Goal: Task Accomplishment & Management: Manage account settings

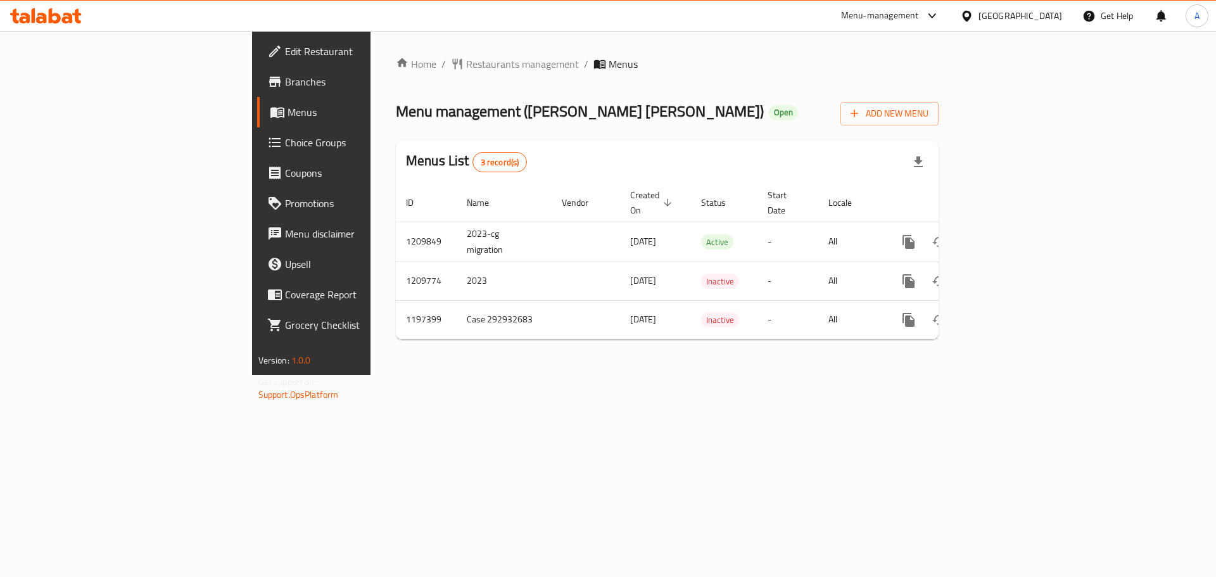
click at [1043, 18] on div "Oman" at bounding box center [1021, 16] width 84 height 14
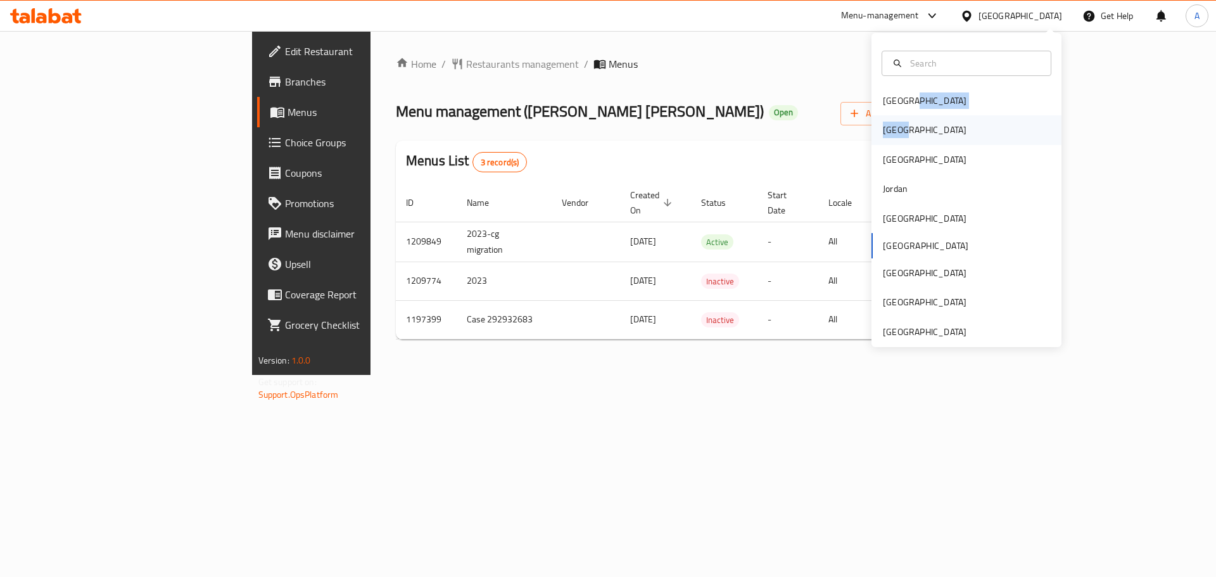
drag, startPoint x: 939, startPoint y: 105, endPoint x: 934, endPoint y: 134, distance: 29.6
click at [934, 134] on div "Bahrain Egypt Iraq Jordan Kuwait Oman Qatar Saudi Arabia United Arab Emirates" at bounding box center [967, 216] width 190 height 260
click at [930, 133] on div "Egypt" at bounding box center [967, 129] width 190 height 29
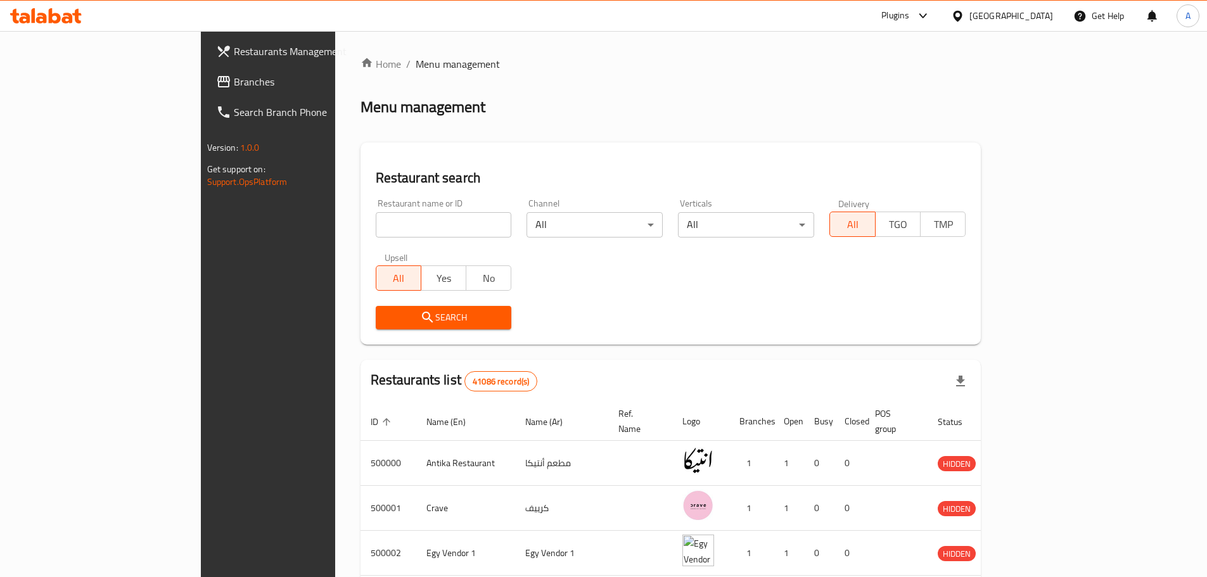
click at [234, 77] on span "Branches" at bounding box center [313, 81] width 158 height 15
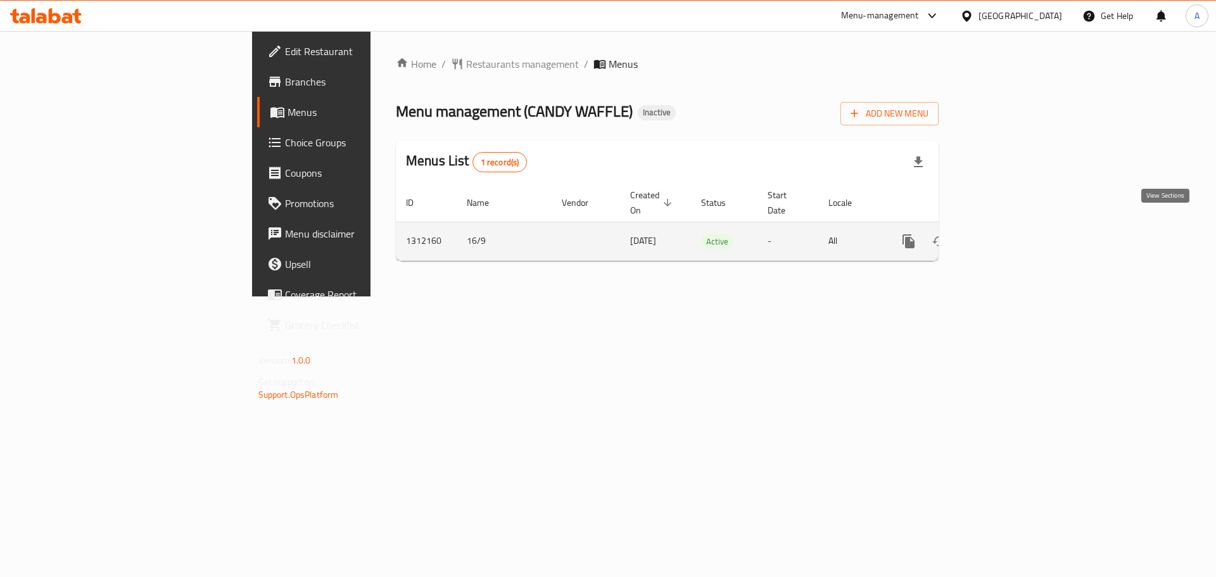
click at [1015, 231] on link "enhanced table" at bounding box center [1000, 241] width 30 height 30
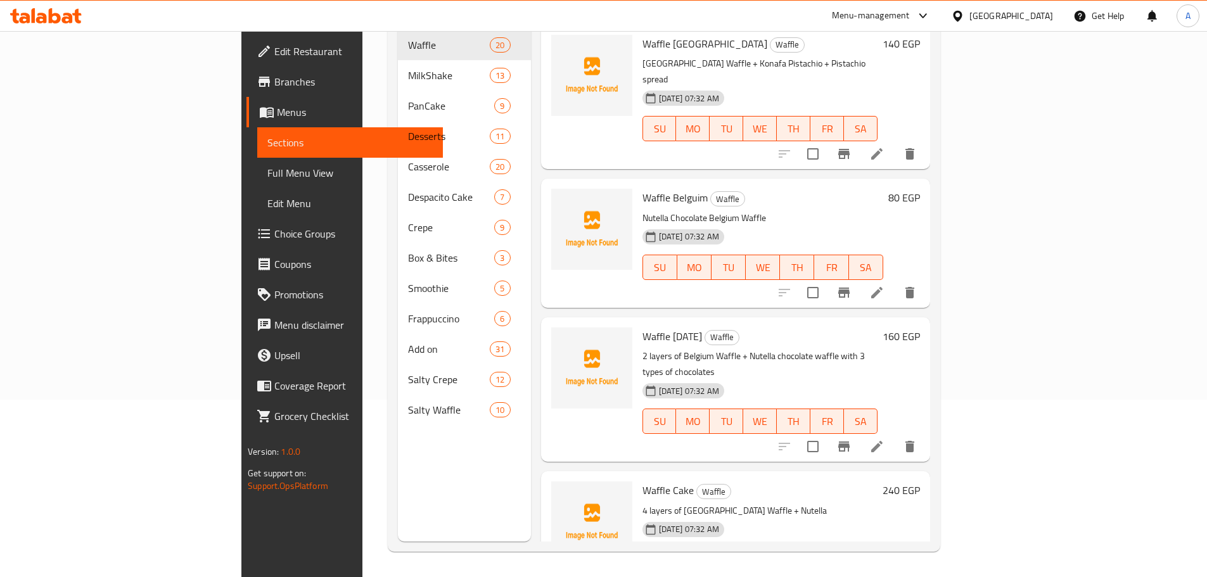
scroll to position [114, 0]
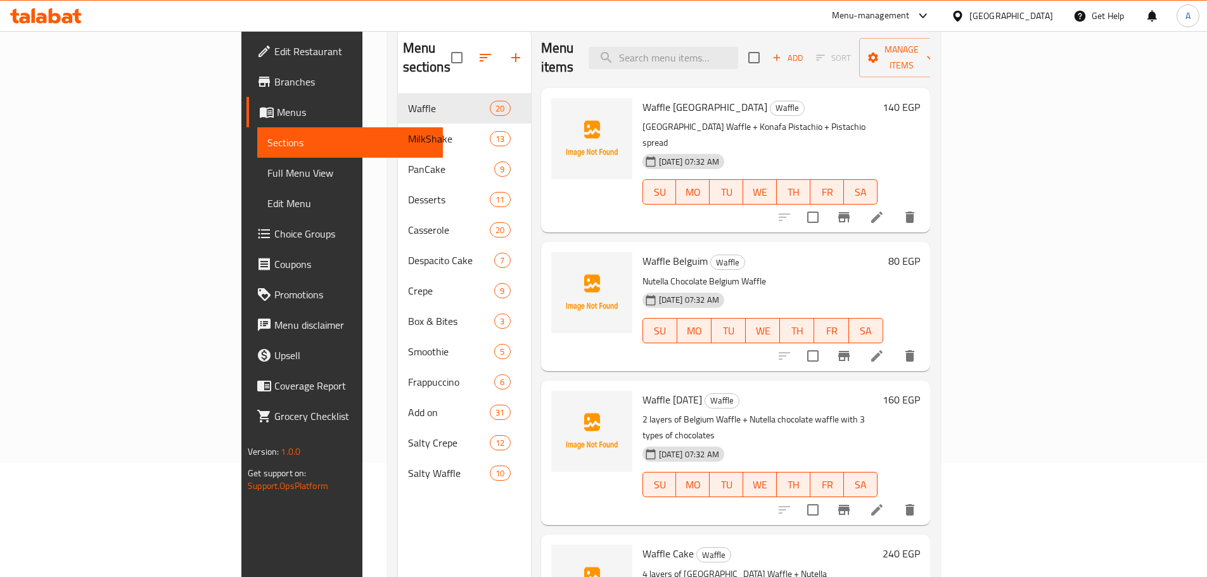
click at [267, 167] on span "Full Menu View" at bounding box center [349, 172] width 165 height 15
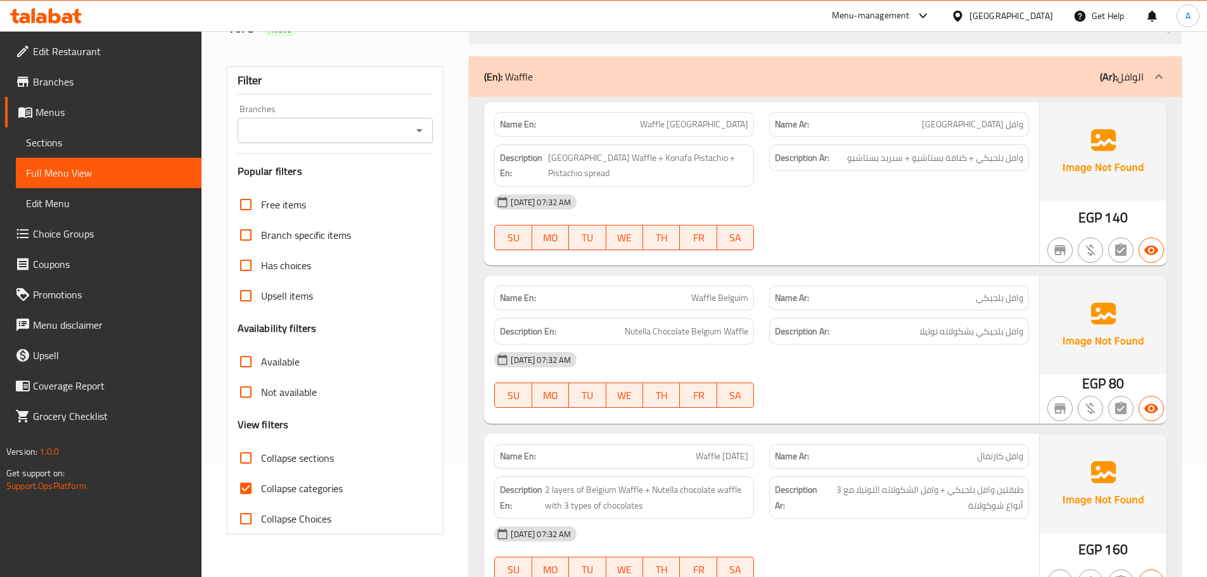
scroll to position [241, 0]
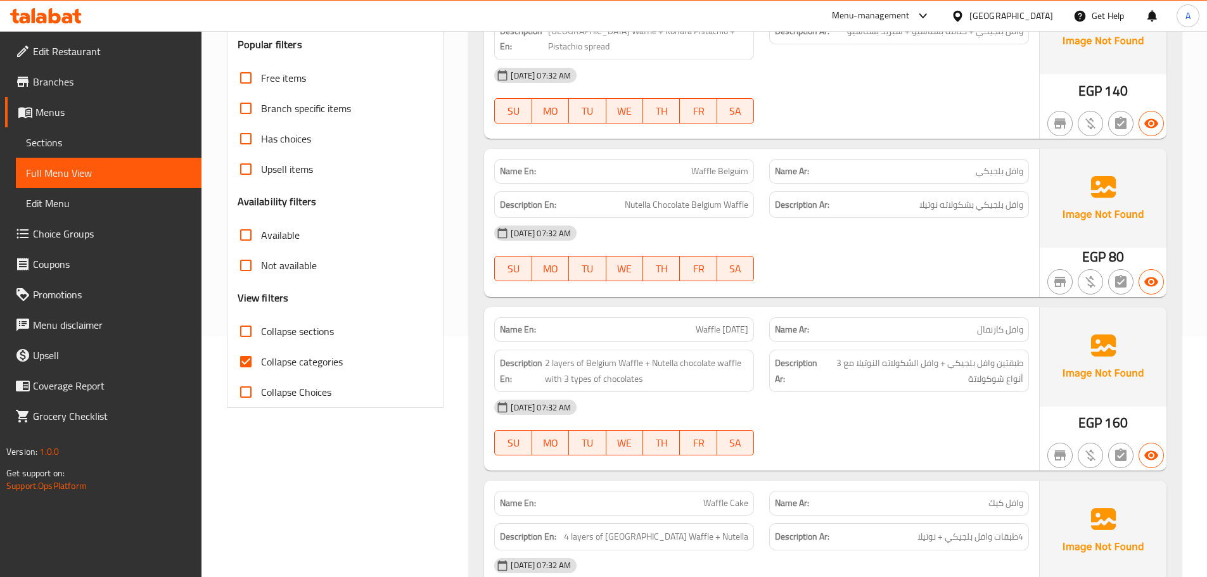
click at [284, 357] on span "Collapse categories" at bounding box center [302, 361] width 82 height 15
click at [261, 357] on input "Collapse categories" at bounding box center [246, 361] width 30 height 30
checkbox input "false"
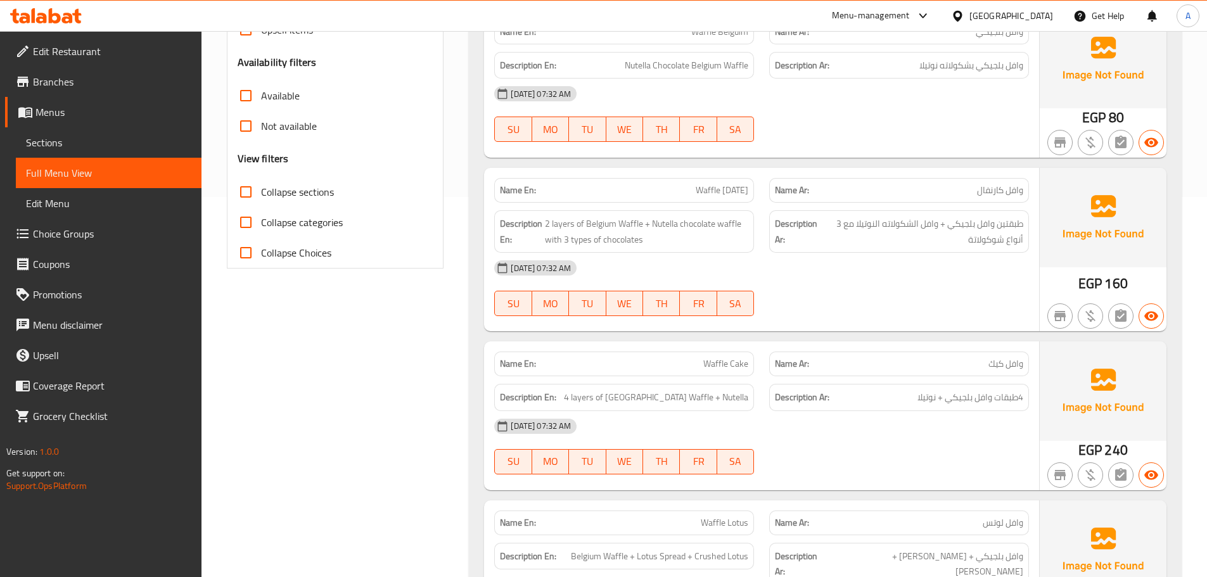
scroll to position [0, 0]
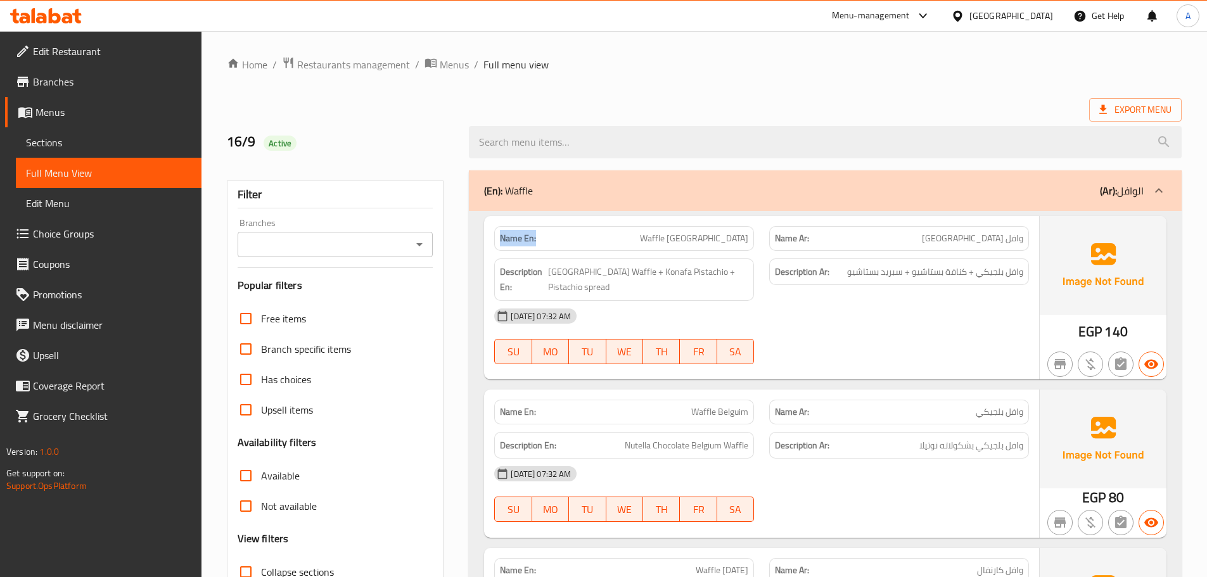
drag, startPoint x: 495, startPoint y: 241, endPoint x: 562, endPoint y: 238, distance: 66.6
click at [562, 238] on div "Name En: Waffle Dubai" at bounding box center [624, 238] width 260 height 25
copy strong "Name En:"
click at [1141, 108] on span "Export Menu" at bounding box center [1135, 110] width 72 height 16
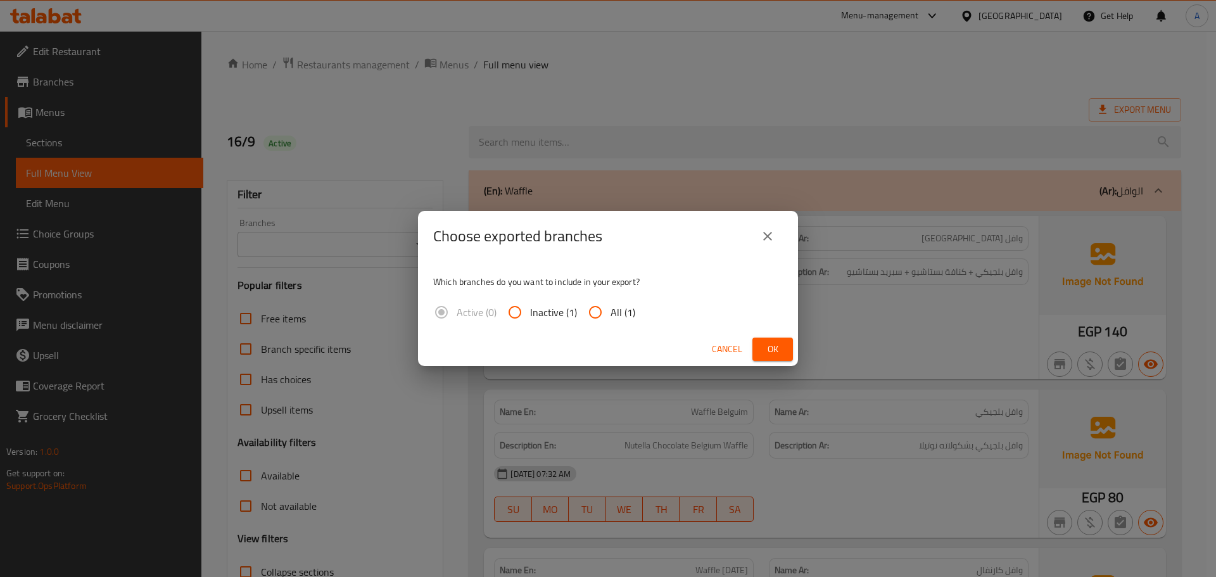
click at [593, 316] on input "All (1)" at bounding box center [595, 312] width 30 height 30
radio input "true"
click at [766, 349] on span "Ok" at bounding box center [773, 349] width 20 height 16
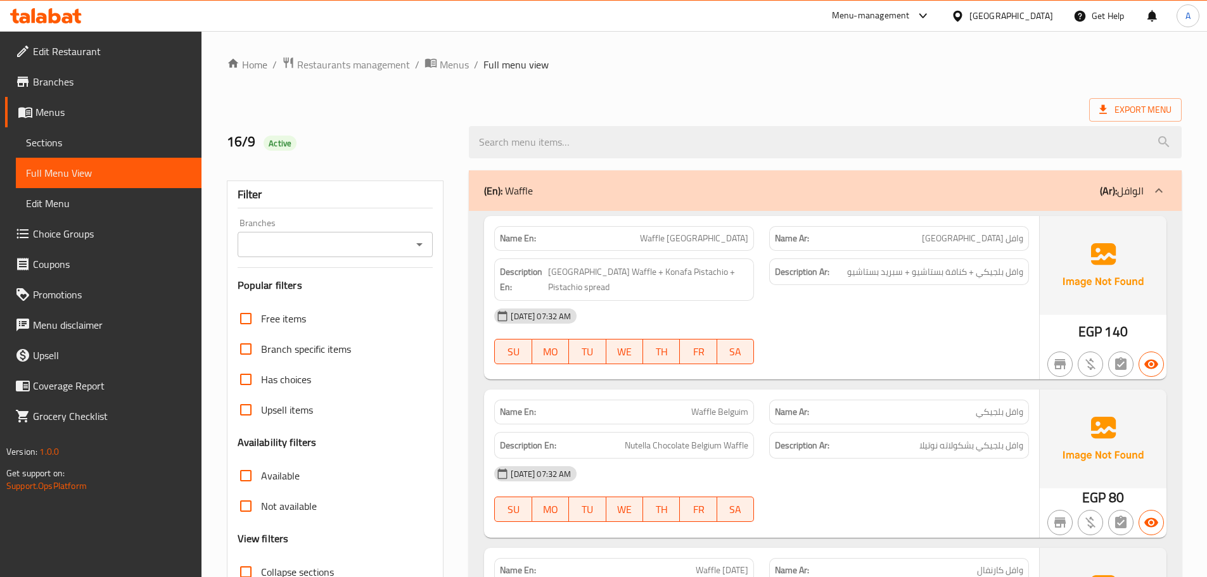
click at [709, 424] on div "Description En: Nutella Chocolate Belgium Waffle" at bounding box center [623, 445] width 275 height 42
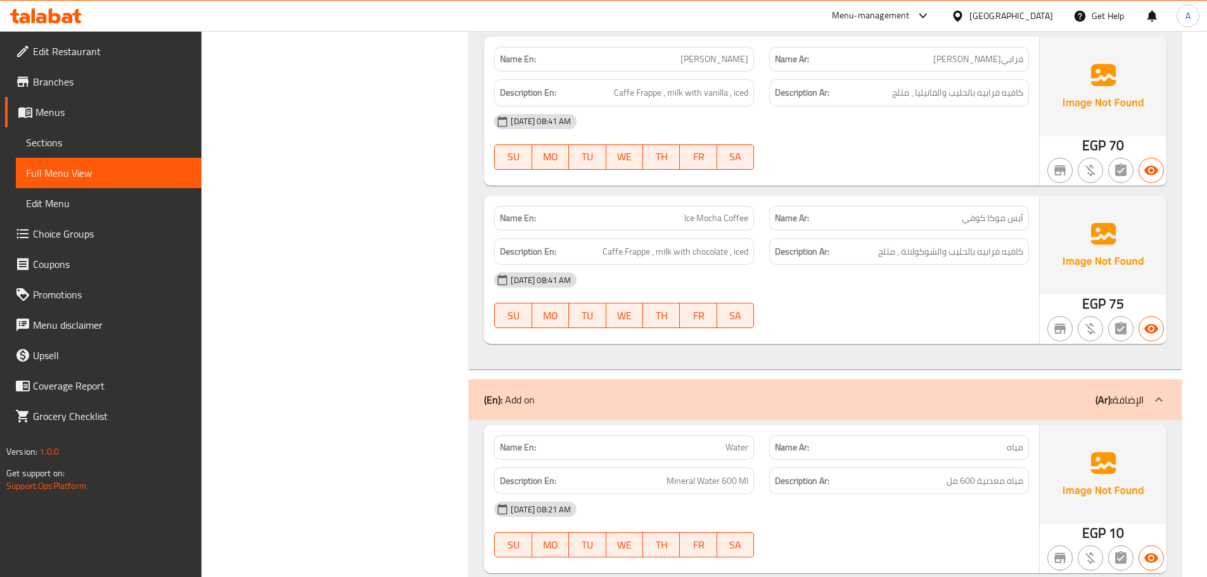
scroll to position [17683, 0]
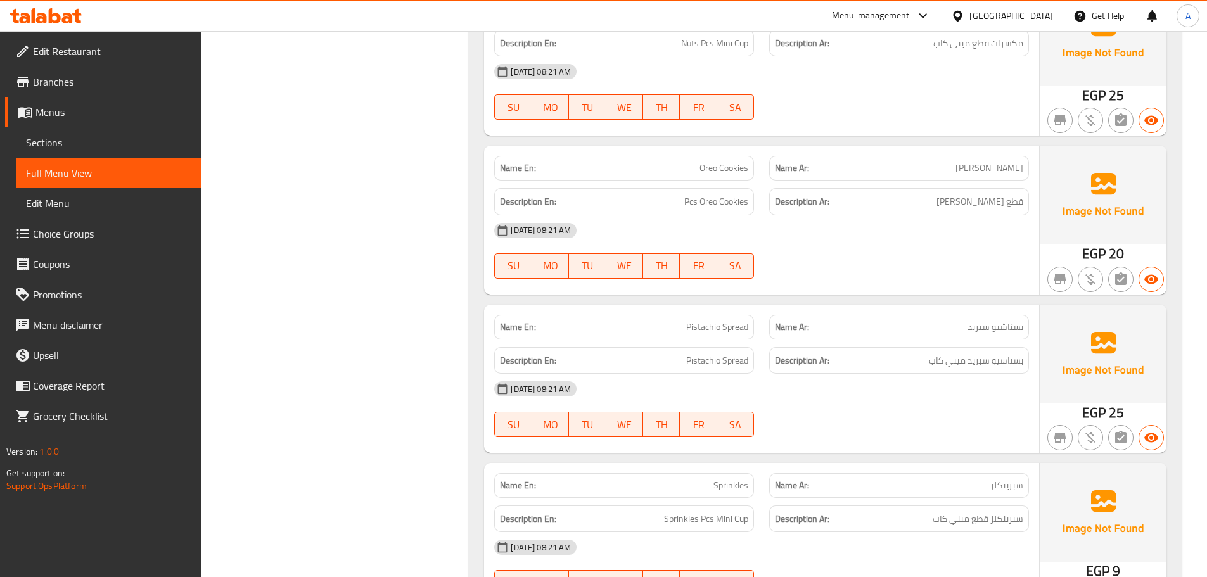
scroll to position [22434, 0]
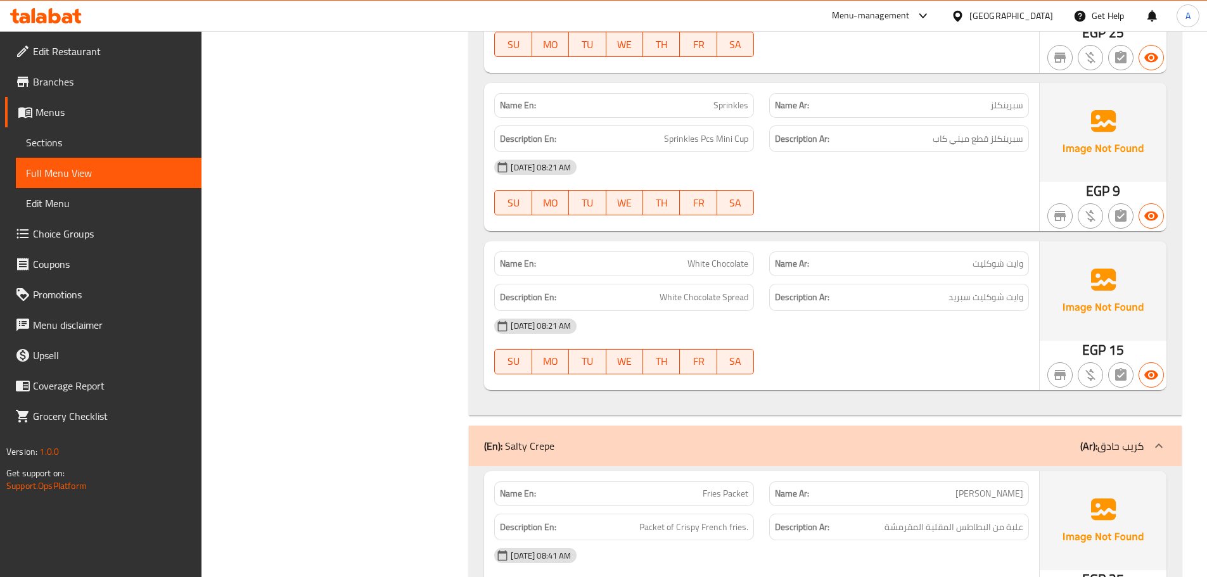
click at [612, 438] on div "(En): Salty Crepe (Ar): كريب حادق" at bounding box center [813, 445] width 659 height 15
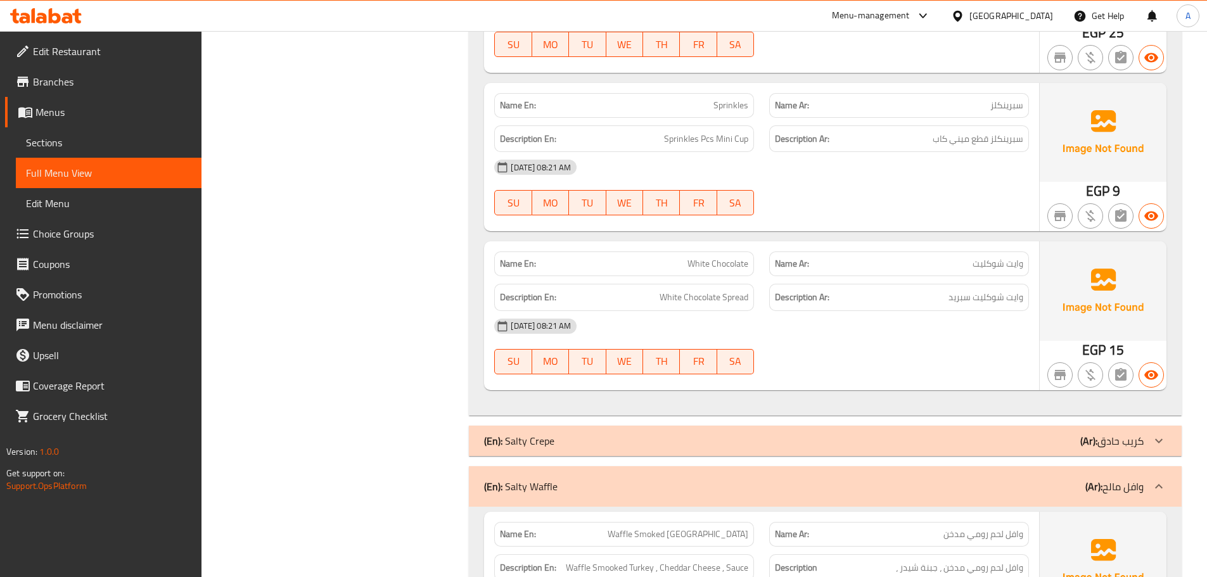
click at [610, 466] on div "(En): Salty Waffle (Ar): وافل مالح" at bounding box center [825, 486] width 713 height 41
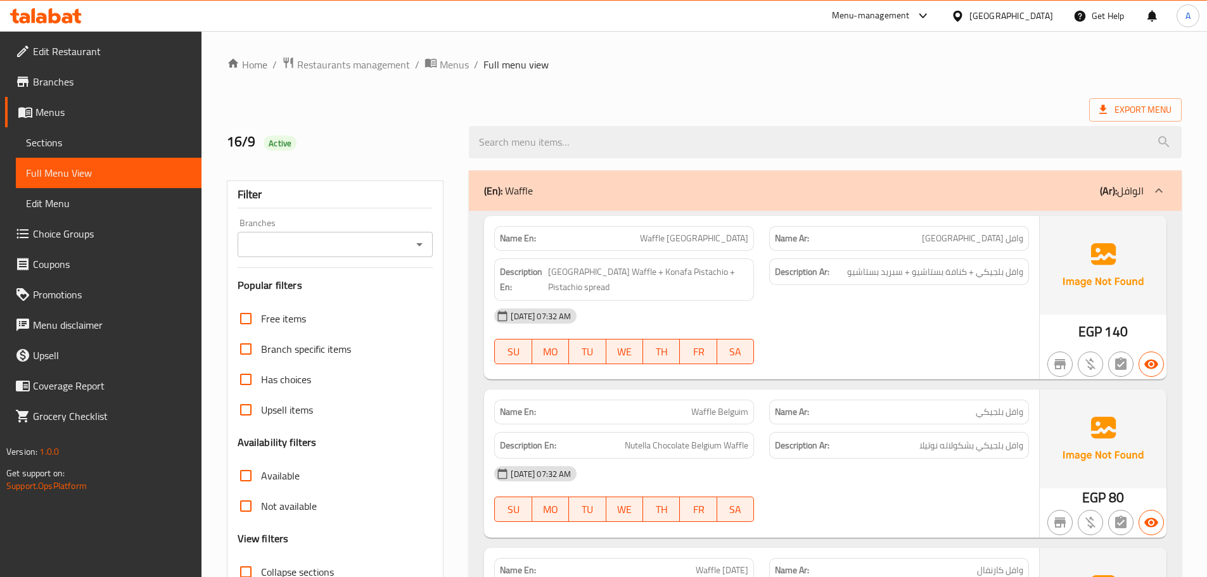
scroll to position [455, 0]
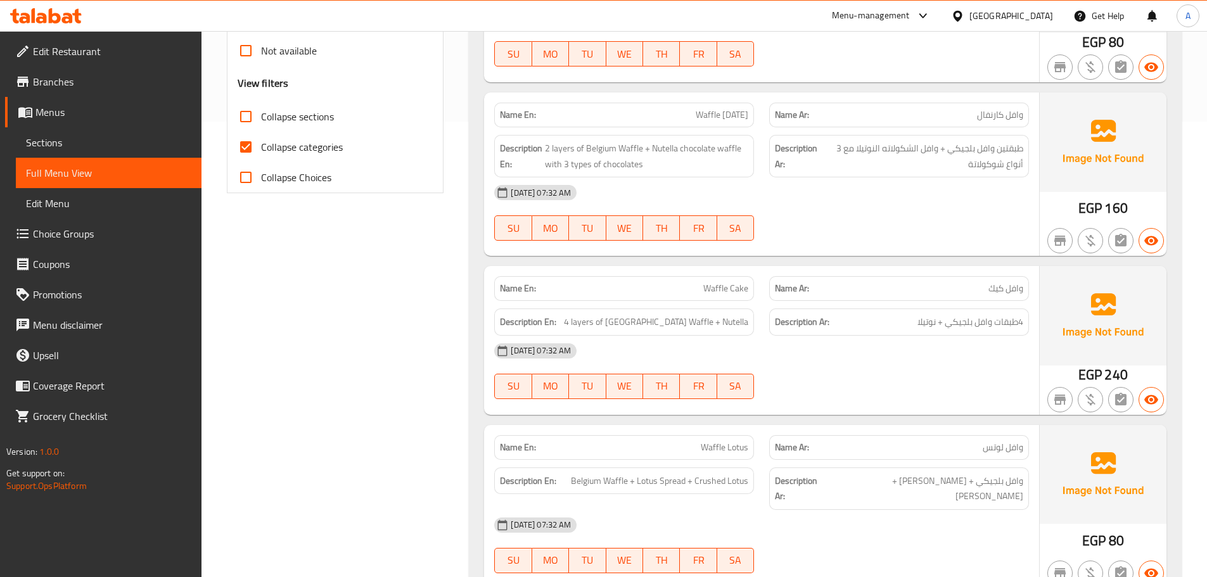
click at [948, 313] on div "Description Ar: 4طبقات وافل بلجيكي + نوتيلا" at bounding box center [899, 321] width 260 height 27
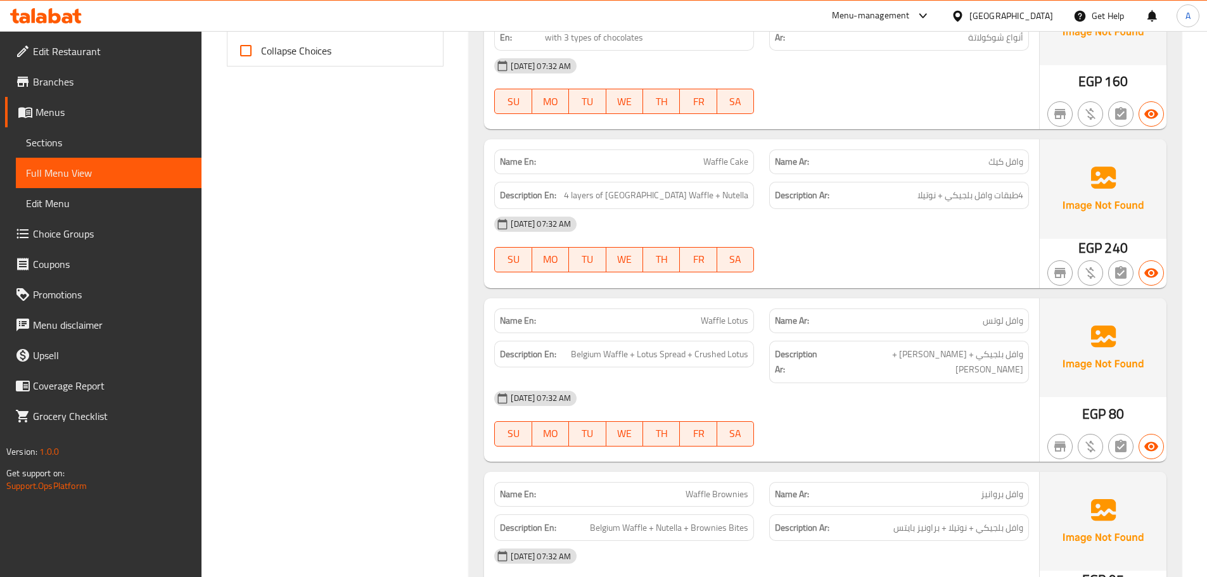
scroll to position [645, 0]
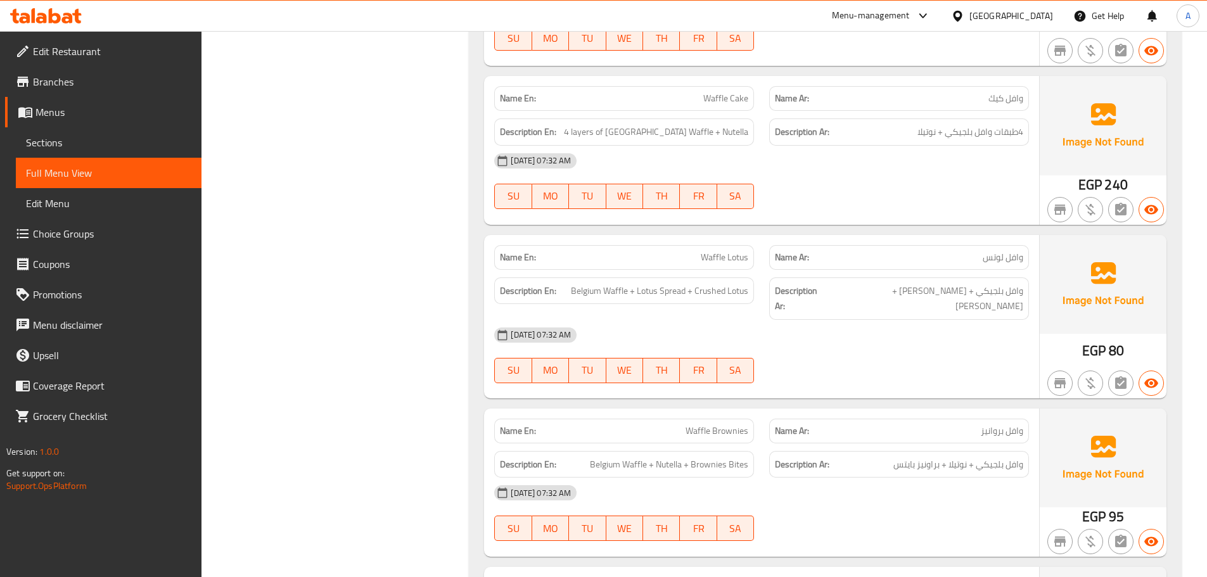
click at [746, 283] on span "Belgium Waffle + Lotus Spread + Crushed Lotus" at bounding box center [659, 291] width 177 height 16
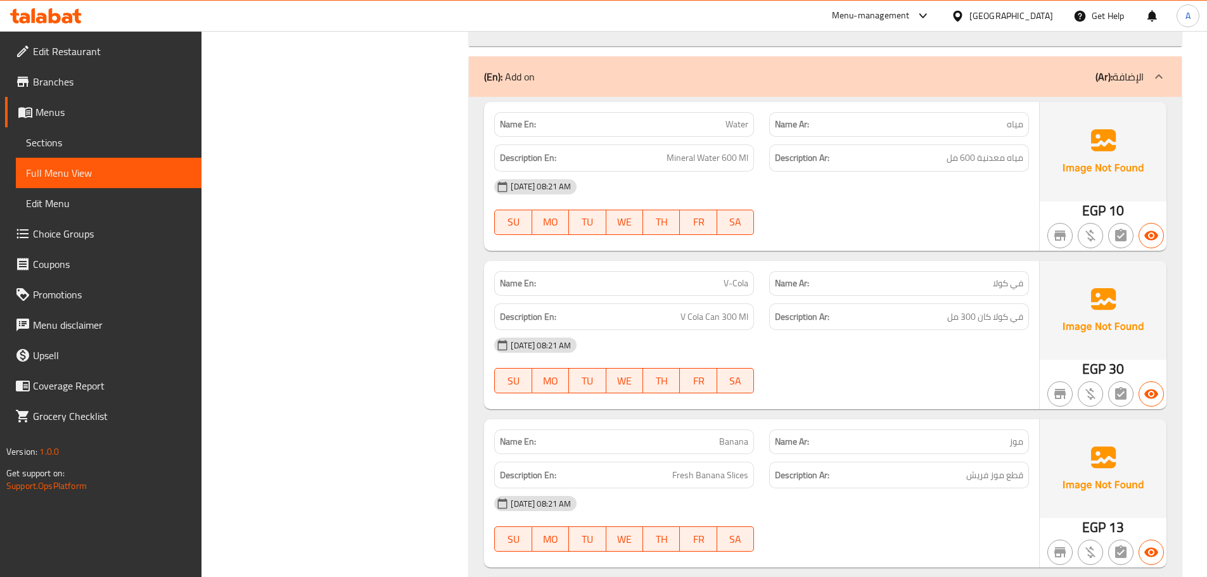
scroll to position [17445, 0]
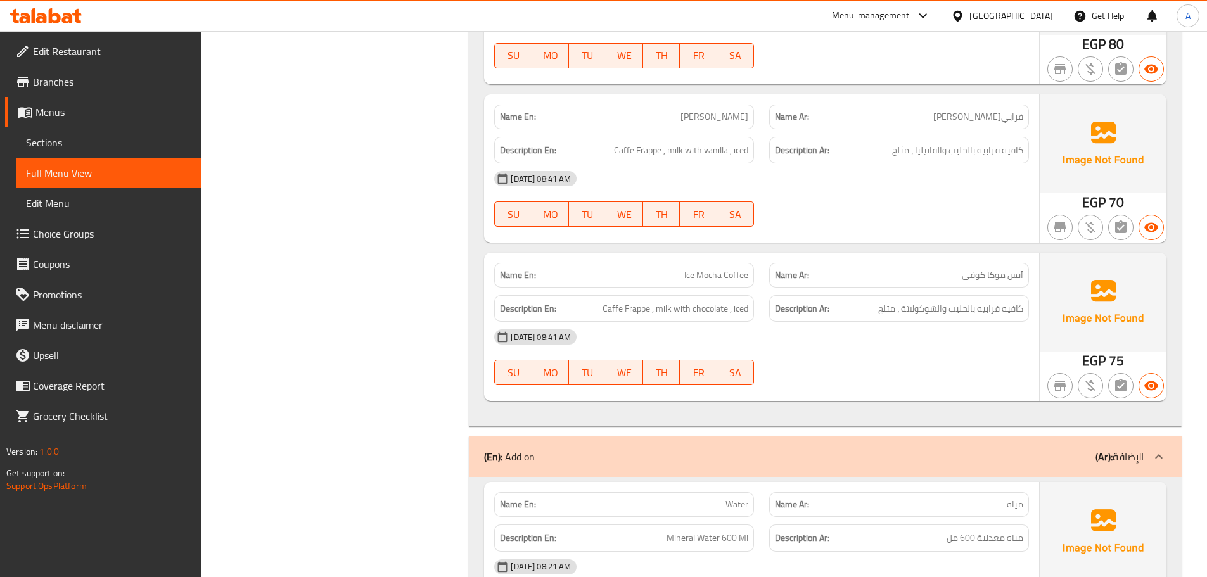
click at [740, 498] on span "Water" at bounding box center [736, 504] width 23 height 13
copy span "Water"
click at [736, 449] on div "(En): Add on (Ar): الإضافة" at bounding box center [813, 456] width 659 height 15
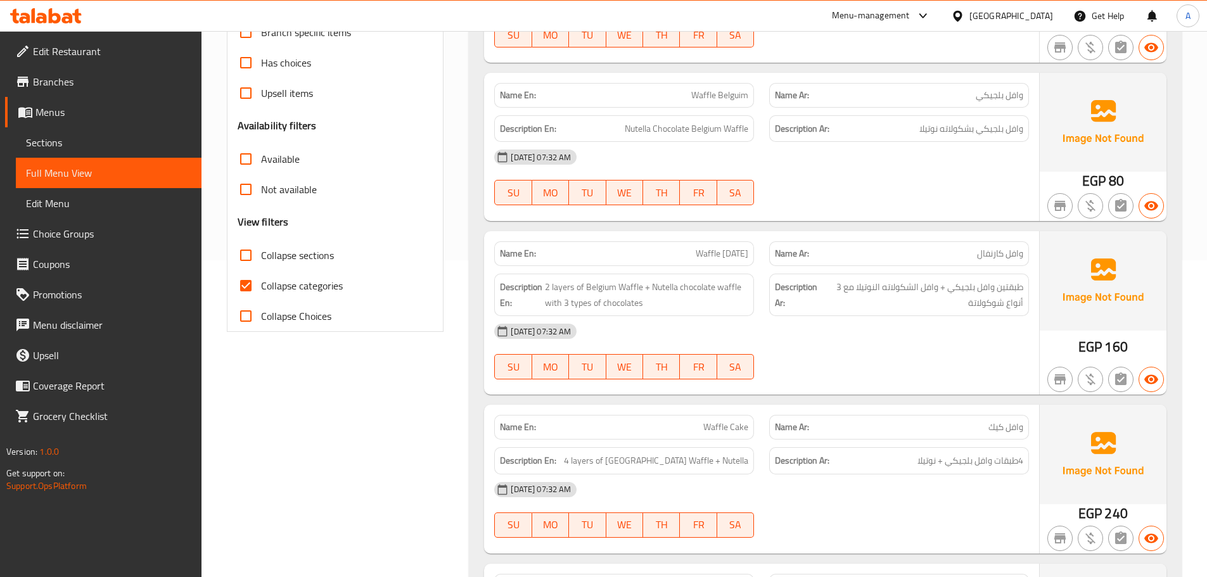
scroll to position [380, 0]
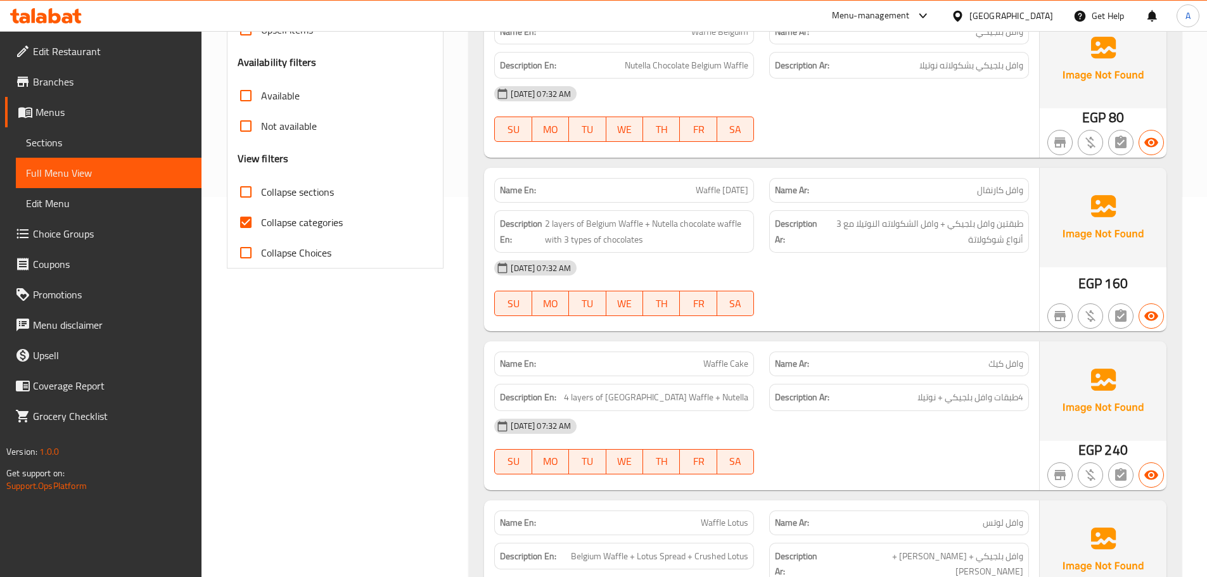
click at [312, 215] on span "Collapse categories" at bounding box center [302, 222] width 82 height 15
click at [261, 215] on input "Collapse categories" at bounding box center [246, 222] width 30 height 30
checkbox input "false"
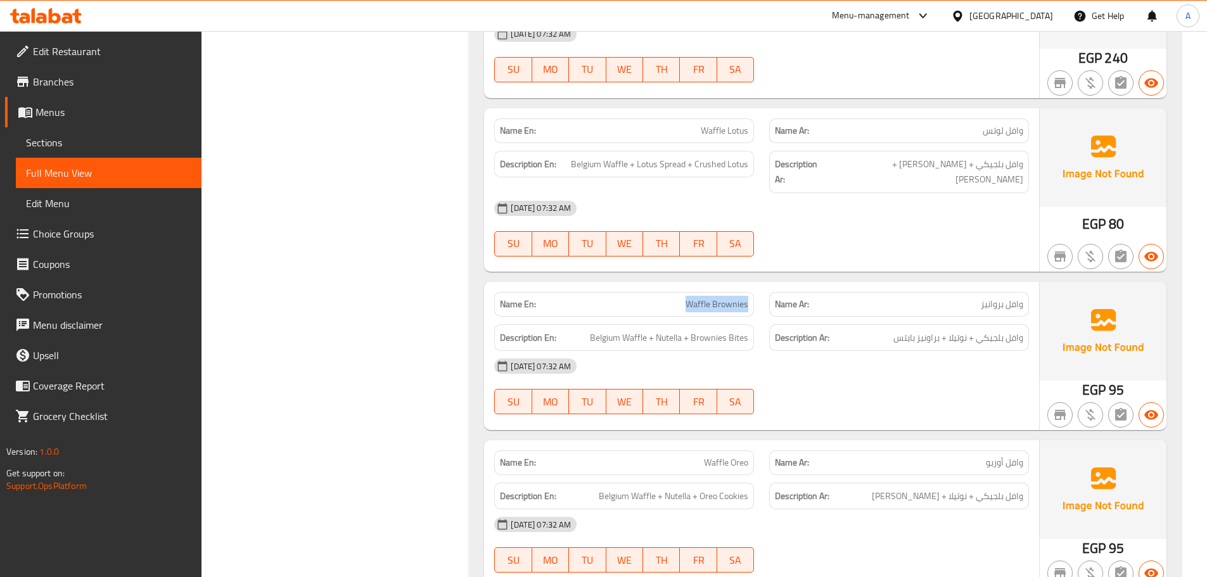
scroll to position [899, 0]
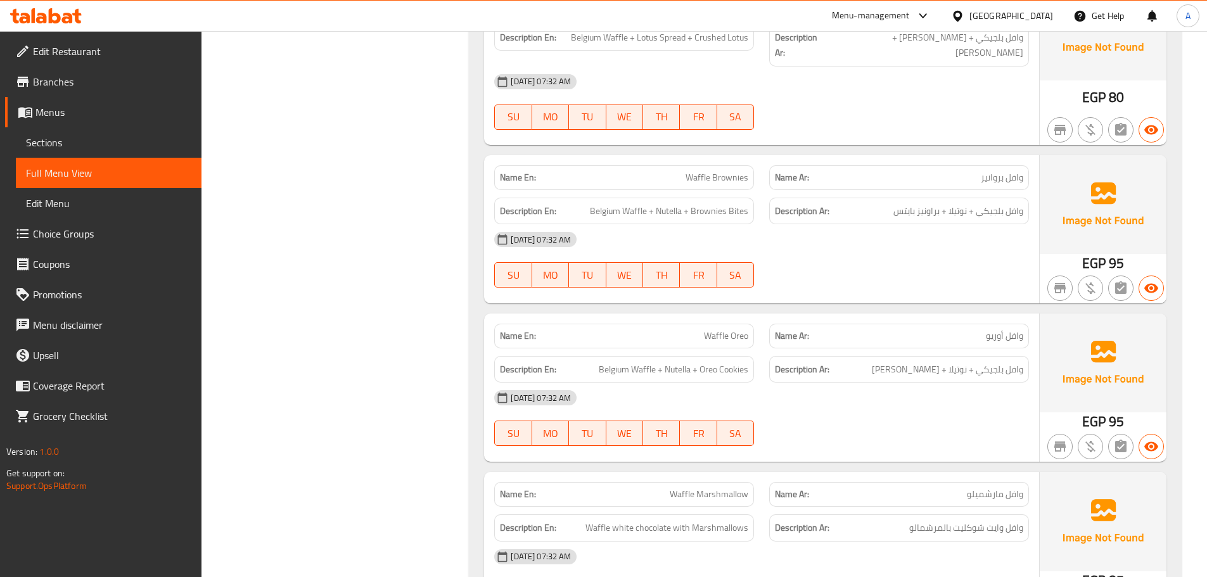
click at [918, 234] on div "[DATE] 07:32 AM" at bounding box center [761, 239] width 550 height 30
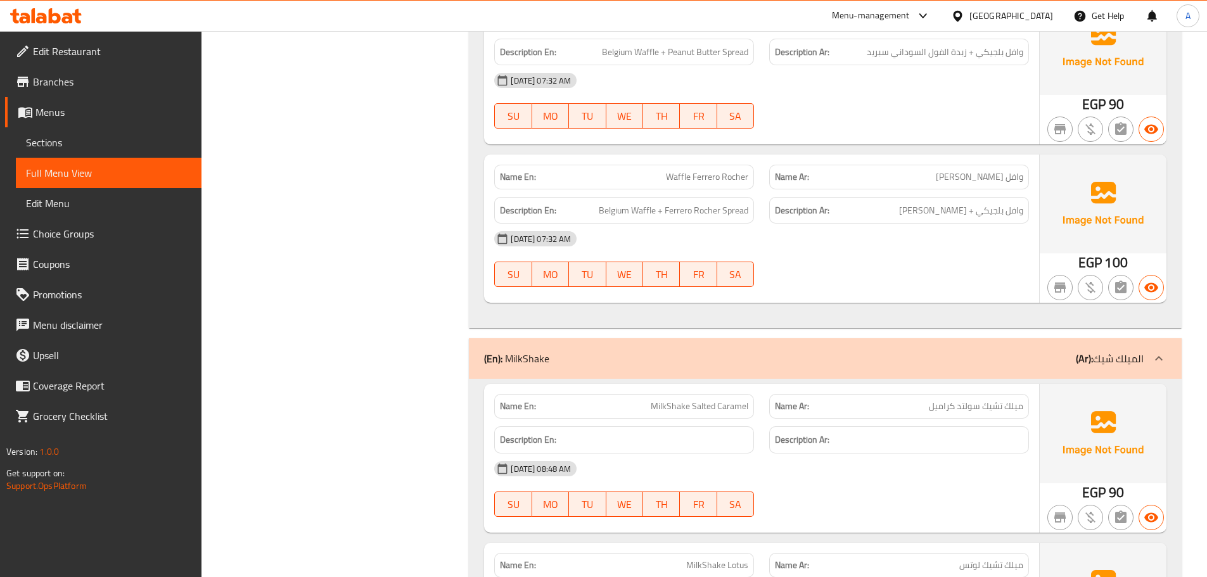
scroll to position [3242, 0]
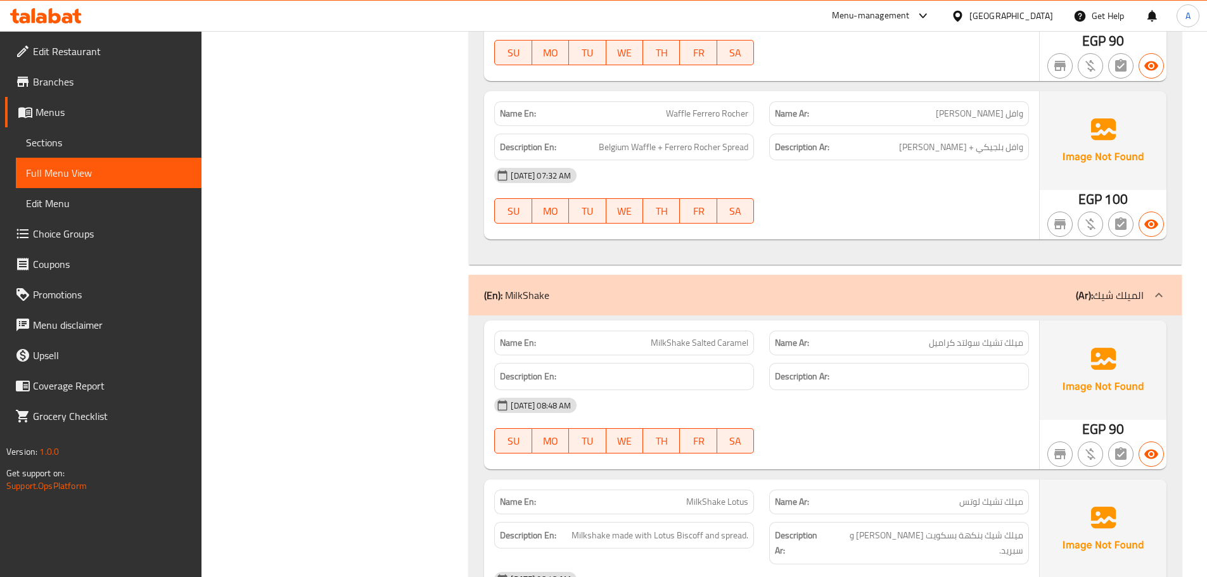
click at [618, 288] on div "(En): MilkShake (Ar): الميلك شيك" at bounding box center [813, 295] width 659 height 15
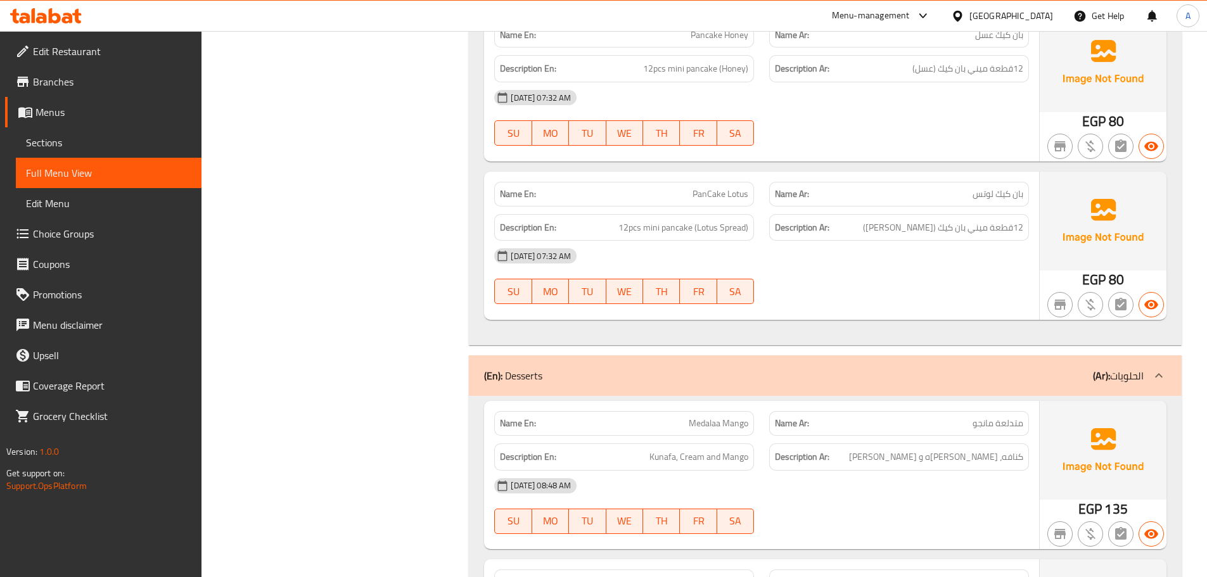
scroll to position [6664, 0]
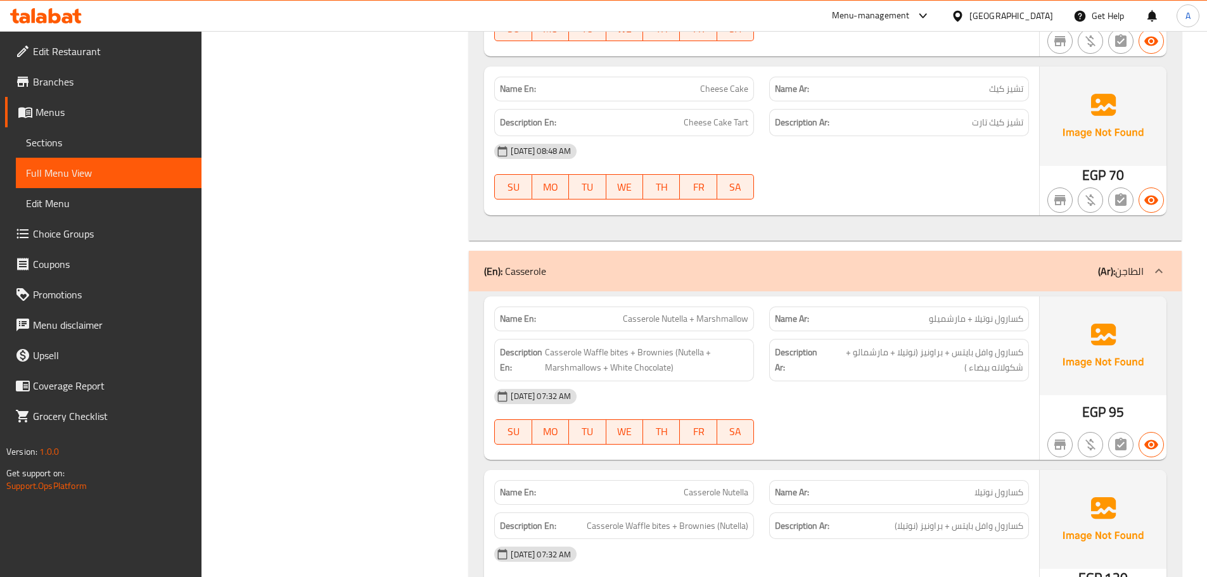
click at [915, 381] on div "[DATE] 07:32 AM" at bounding box center [761, 396] width 550 height 30
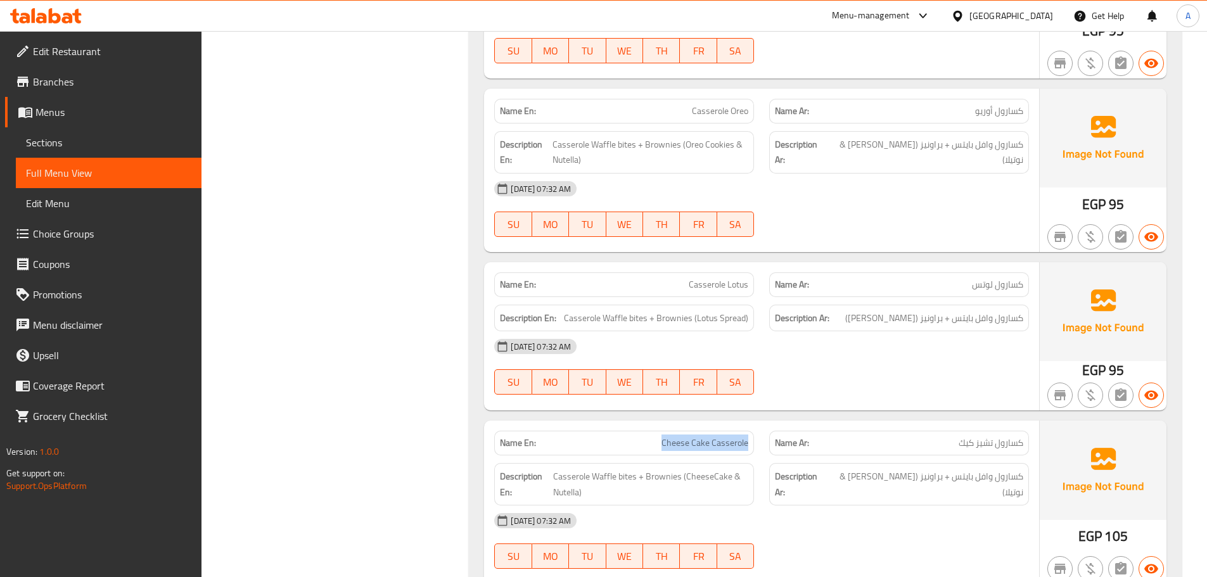
scroll to position [7614, 0]
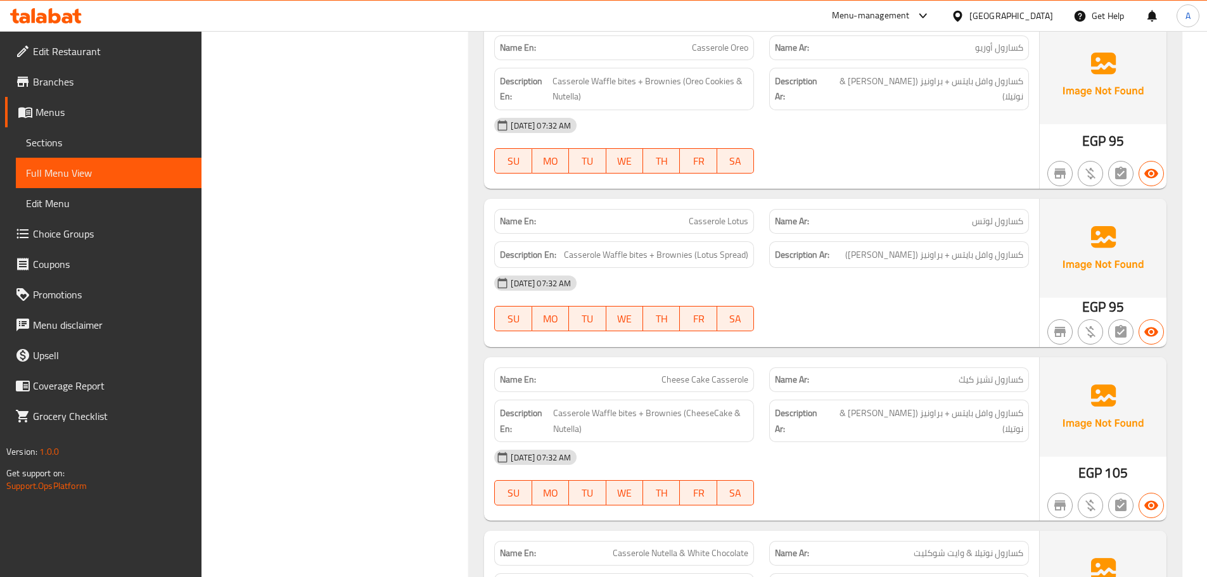
click at [898, 442] on div "[DATE] 07:32 AM" at bounding box center [761, 457] width 550 height 30
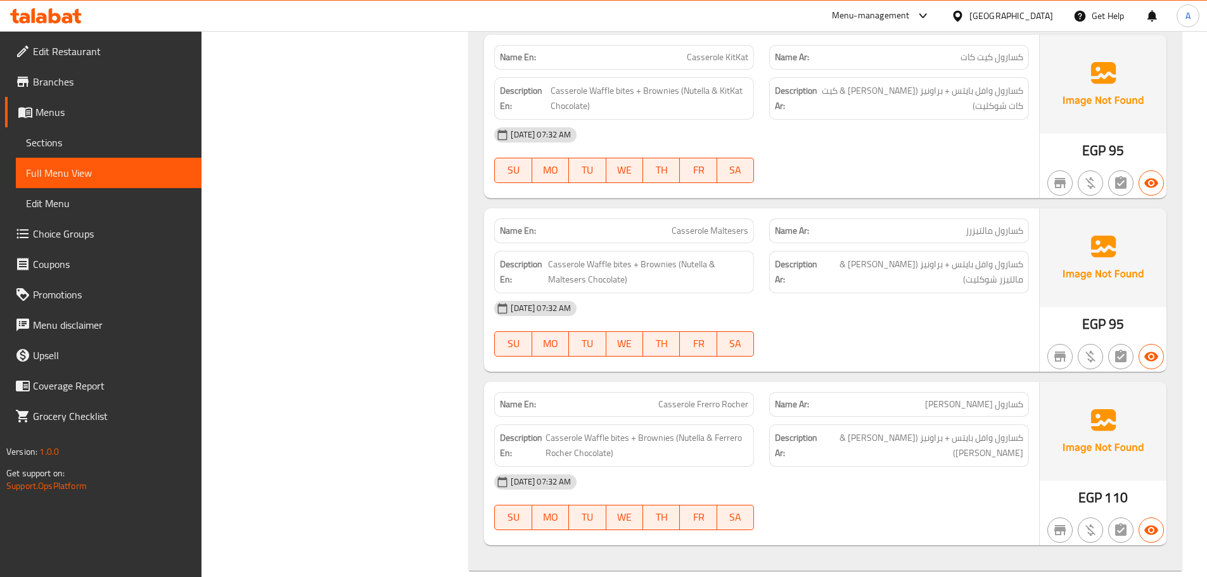
scroll to position [11509, 0]
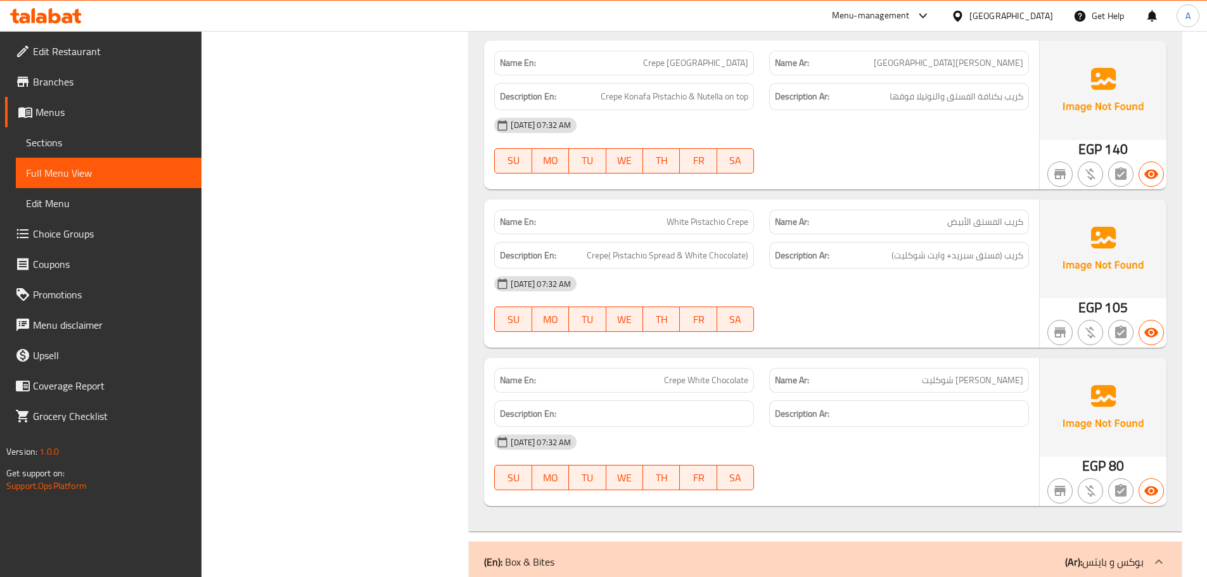
scroll to position [12713, 0]
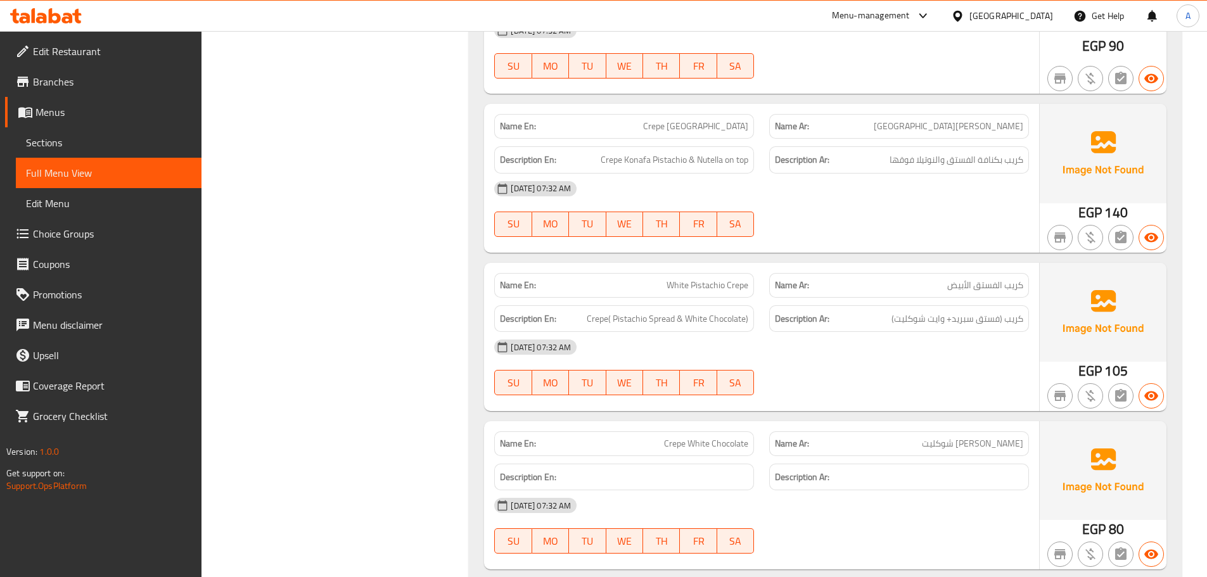
click at [918, 469] on h6 "Description Ar:" at bounding box center [899, 477] width 248 height 16
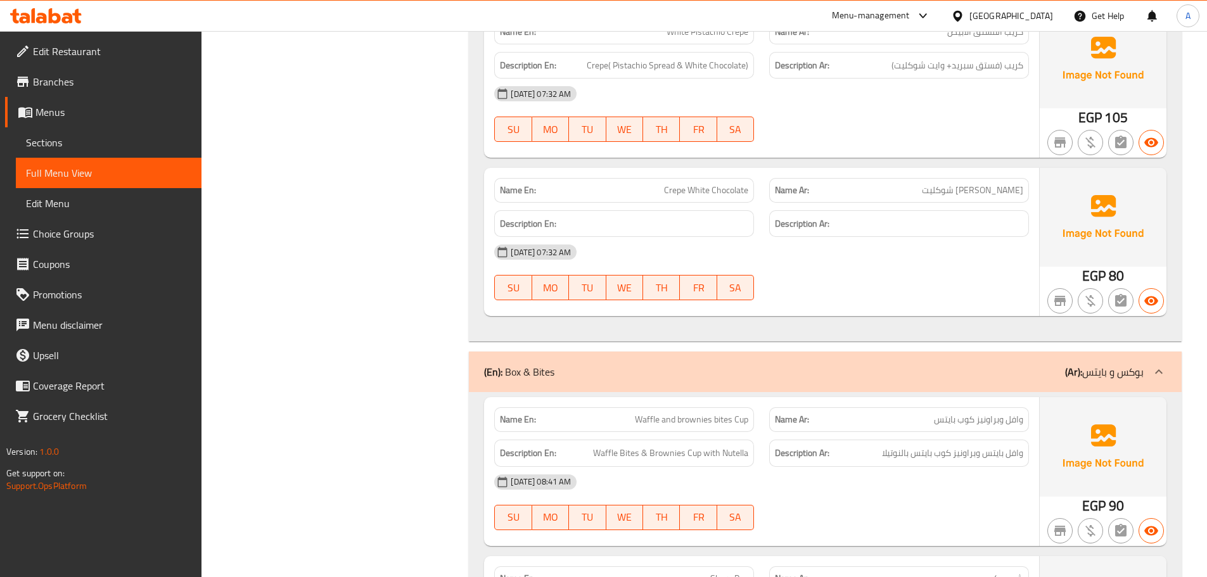
scroll to position [3229, 0]
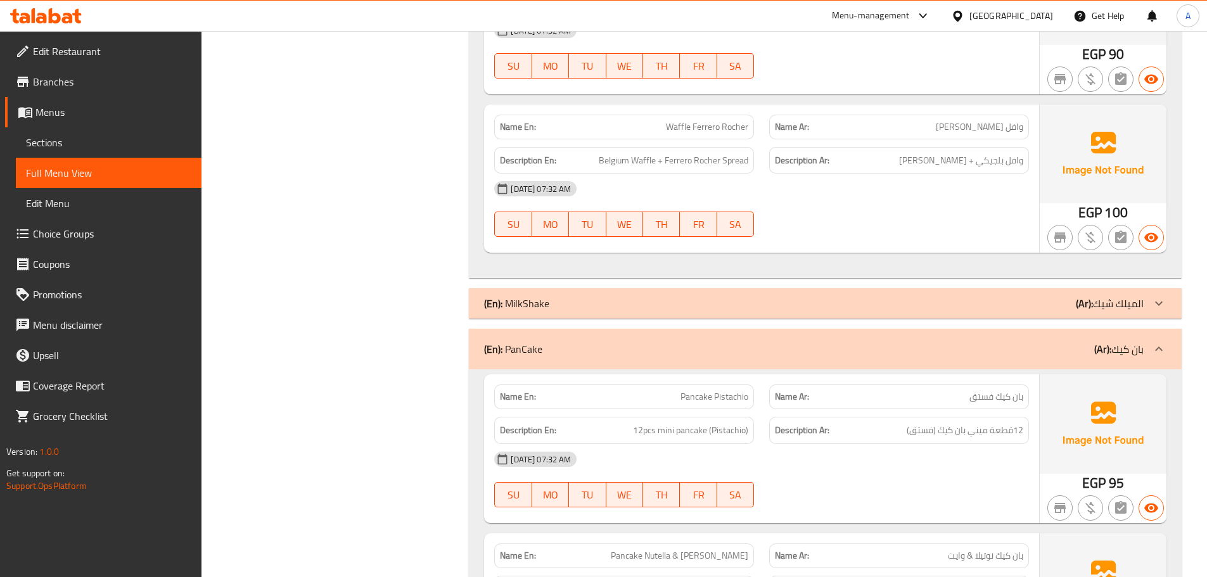
click at [573, 288] on div "(En): MilkShake (Ar): الميلك شيك" at bounding box center [825, 303] width 713 height 30
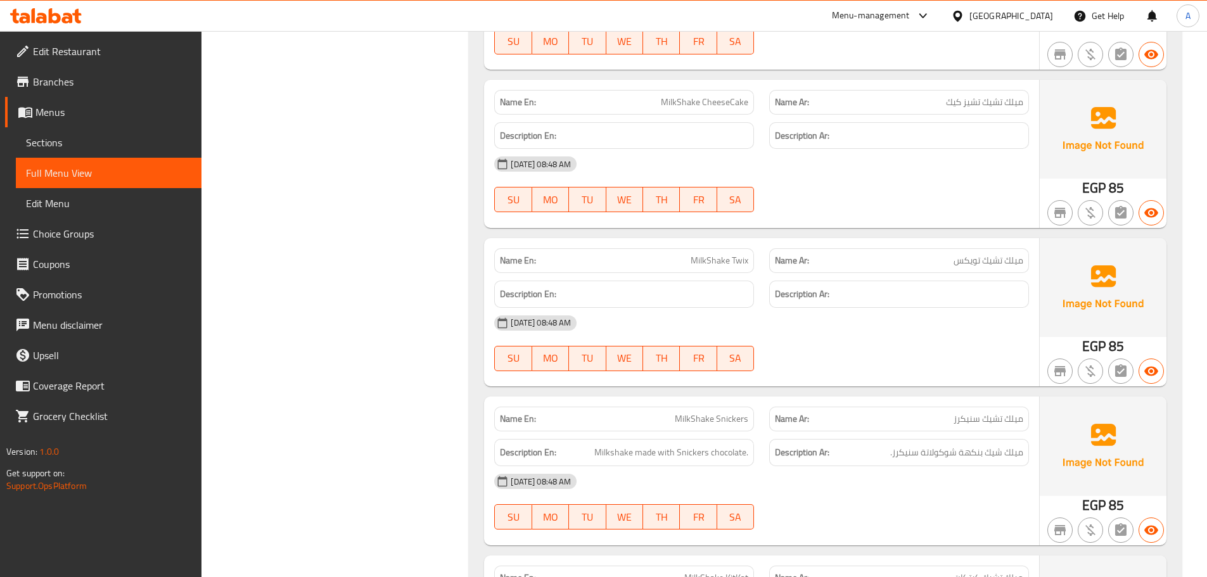
scroll to position [4116, 0]
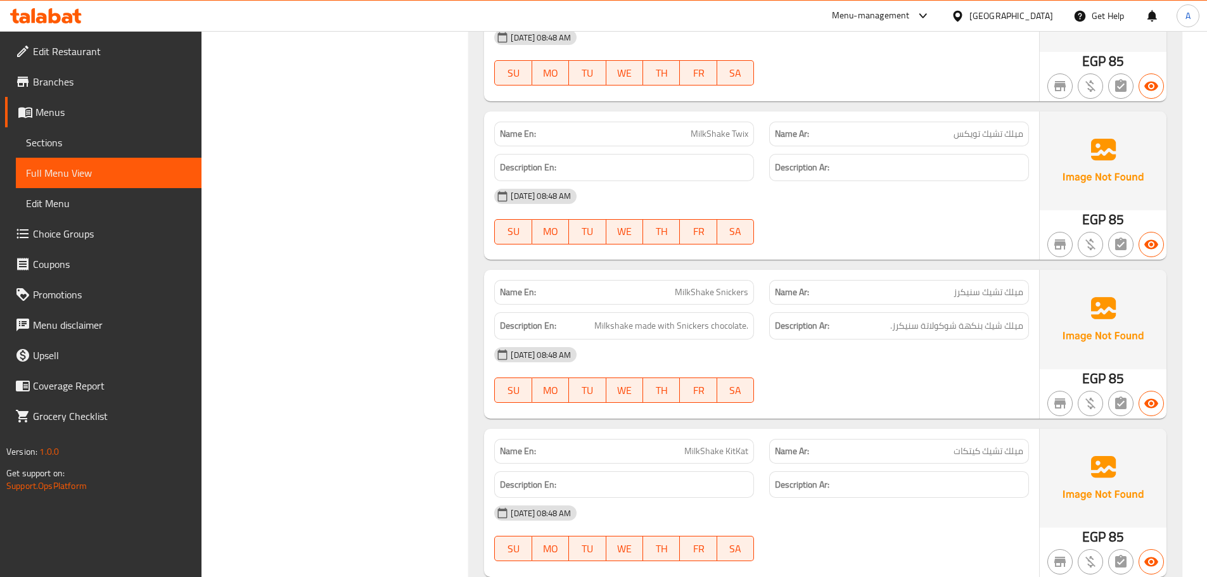
click at [708, 445] on span "MilkShake KitKat" at bounding box center [716, 451] width 64 height 13
copy span "MilkShake KitKat"
click at [849, 471] on div "Description Ar:" at bounding box center [899, 484] width 260 height 27
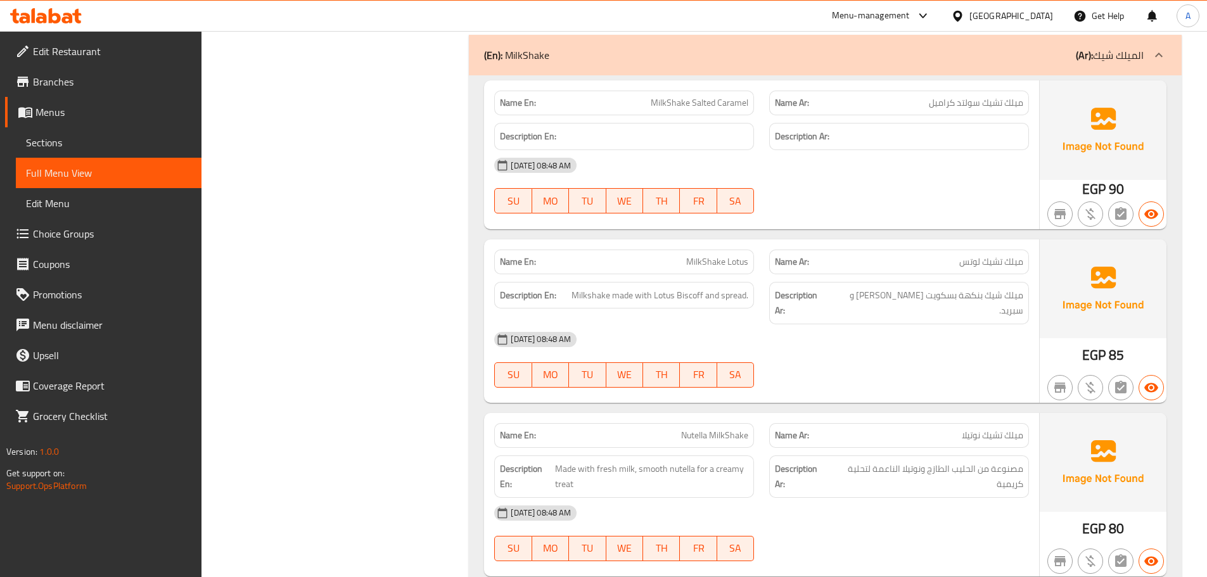
scroll to position [3419, 0]
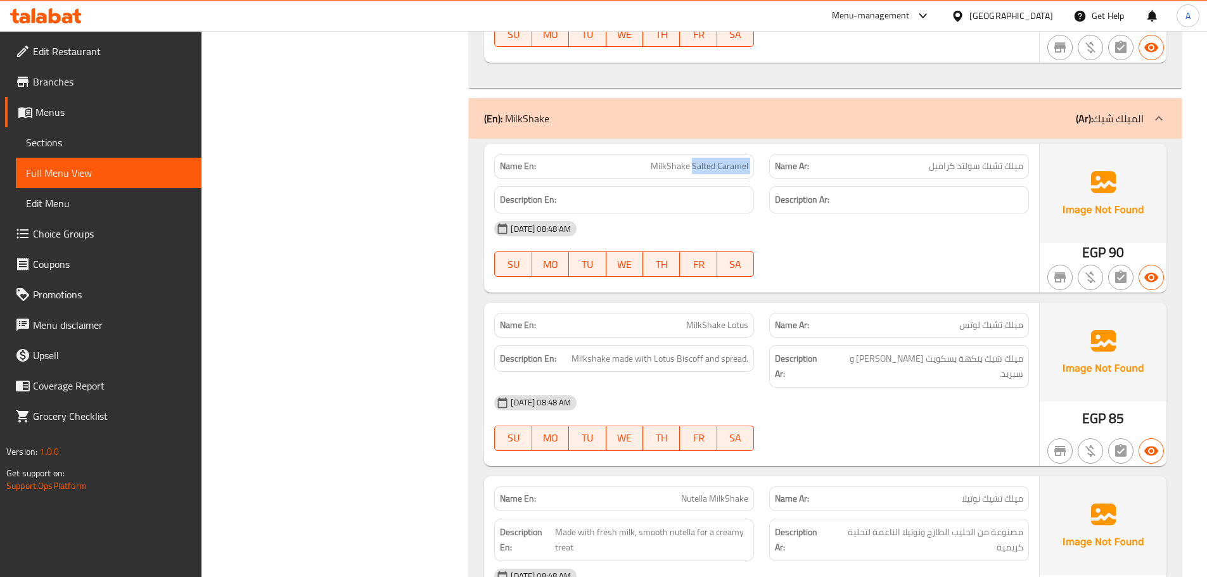
drag, startPoint x: 694, startPoint y: 149, endPoint x: 762, endPoint y: 147, distance: 68.5
click at [762, 147] on div "Name En: MilkShake Salted Caramel Name Ar: ميلك تشيك سولتد كراميل" at bounding box center [761, 166] width 550 height 40
copy span "Salted Caramel"
drag, startPoint x: 71, startPoint y: 141, endPoint x: 89, endPoint y: 151, distance: 21.0
click at [71, 141] on span "Sections" at bounding box center [108, 142] width 165 height 15
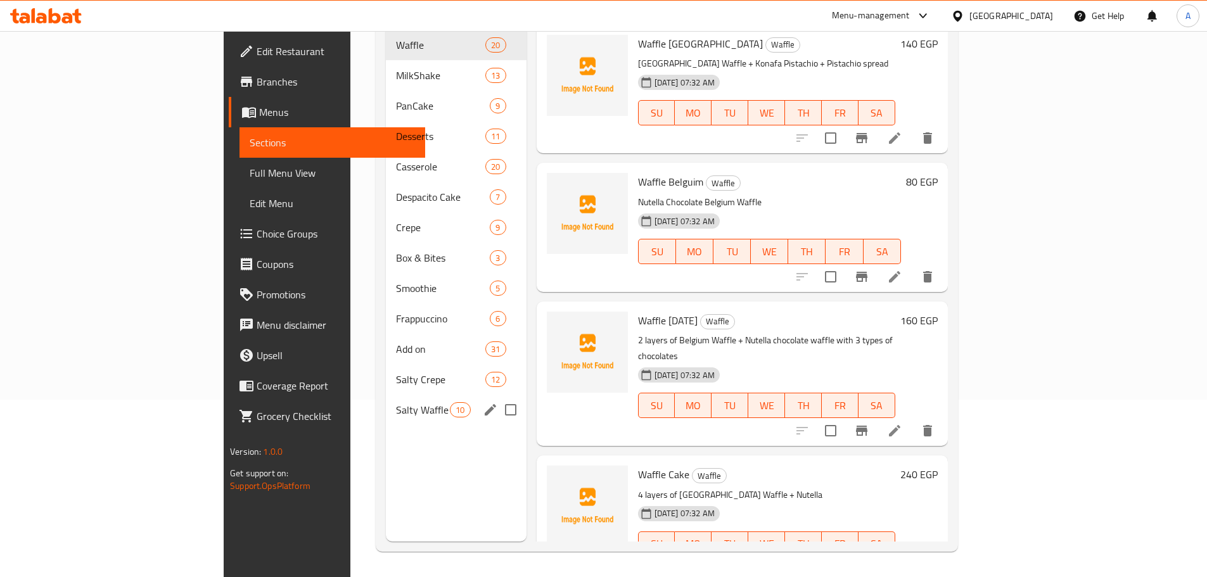
scroll to position [114, 0]
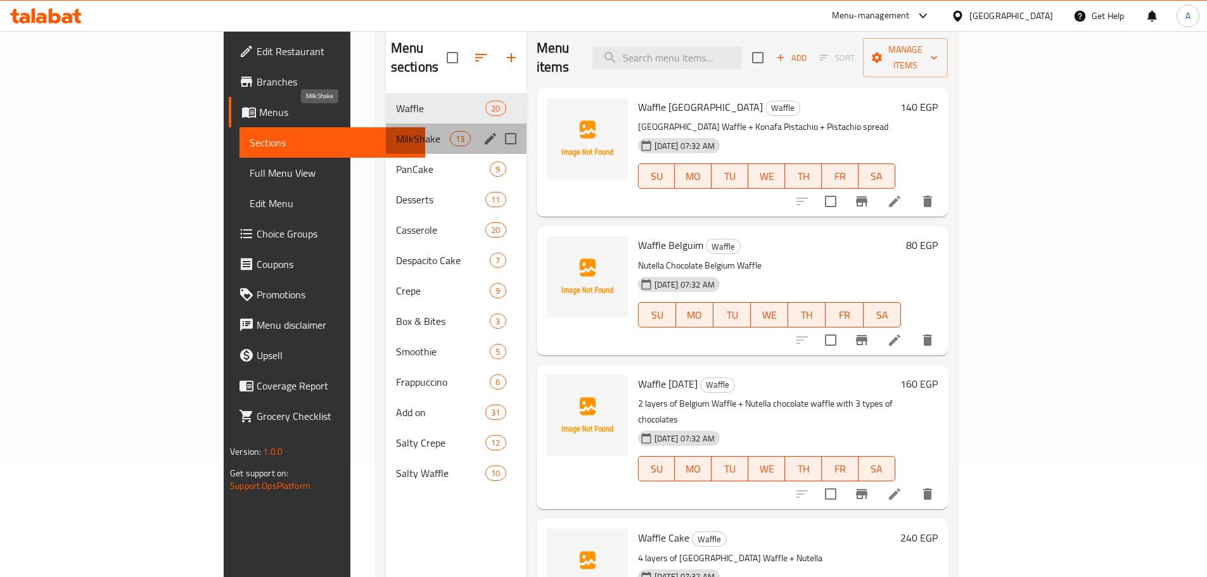
click at [396, 131] on span "MilkShake" at bounding box center [423, 138] width 54 height 15
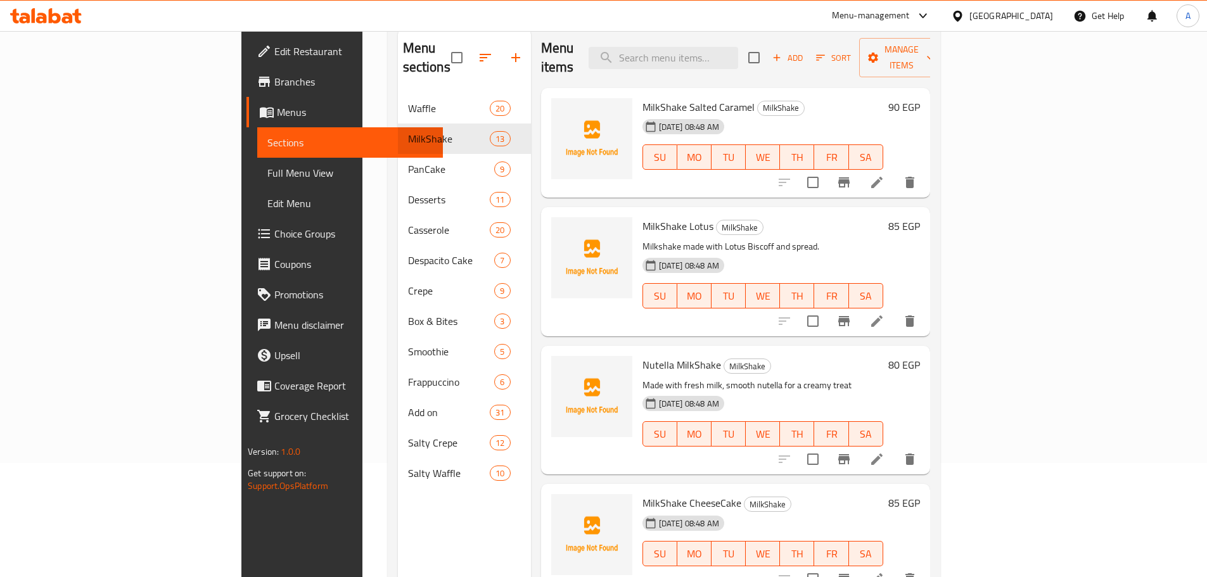
click at [883, 356] on h6 "Nutella MilkShake MilkShake" at bounding box center [762, 365] width 241 height 18
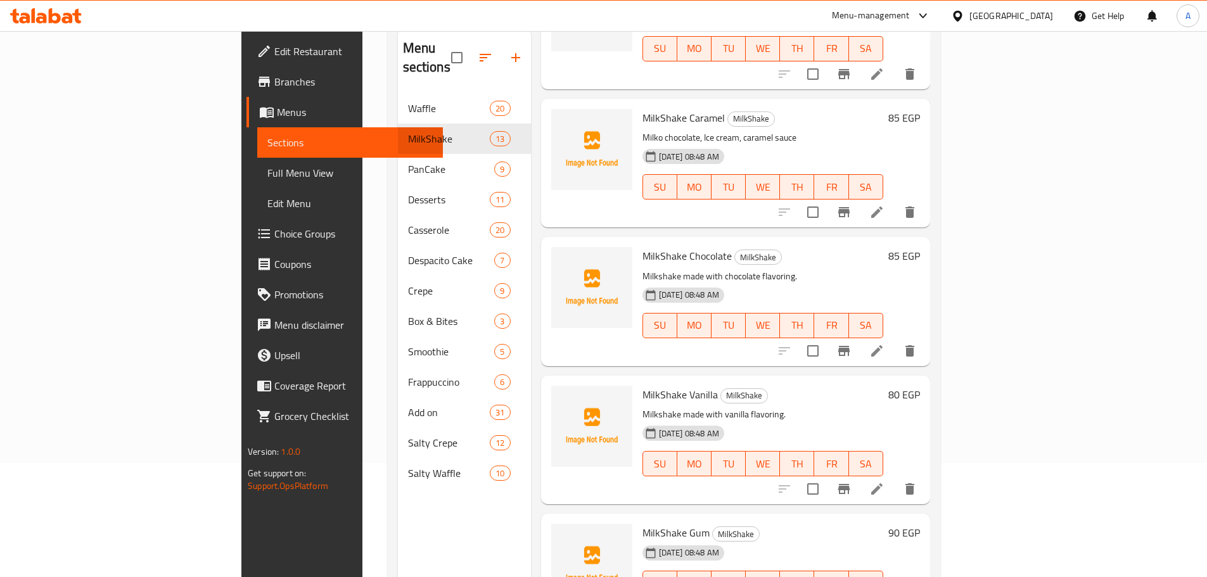
scroll to position [177, 0]
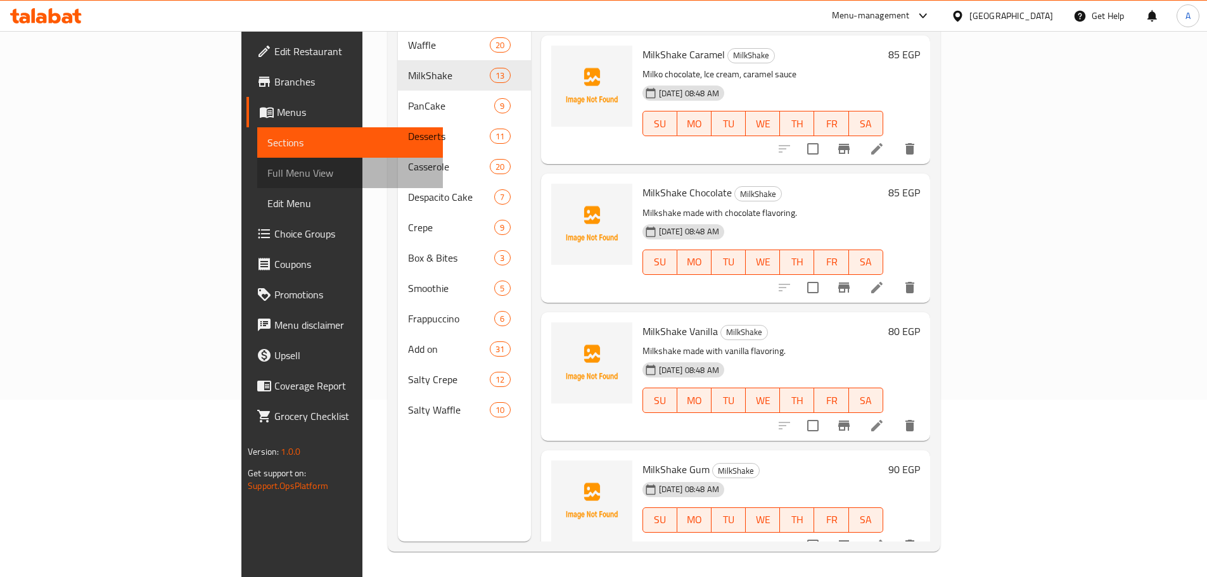
click at [267, 170] on span "Full Menu View" at bounding box center [349, 172] width 165 height 15
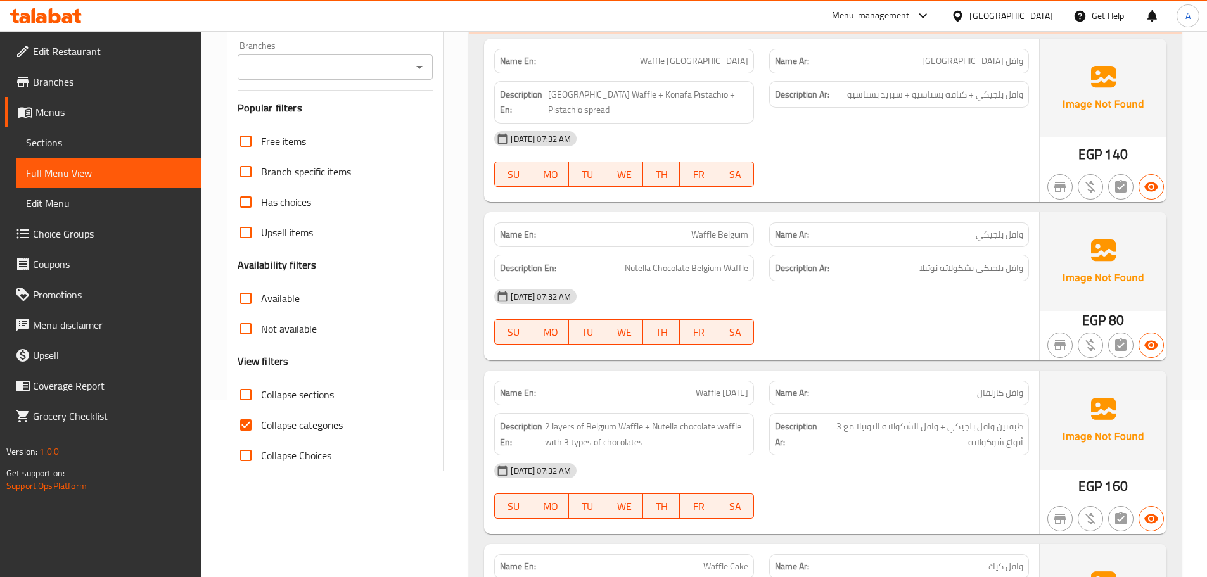
click at [279, 428] on span "Collapse categories" at bounding box center [302, 424] width 82 height 15
click at [261, 428] on input "Collapse categories" at bounding box center [246, 425] width 30 height 30
checkbox input "false"
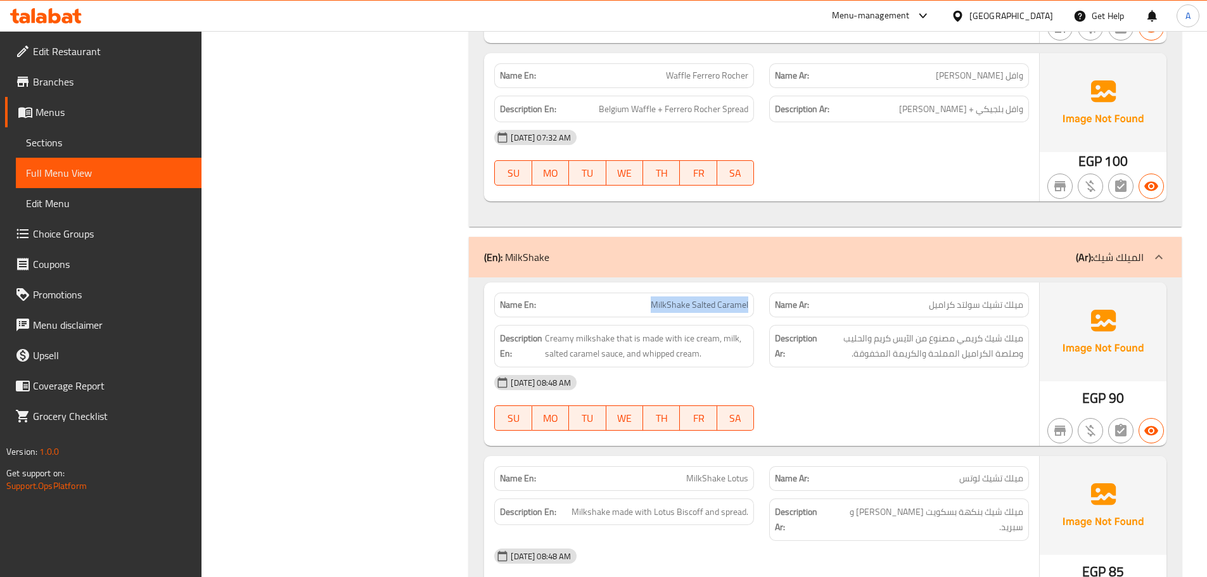
scroll to position [3402, 0]
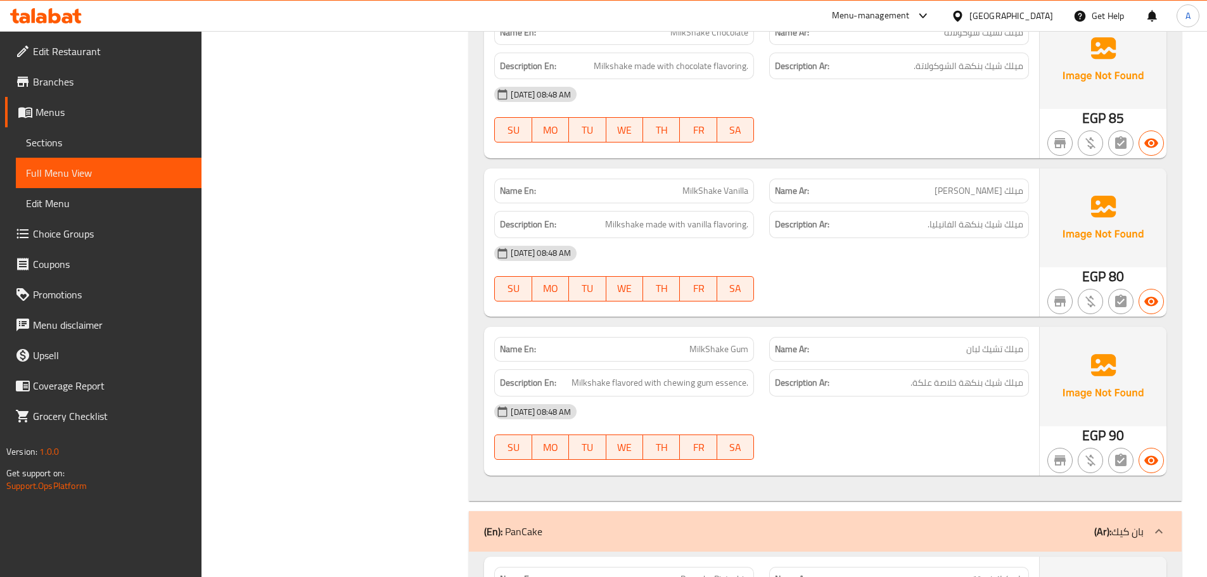
scroll to position [6978, 0]
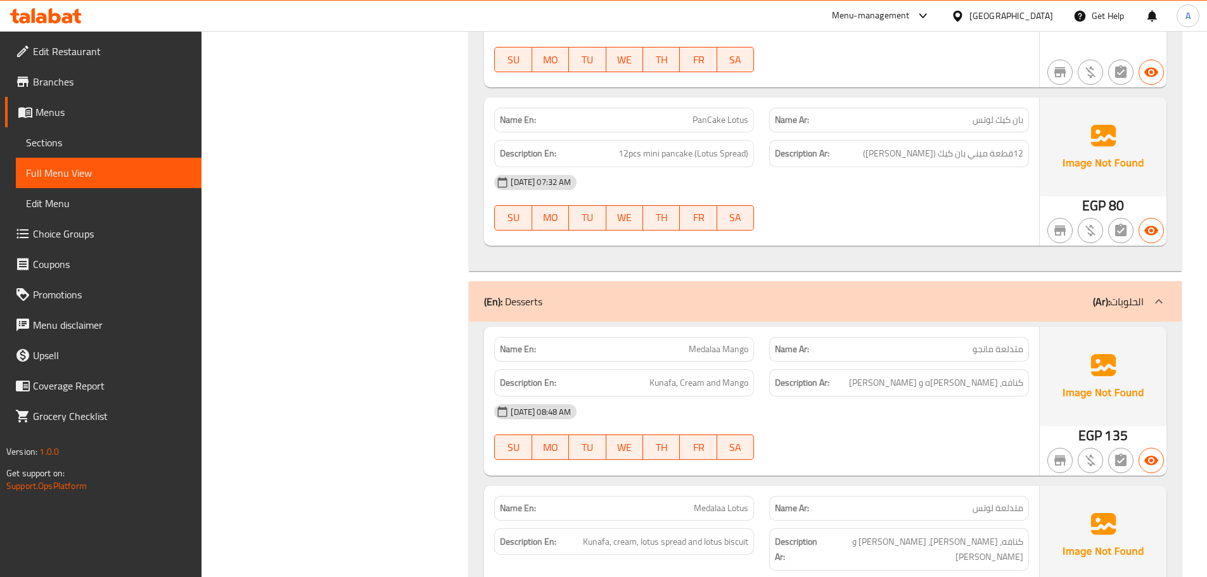
click at [857, 397] on div "[DATE] 08:48 AM" at bounding box center [761, 412] width 550 height 30
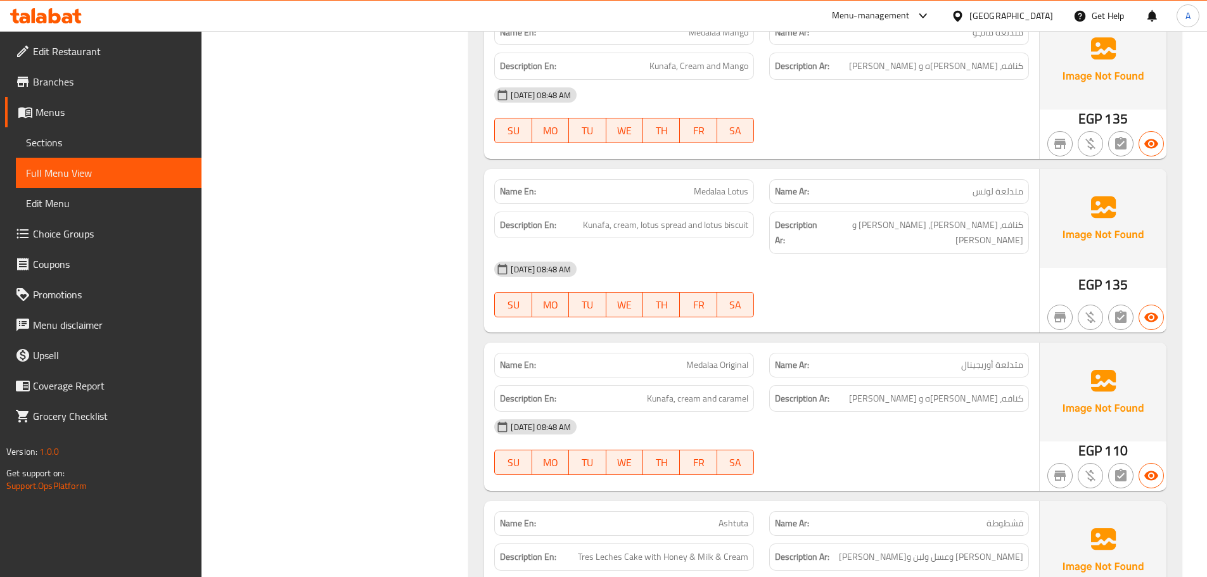
scroll to position [7358, 0]
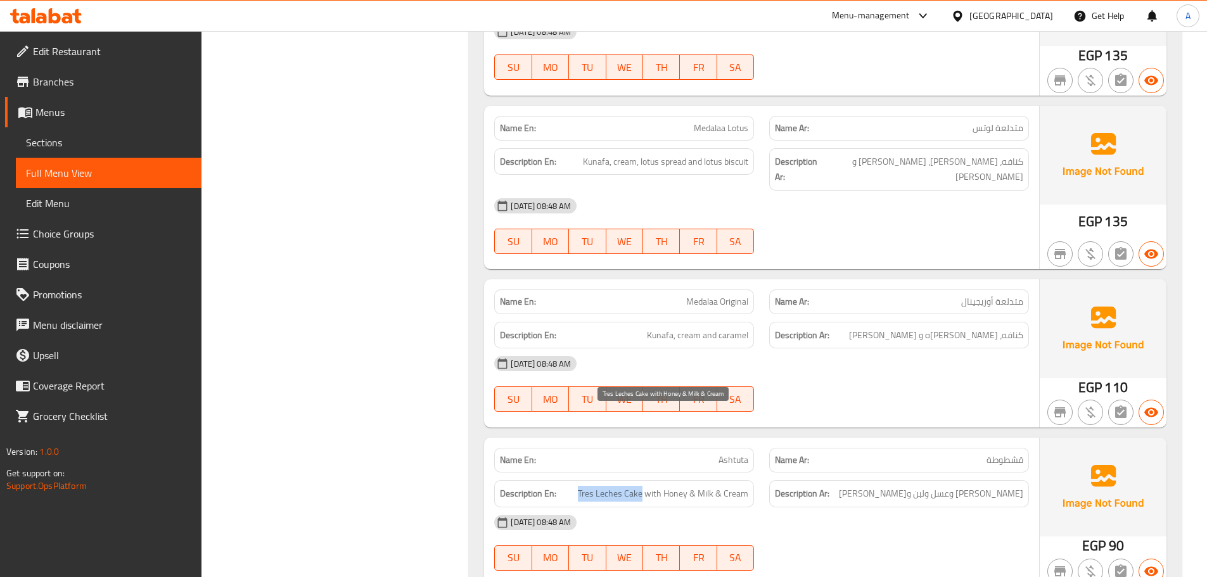
drag, startPoint x: 566, startPoint y: 409, endPoint x: 639, endPoint y: 421, distance: 73.8
click at [642, 480] on div "Description En: Tres Leches Cake with Honey & Milk & Cream" at bounding box center [624, 493] width 260 height 27
copy h6 "Tres Leches Cake"
click at [912, 507] on div "[DATE] 08:48 AM" at bounding box center [761, 522] width 550 height 30
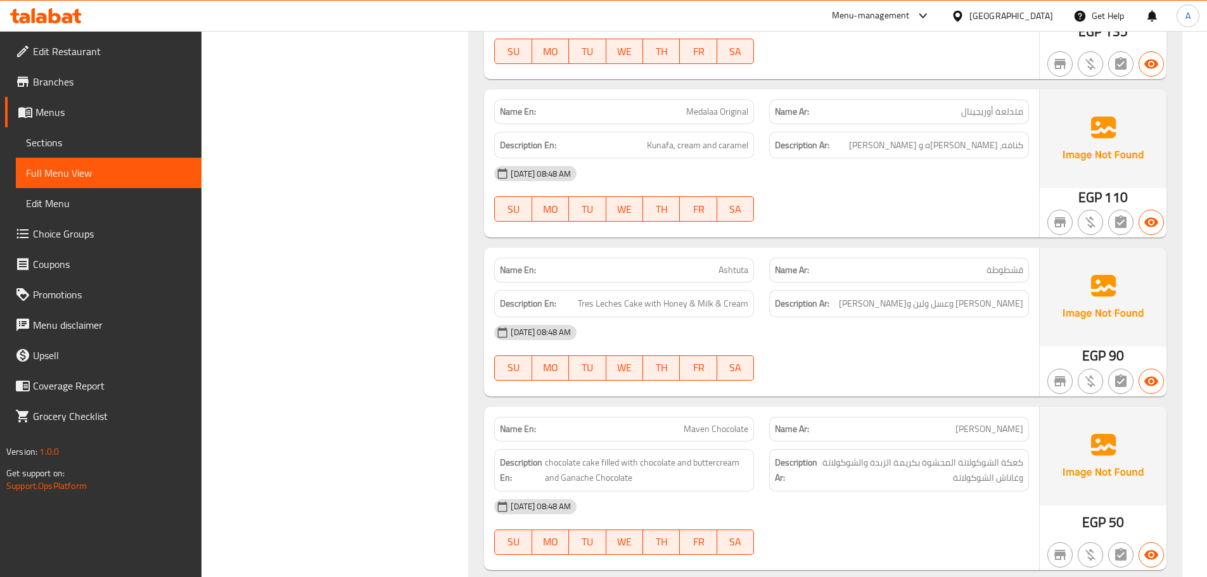
scroll to position [7675, 0]
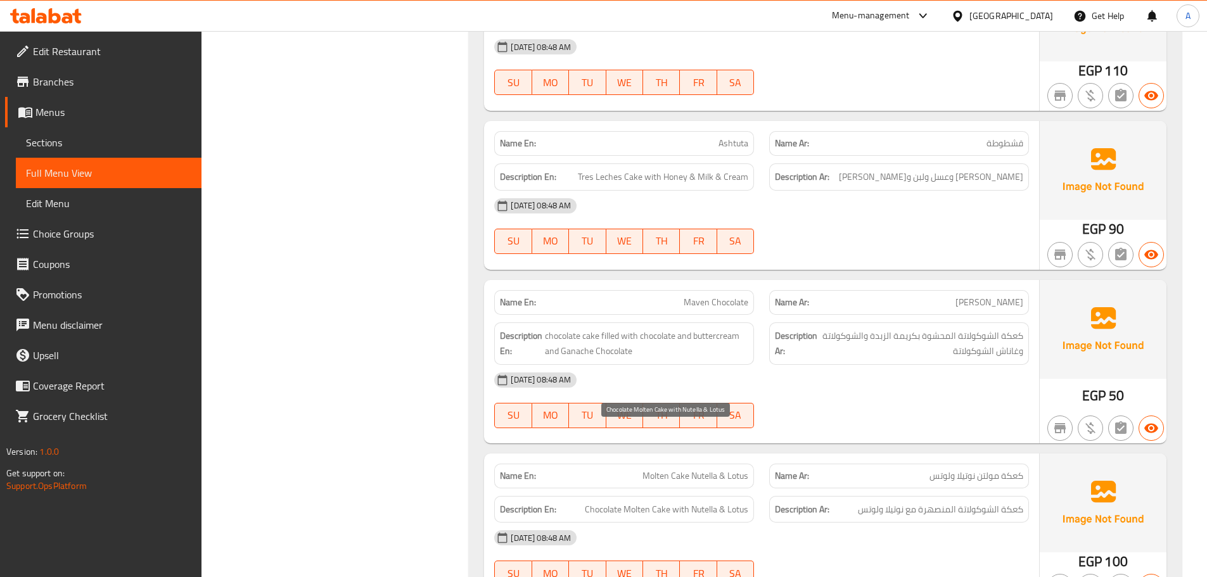
click at [636, 502] on span "Chocolate Molten Cake with Nutella & Lotus" at bounding box center [666, 510] width 163 height 16
copy span "Molten"
click at [947, 523] on div "[DATE] 08:48 AM" at bounding box center [761, 538] width 550 height 30
click at [943, 502] on span "كعكة الشوكولاتة المنصهرة مع نوتيلا ولوتس" at bounding box center [940, 510] width 165 height 16
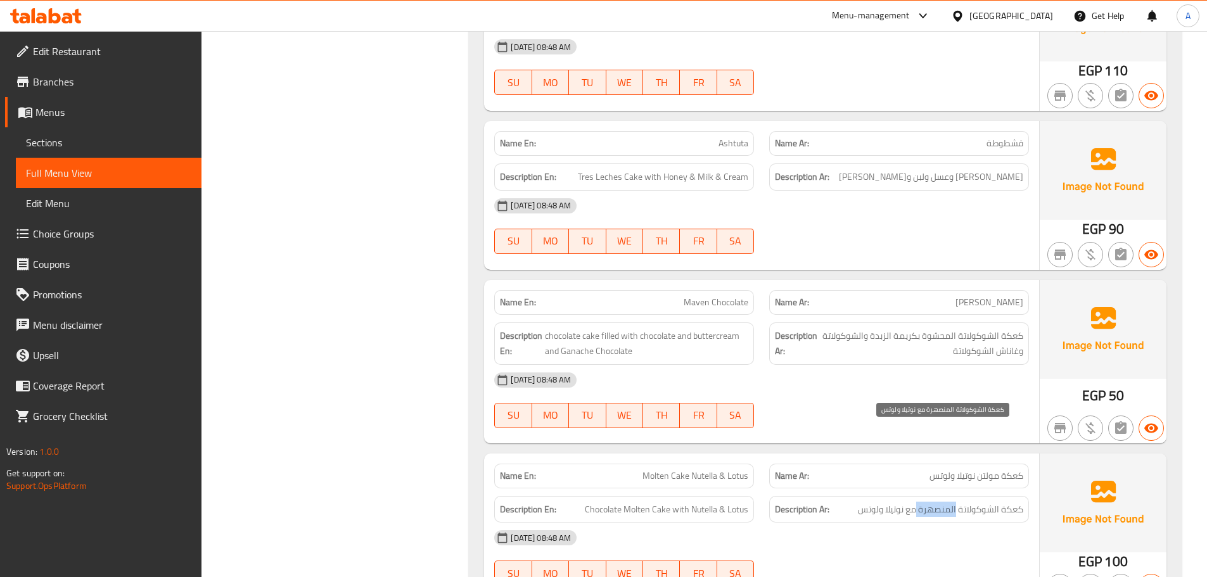
click at [943, 502] on span "كعكة الشوكولاتة المنصهرة مع نوتيلا ولوتس" at bounding box center [940, 510] width 165 height 16
copy span "المنصهرة"
click at [906, 523] on div "[DATE] 08:48 AM" at bounding box center [761, 538] width 550 height 30
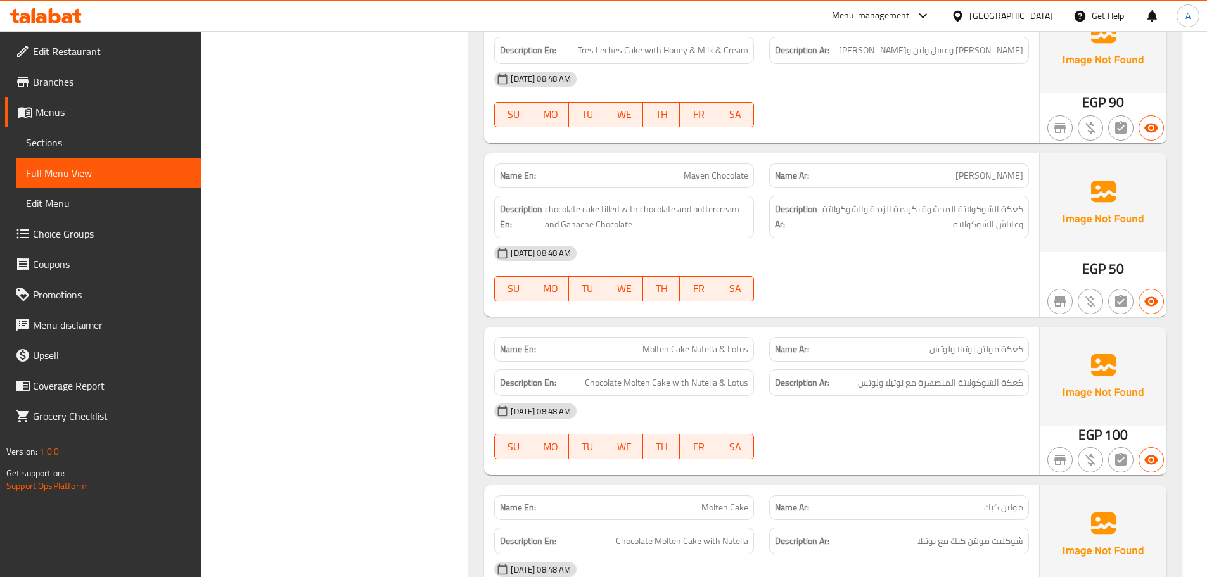
click at [932, 375] on span "كعكة الشوكولاتة المنصهرة مع نوتيلا ولوتس" at bounding box center [940, 383] width 165 height 16
click at [696, 343] on span "Molten Cake Nutella & Lotus" at bounding box center [695, 349] width 106 height 13
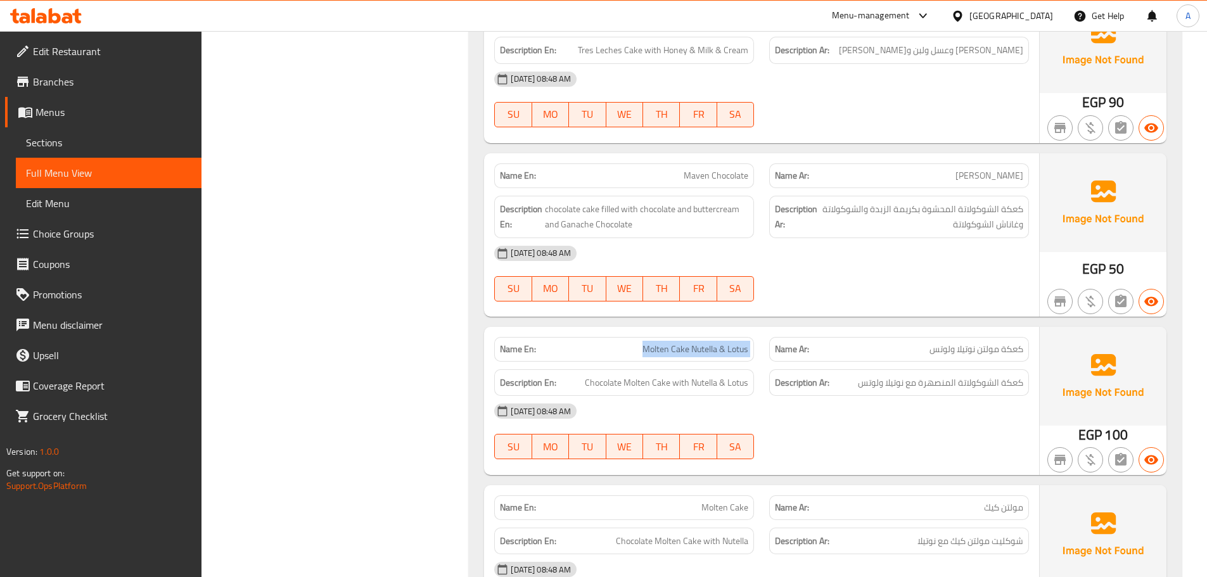
copy span "Molten Cake Nutella & Lotus"
click at [861, 396] on div "[DATE] 08:48 AM" at bounding box center [761, 411] width 550 height 30
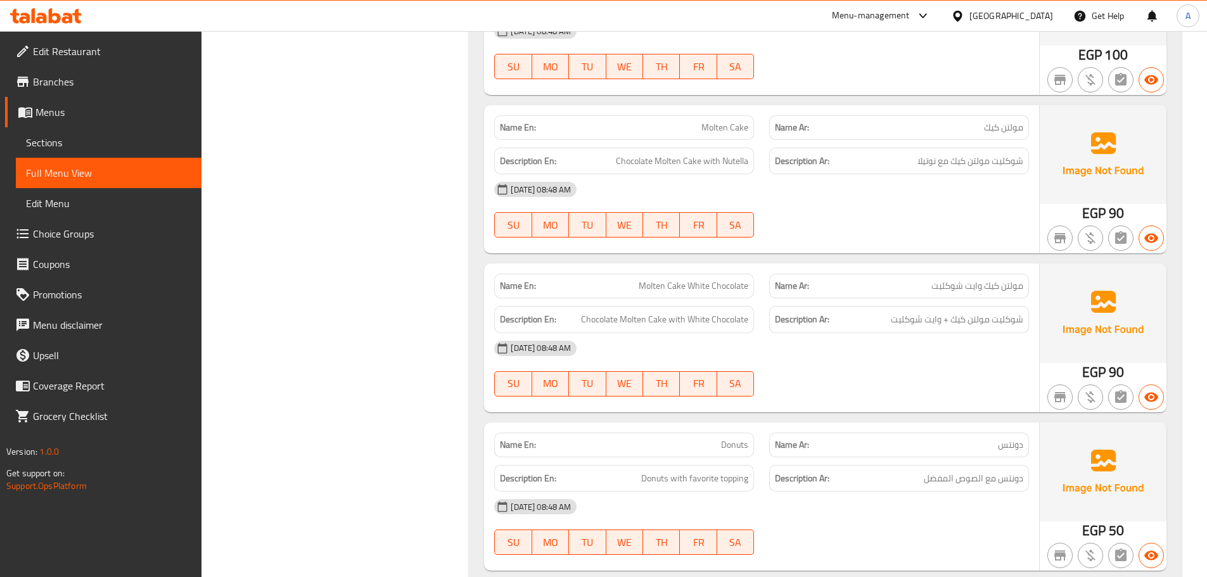
scroll to position [8308, 0]
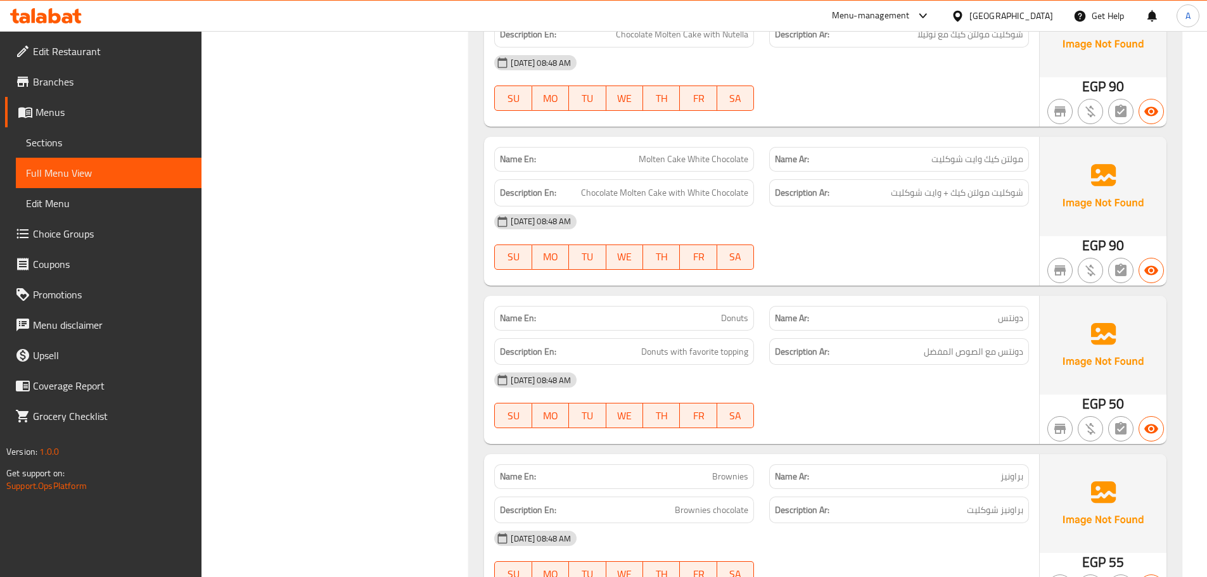
click at [922, 523] on div "16-09-2025 08:48 AM SU MO TU WE TH FR SA" at bounding box center [761, 558] width 550 height 71
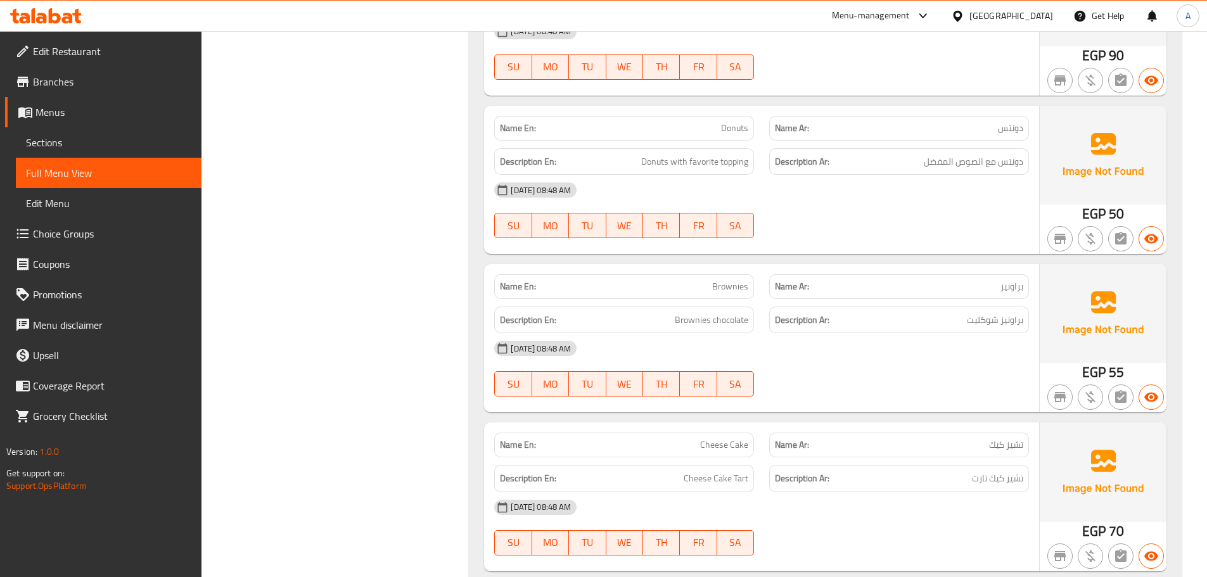
scroll to position [12288, 0]
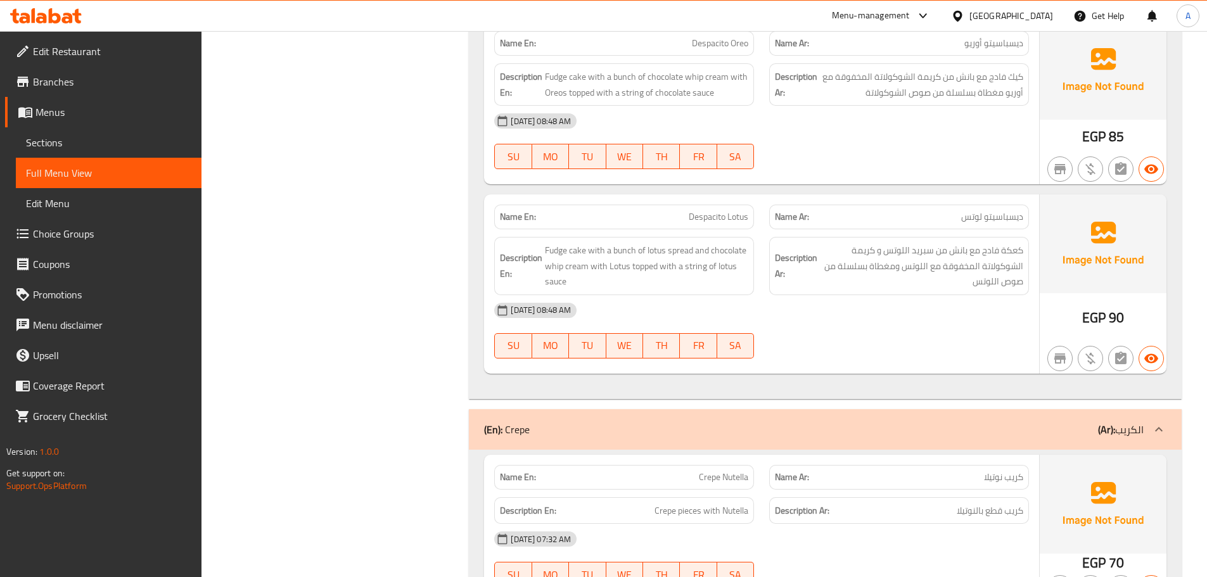
scroll to position [15177, 0]
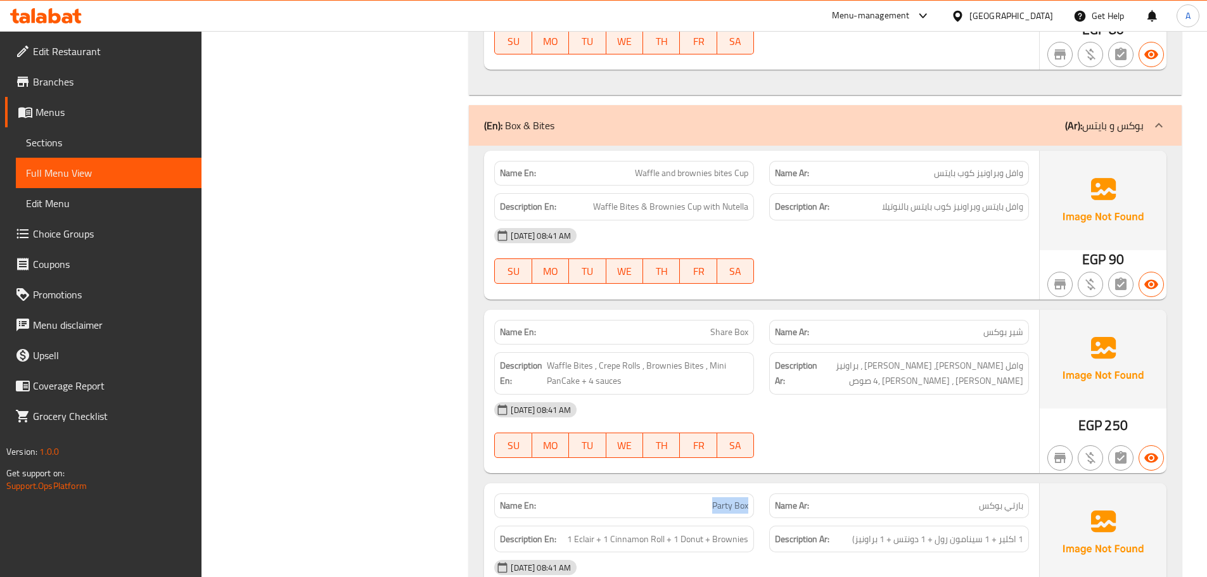
scroll to position [15465, 0]
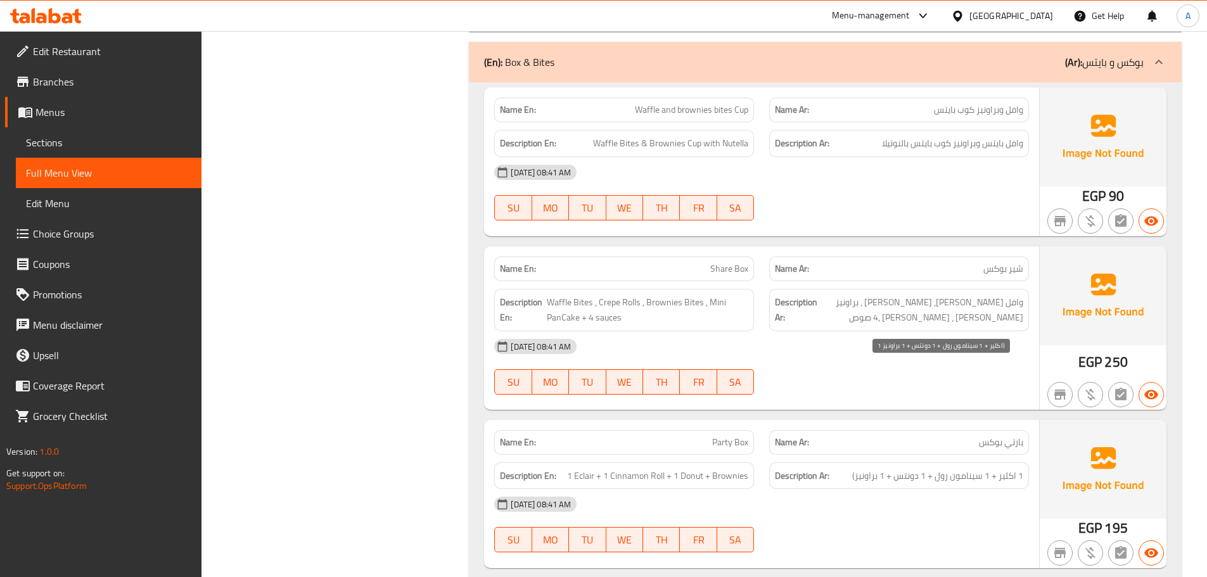
click at [881, 468] on span "1 اكلير + 1 سينامون رول + 1 دونتس + 1 براونيز)" at bounding box center [937, 476] width 171 height 16
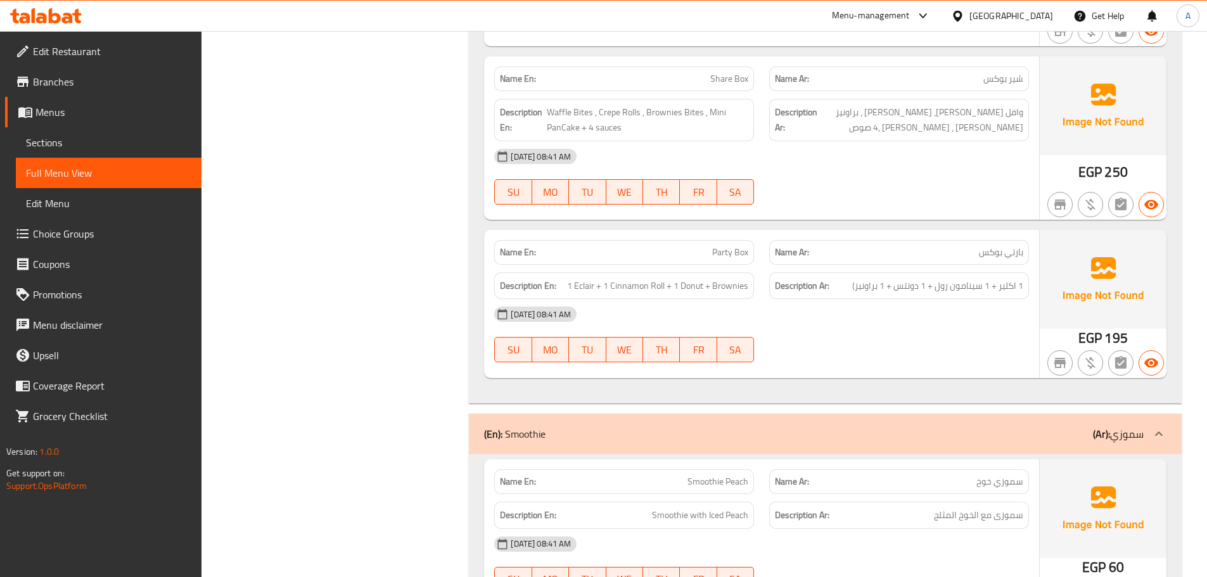
scroll to position [15718, 0]
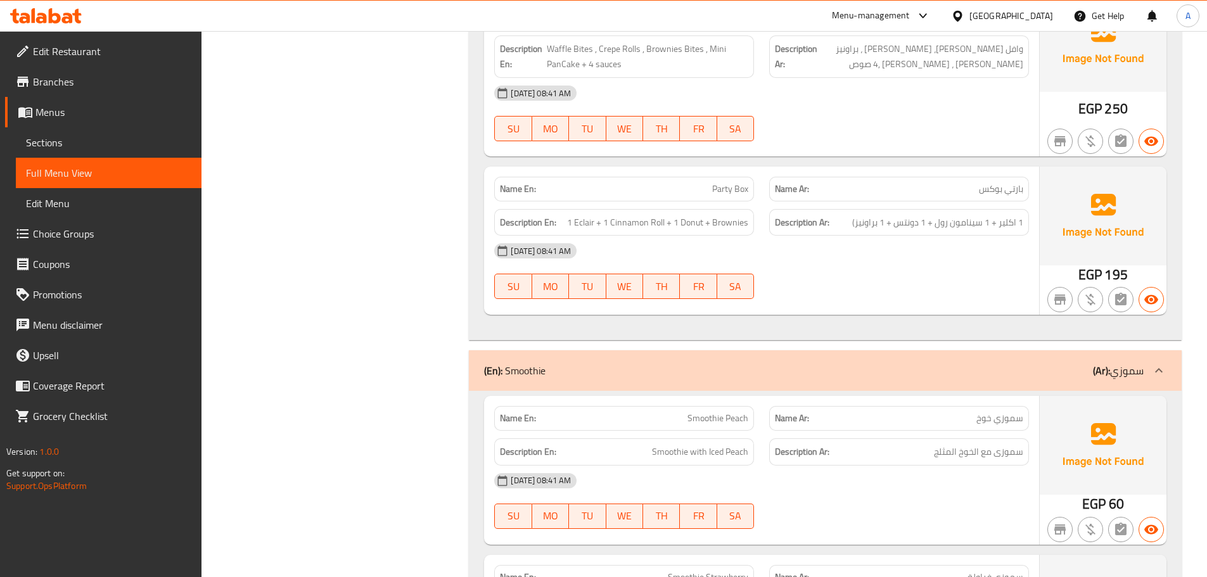
click at [606, 363] on div "(En): Smoothie (Ar): سموزي" at bounding box center [813, 370] width 659 height 15
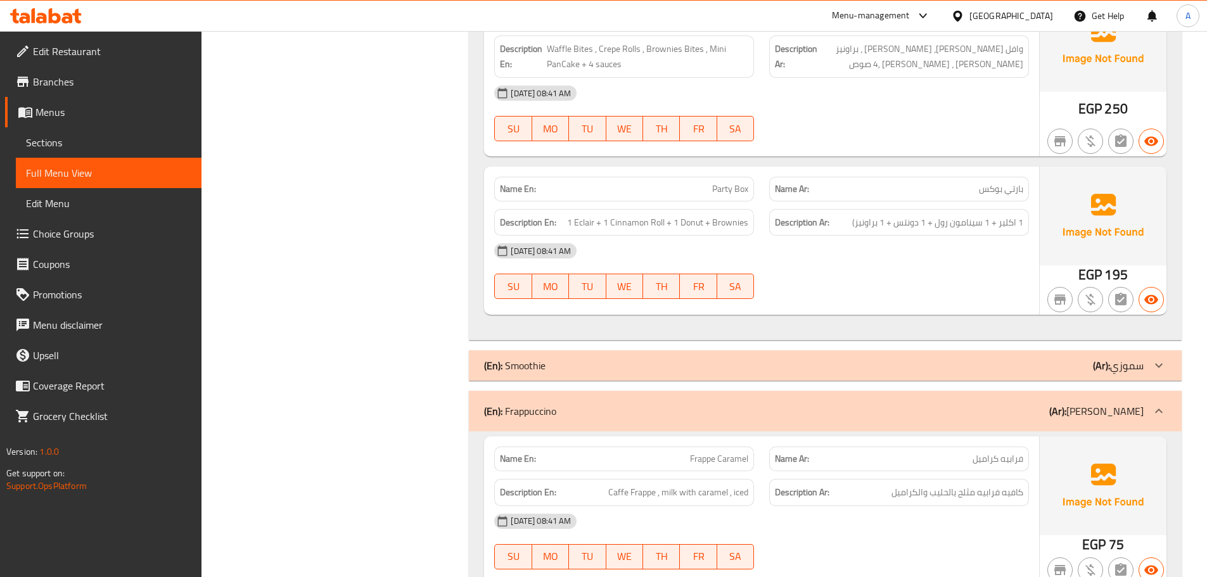
click at [669, 403] on div "(En): Frappuccino (Ar): [PERSON_NAME]" at bounding box center [813, 410] width 659 height 15
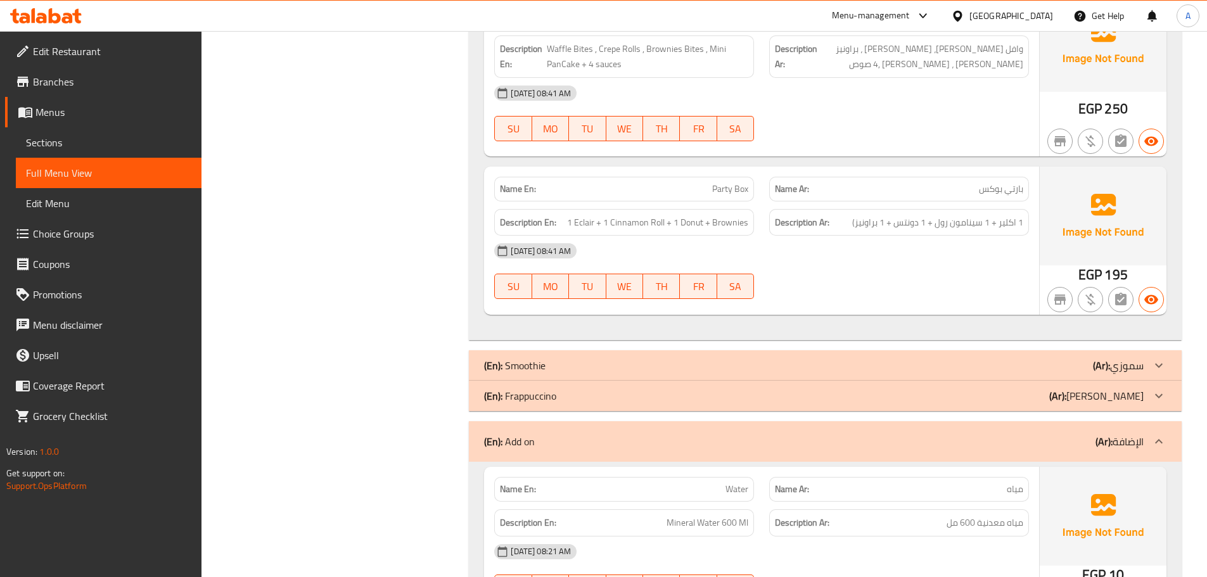
click at [589, 434] on div "(En): Add on (Ar): الإضافة" at bounding box center [813, 441] width 659 height 15
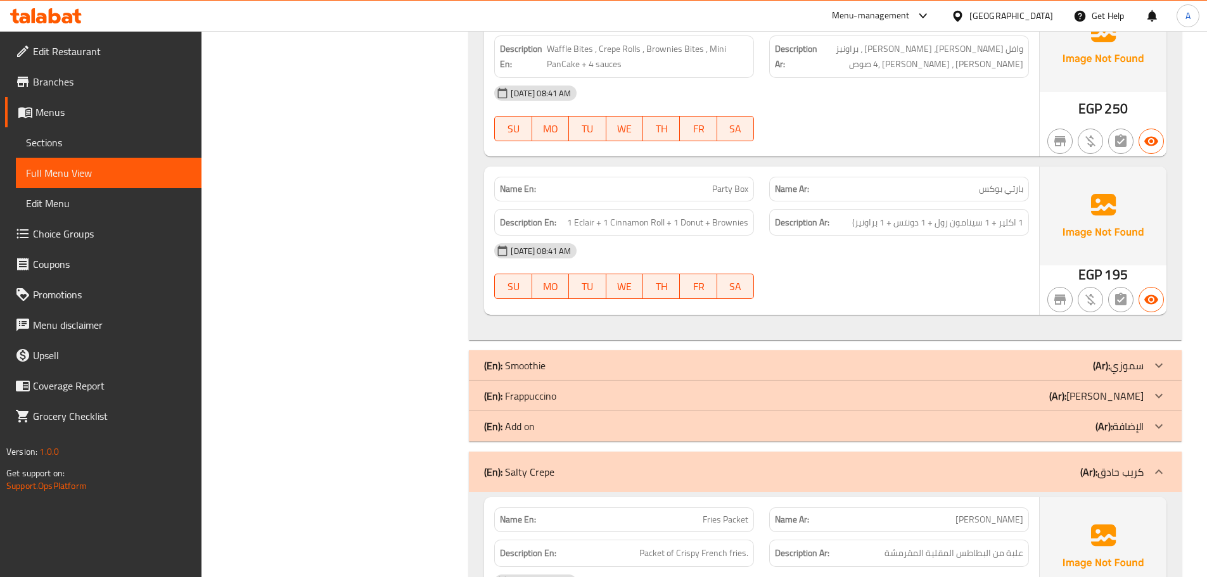
click at [538, 464] on p "(En): Salty Crepe" at bounding box center [519, 471] width 70 height 15
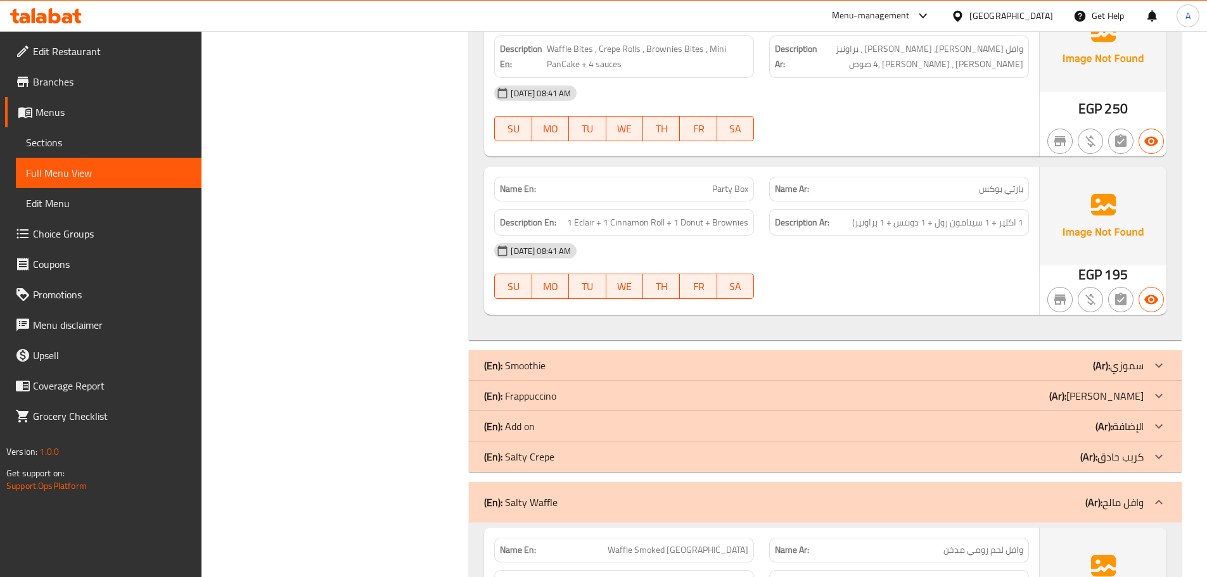
click at [821, 482] on div "(En): Salty Waffle (Ar): وافل مالح" at bounding box center [825, 502] width 713 height 41
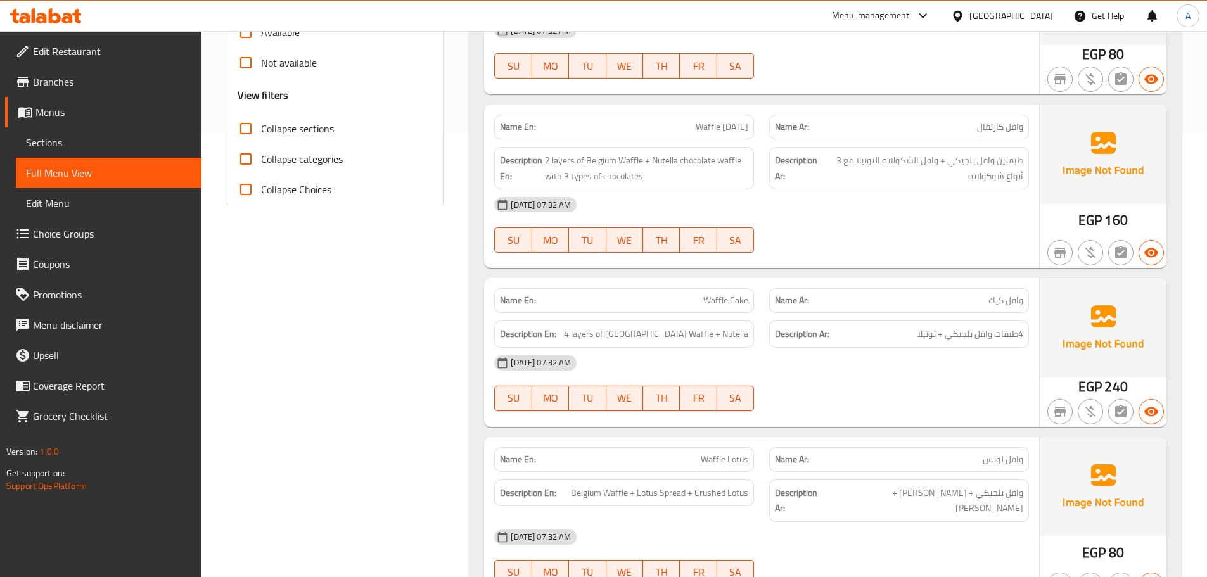
scroll to position [0, 0]
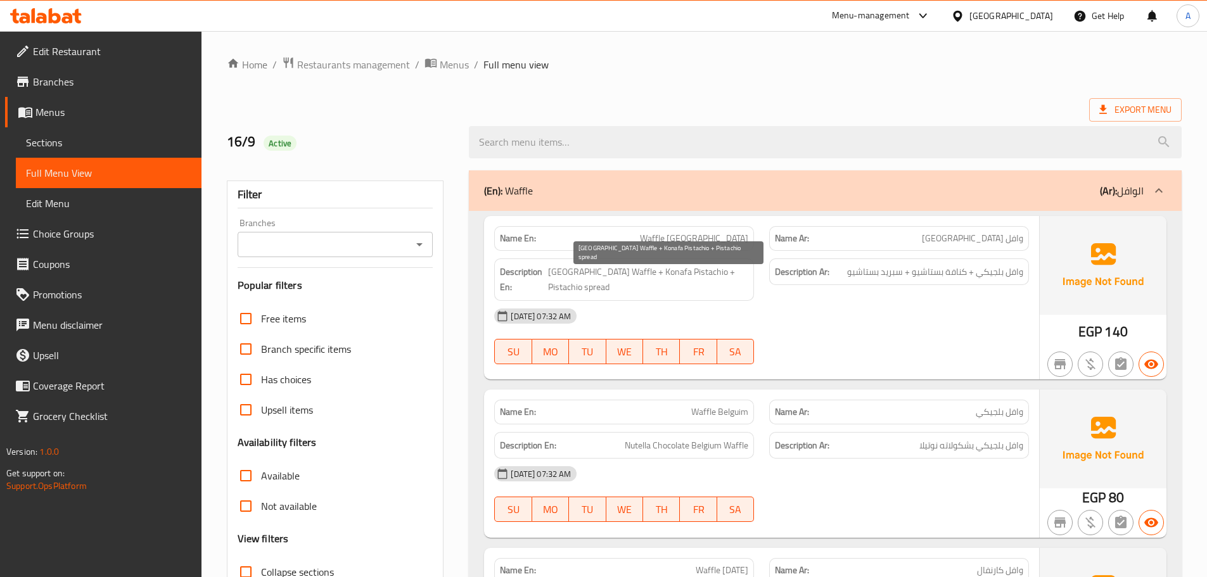
click at [597, 291] on span "[GEOGRAPHIC_DATA] Waffle + Konafa Pistachio + Pistachio spread" at bounding box center [648, 279] width 200 height 31
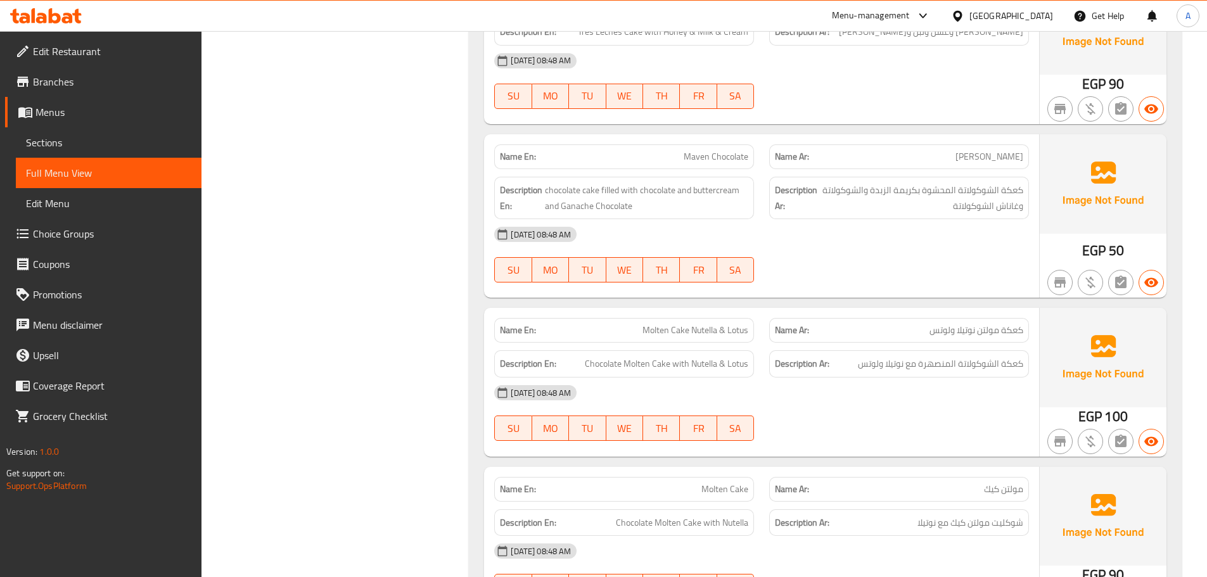
click at [304, 200] on div "Filter Branches Branches Popular filters Free items Branch specific items Has c…" at bounding box center [340, 372] width 243 height 16072
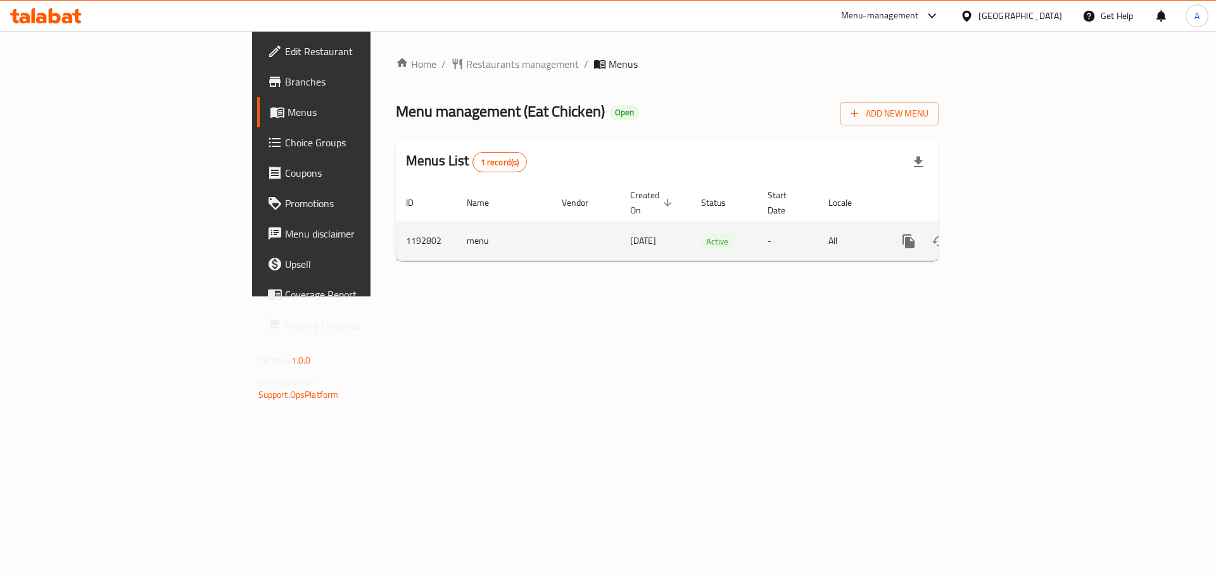
click at [1008, 234] on icon "enhanced table" at bounding box center [1000, 241] width 15 height 15
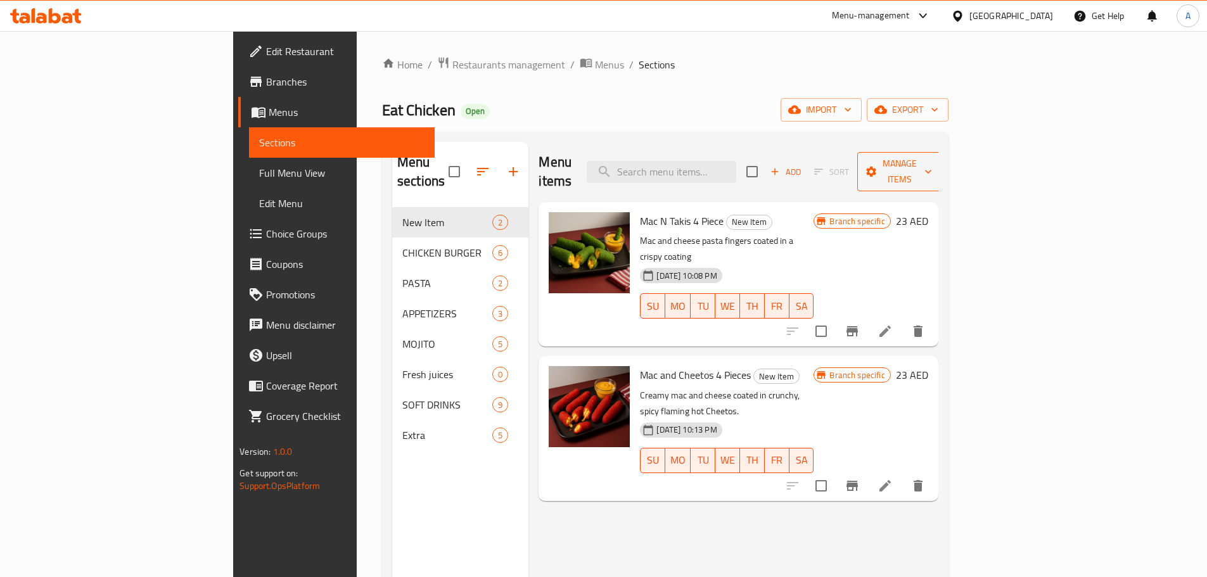
click at [932, 156] on span "Manage items" at bounding box center [899, 172] width 65 height 32
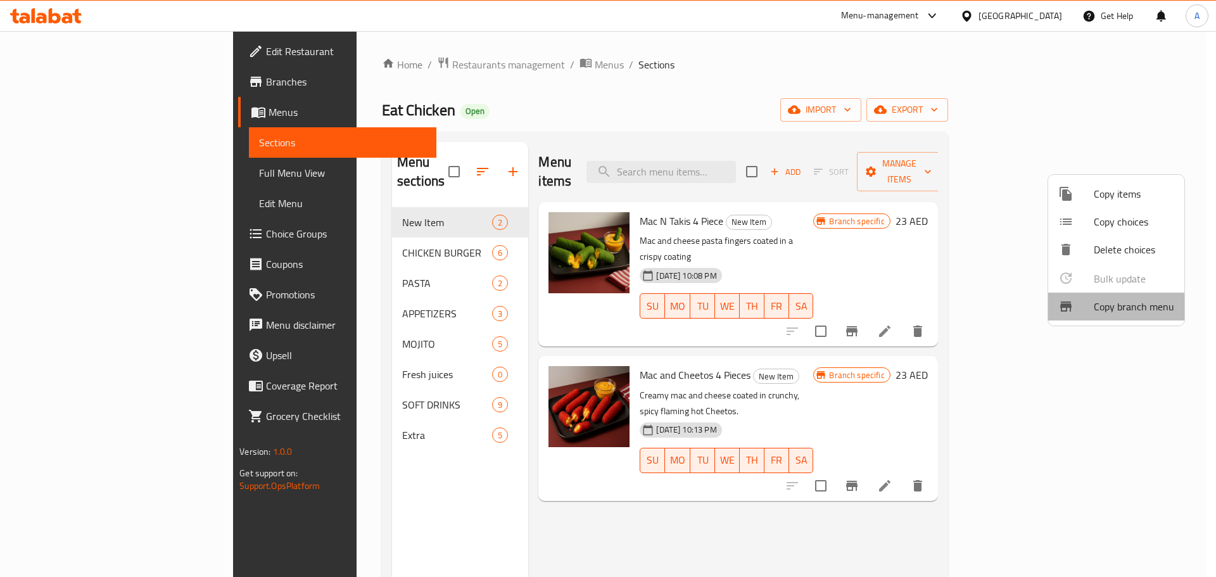
click at [1134, 305] on span "Copy branch menu" at bounding box center [1134, 306] width 80 height 15
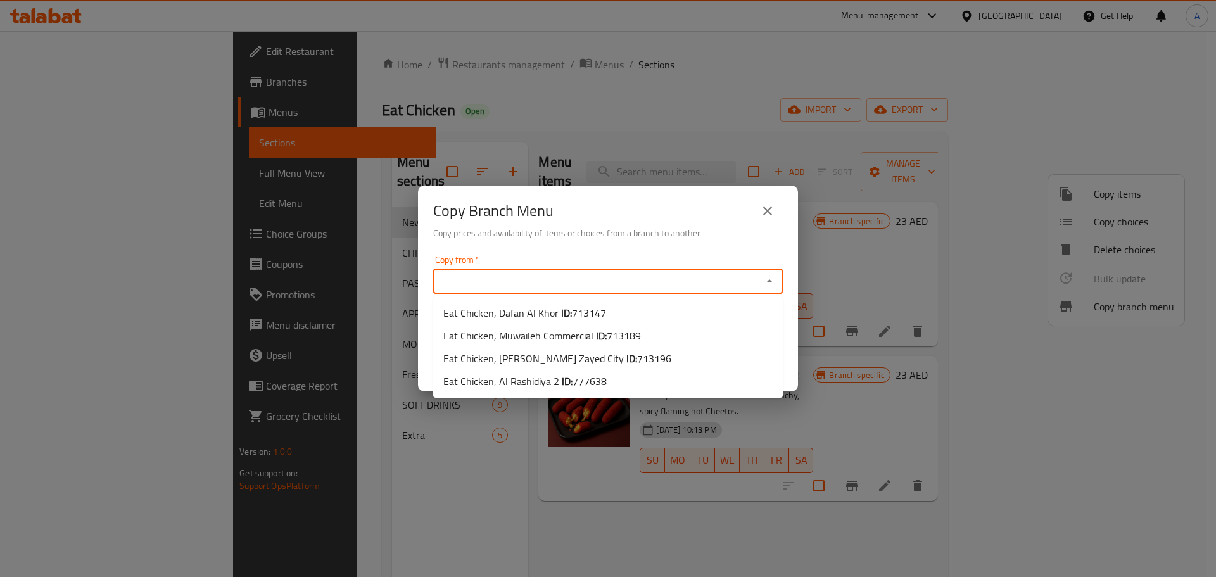
click at [644, 279] on input "Copy from   *" at bounding box center [597, 281] width 321 height 18
click at [537, 365] on span "Eat Chicken, Mohammed Bin Zayed City ID: 713196" at bounding box center [557, 358] width 228 height 15
type input "Eat Chicken, Mohammed Bin Zayed City"
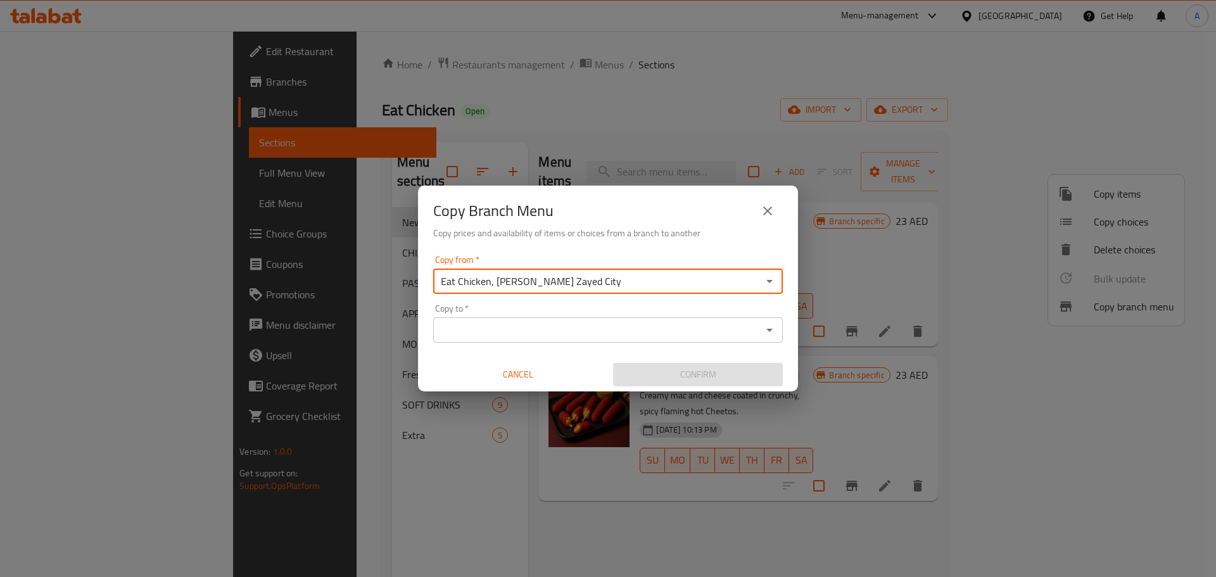
click at [588, 327] on input "Copy to   *" at bounding box center [597, 330] width 321 height 18
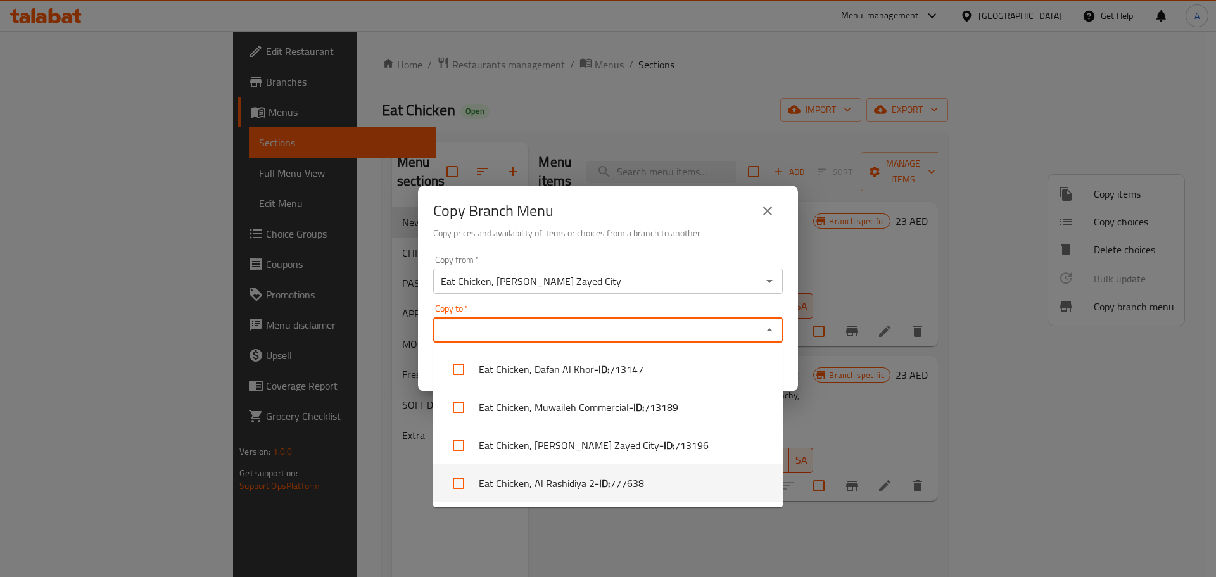
click at [542, 484] on li "Eat Chicken, Al Rashidiya 2 - ID: 777638" at bounding box center [608, 483] width 350 height 38
checkbox input "true"
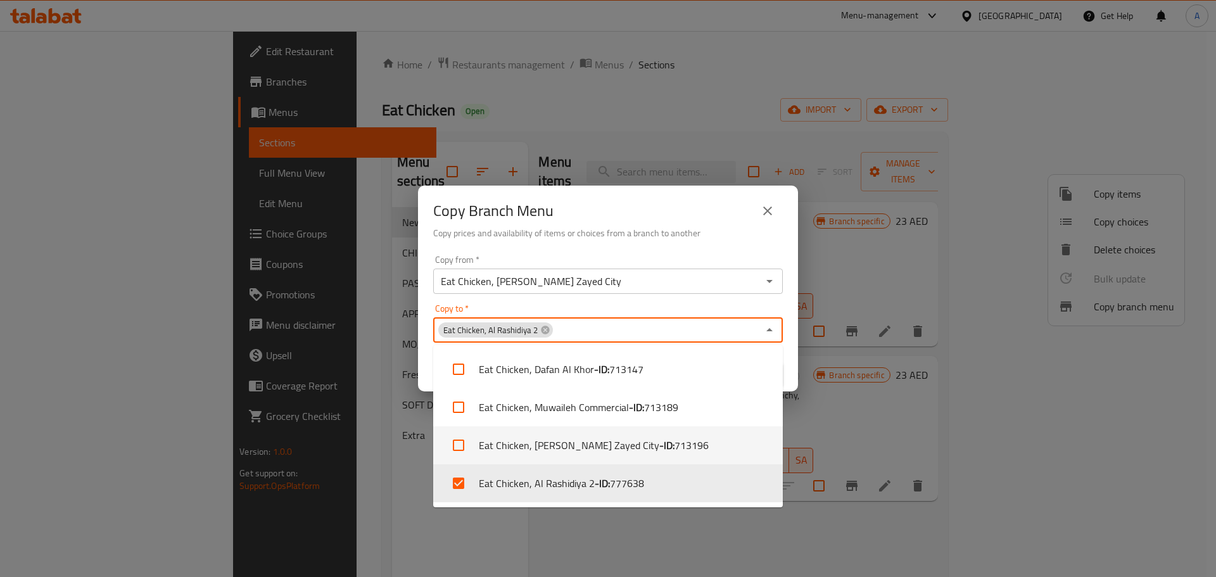
click at [846, 493] on div "Copy Branch Menu Copy prices and availability of items or choices from a branch…" at bounding box center [608, 288] width 1216 height 577
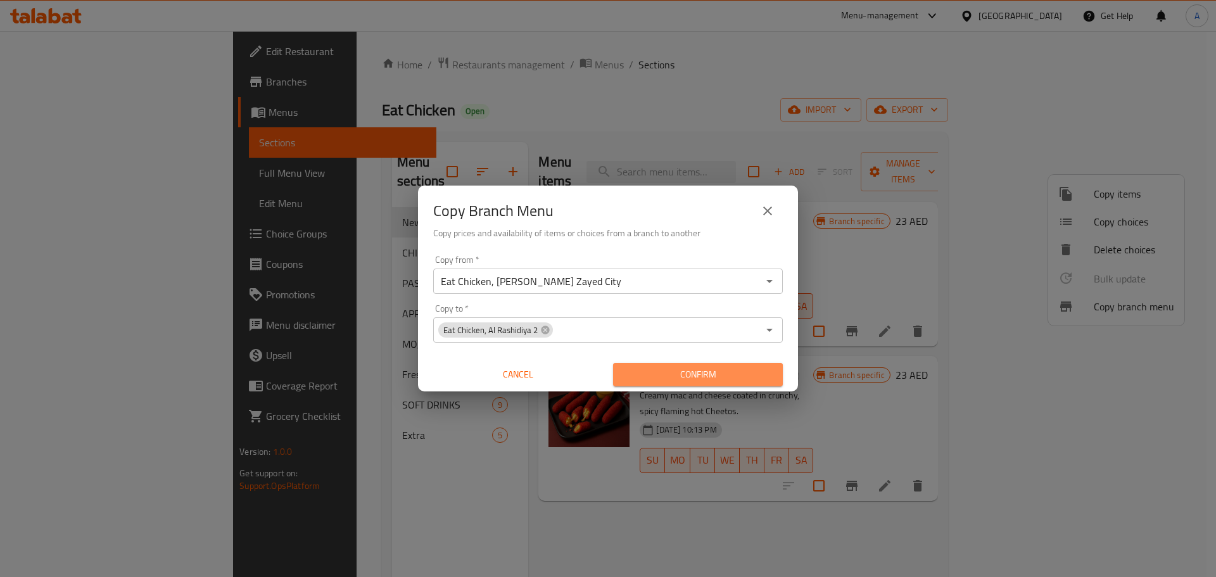
click at [743, 379] on span "Confirm" at bounding box center [697, 375] width 149 height 16
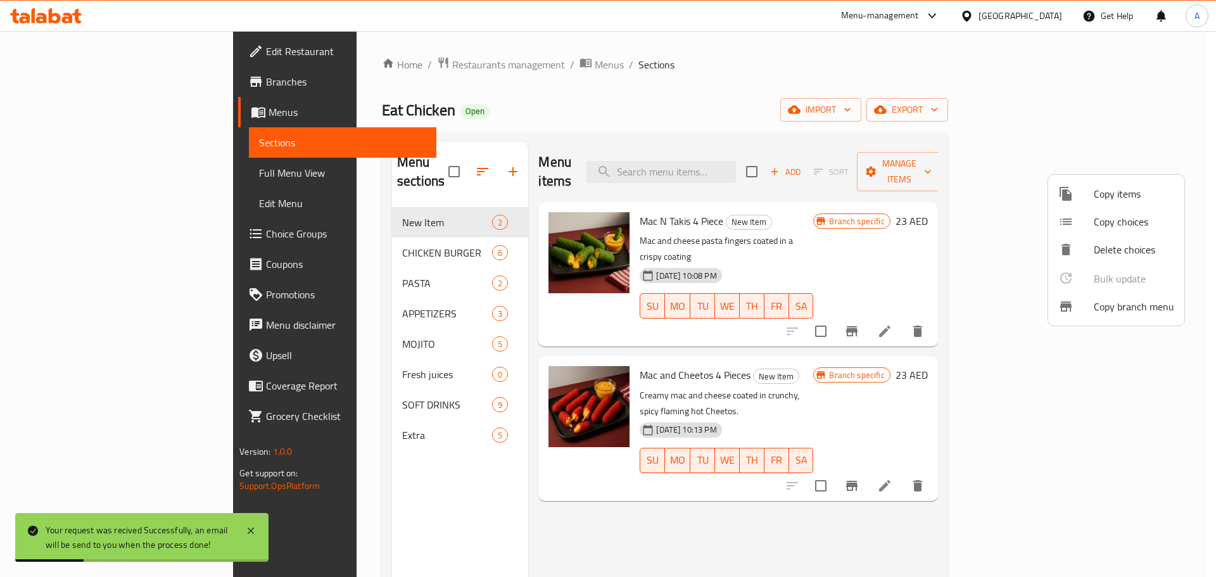
click at [55, 73] on div at bounding box center [608, 288] width 1216 height 577
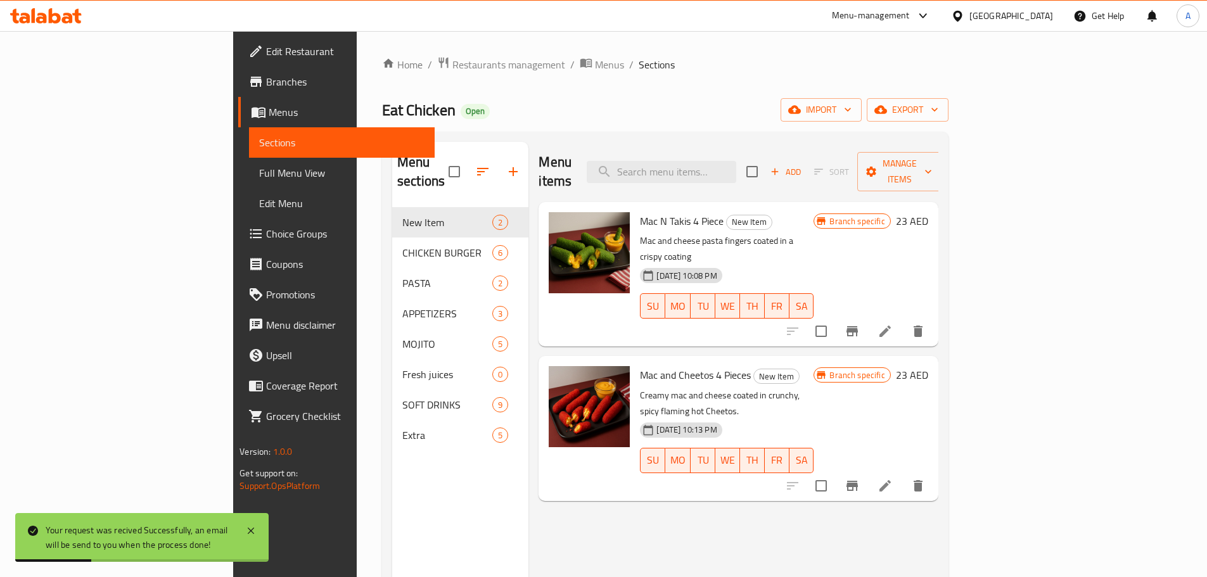
click at [266, 74] on span "Branches" at bounding box center [345, 81] width 158 height 15
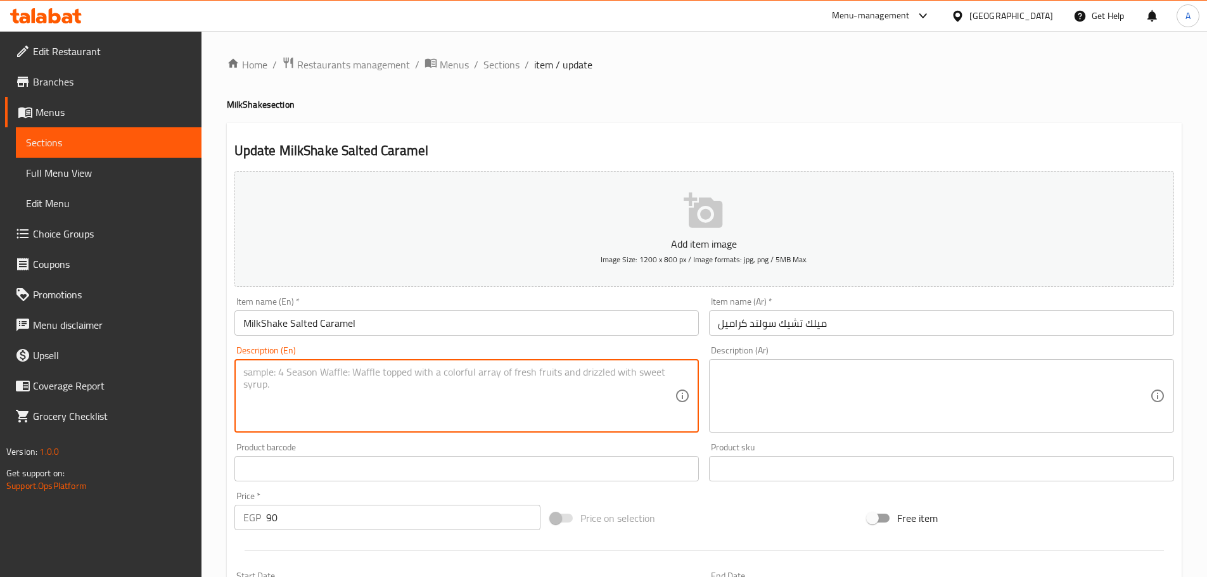
click at [328, 386] on textarea at bounding box center [459, 396] width 432 height 60
paste textarea "Creamy milkshake that is made with ice cream, milk, salted caramel sauce, and w…"
type textarea "Creamy milkshake that is made with ice cream, milk, salted caramel sauce, and w…"
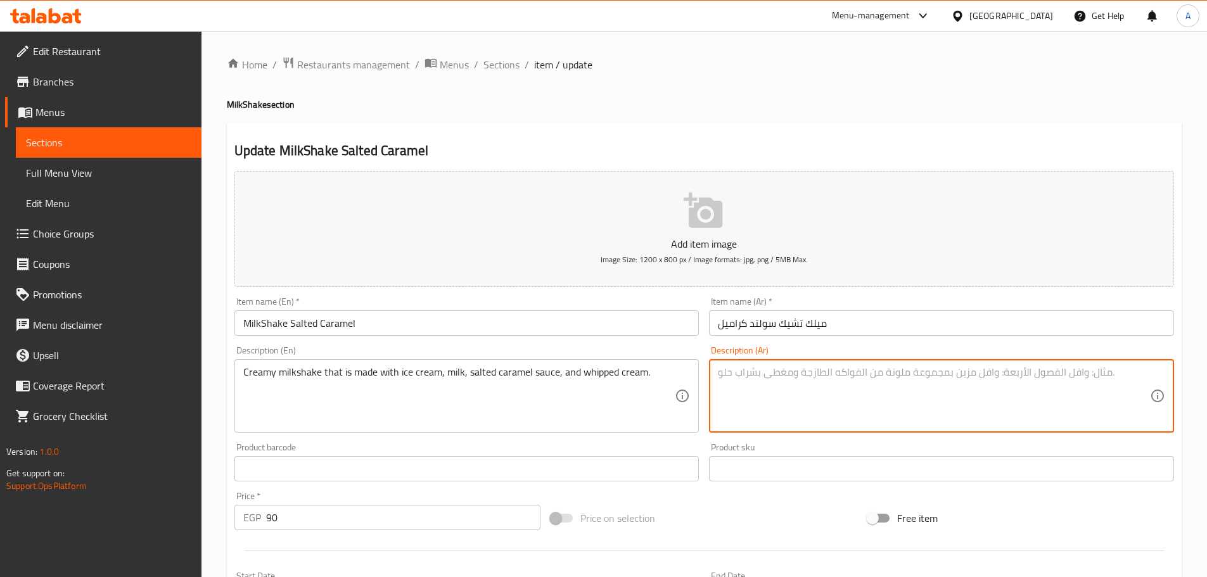
click at [796, 381] on textarea at bounding box center [934, 396] width 432 height 60
paste textarea "ميلك شيك كريمي مصنوع من الآيس كريم والحليب وصلصة الكراميل المملحة والكريمة المخ…"
type textarea "ميلك شيك كريمي مصنوع من الآيس كريم والحليب وصلصة الكراميل المملحة والكريمة المخ…"
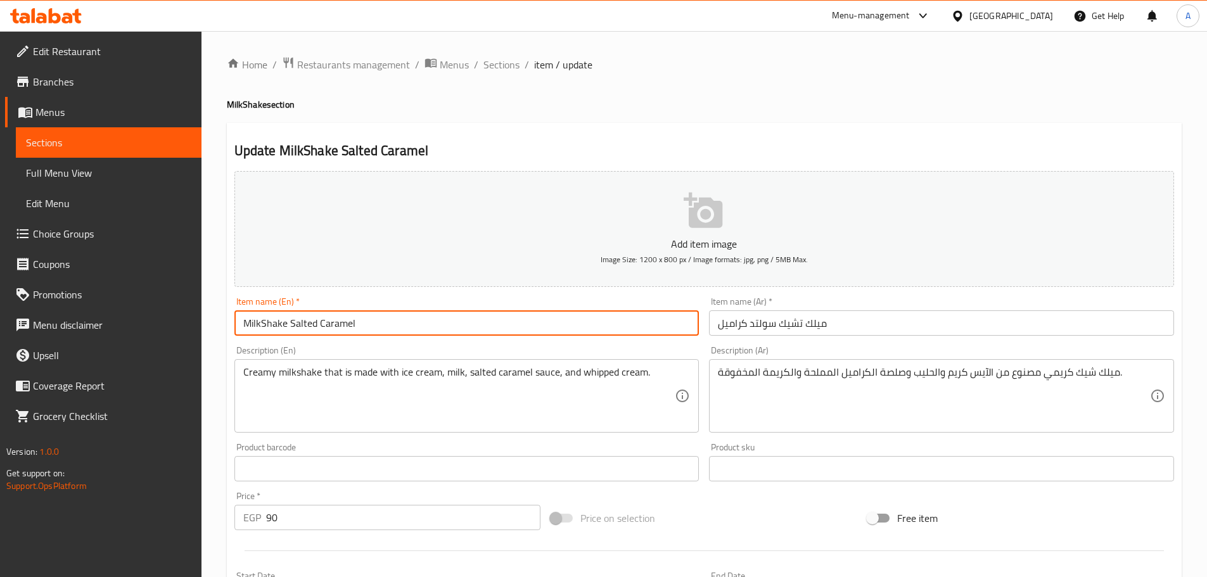
click at [633, 329] on input "MilkShake Salted Caramel" at bounding box center [466, 322] width 465 height 25
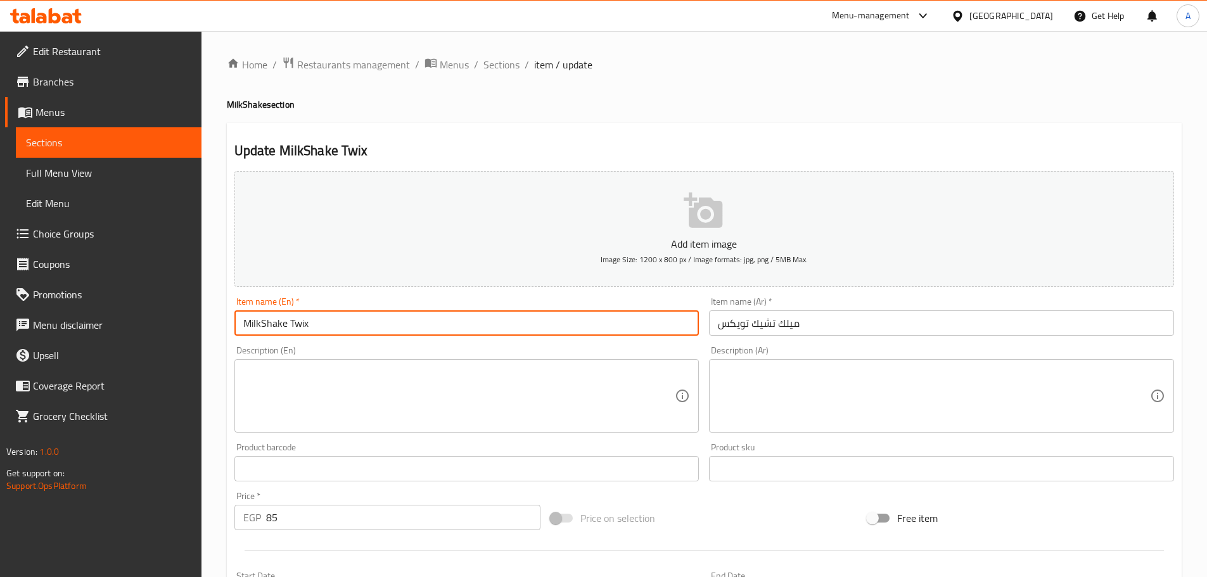
click at [293, 321] on input "MilkShake Twix" at bounding box center [466, 322] width 465 height 25
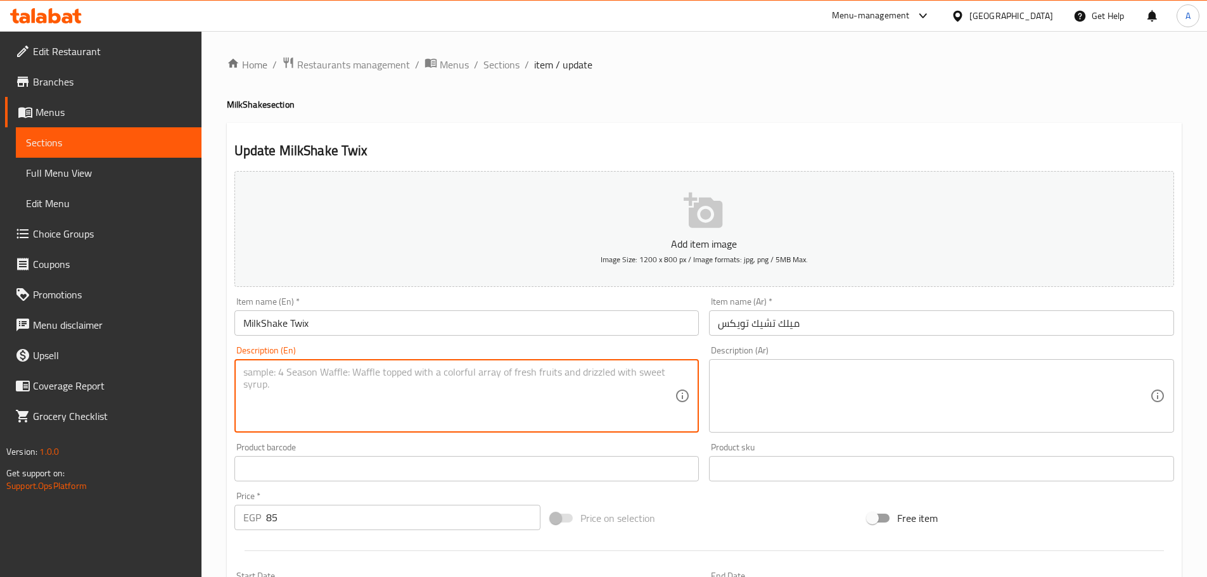
click at [512, 376] on textarea at bounding box center [459, 396] width 432 height 60
paste textarea "A milkshake featuring Twix chocolate bars."
type textarea "A milkshake featuring Twix chocolate bars."
click at [835, 391] on textarea at bounding box center [934, 396] width 432 height 60
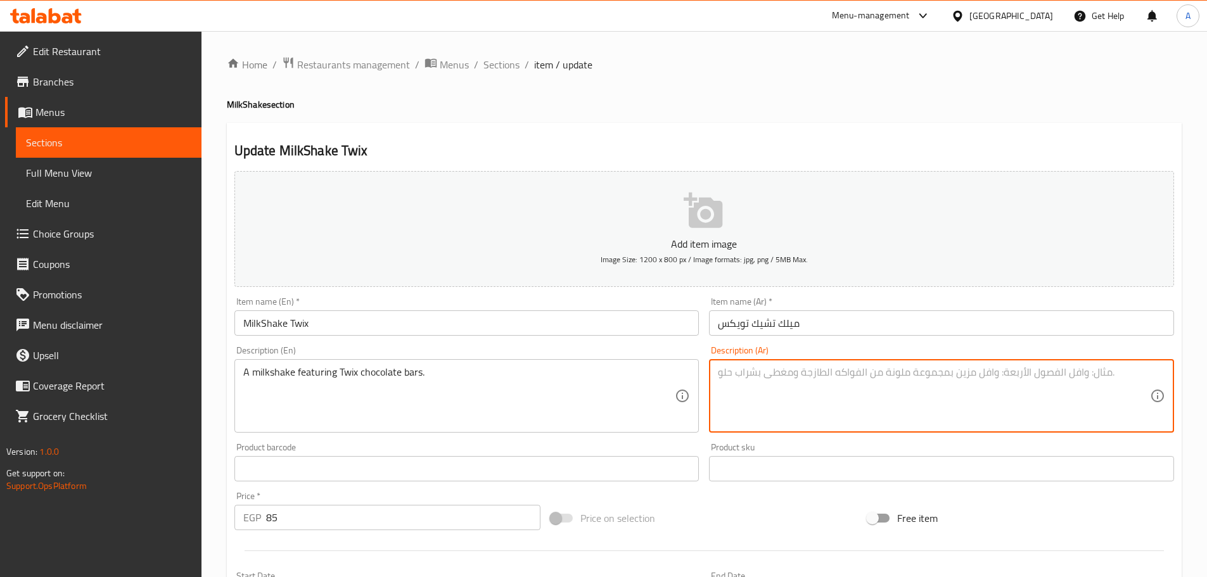
paste textarea "ميلك شيك يحتوي على قطع شوكولاتة تويكس."
type textarea "ميلك شيك يحتوي على قطع شوكولاتة تويكس."
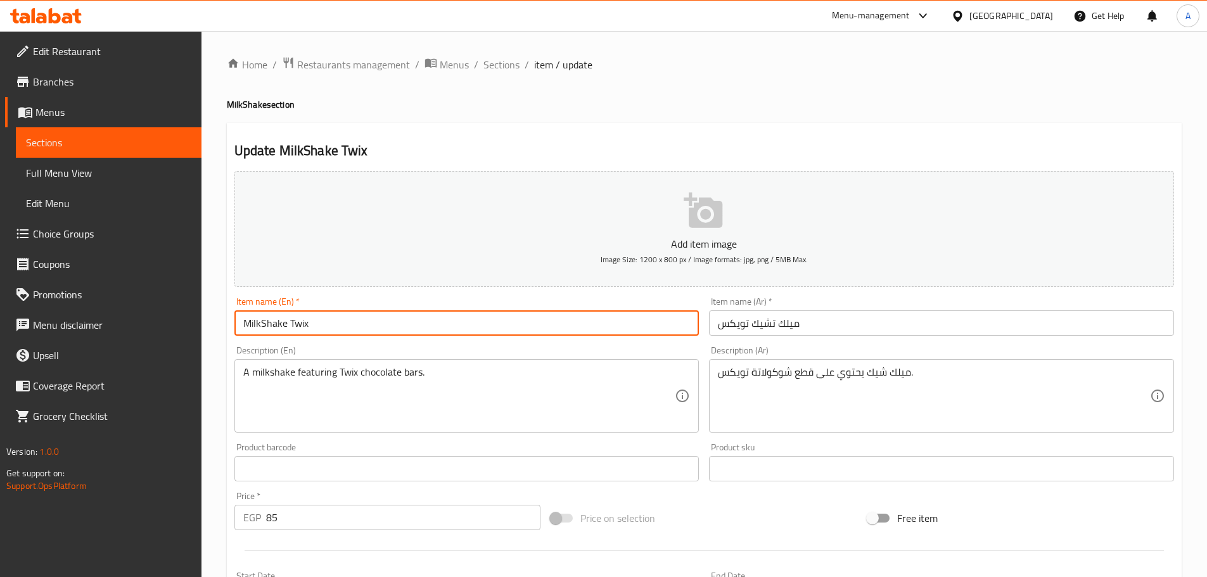
click at [587, 326] on input "MilkShake Twix" at bounding box center [466, 322] width 465 height 25
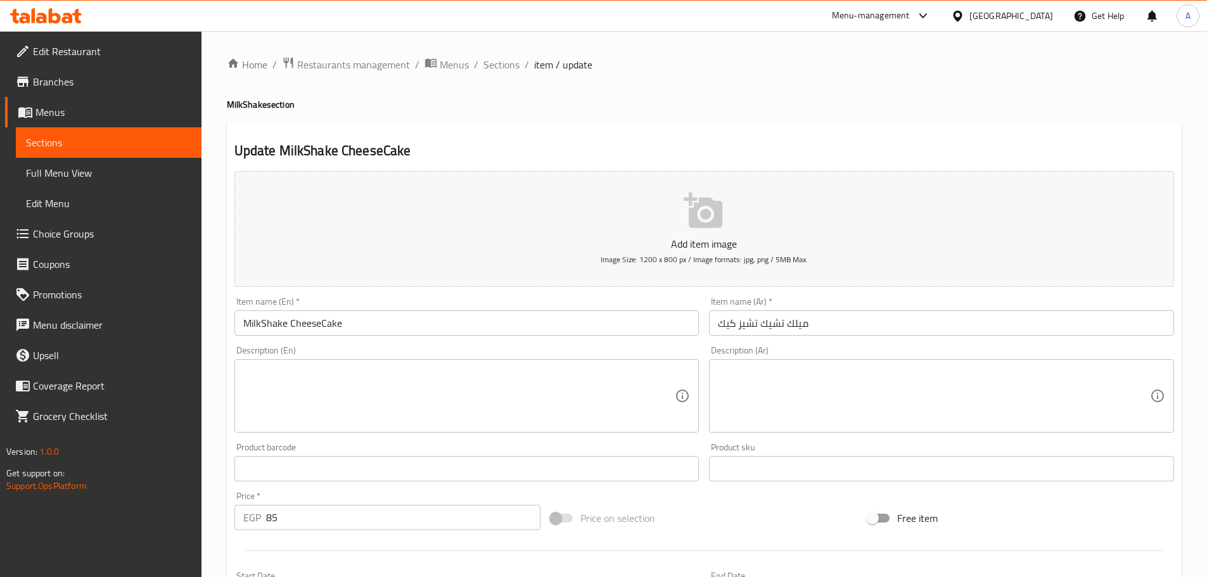
click at [299, 322] on input "MilkShake CheeseCake" at bounding box center [466, 322] width 465 height 25
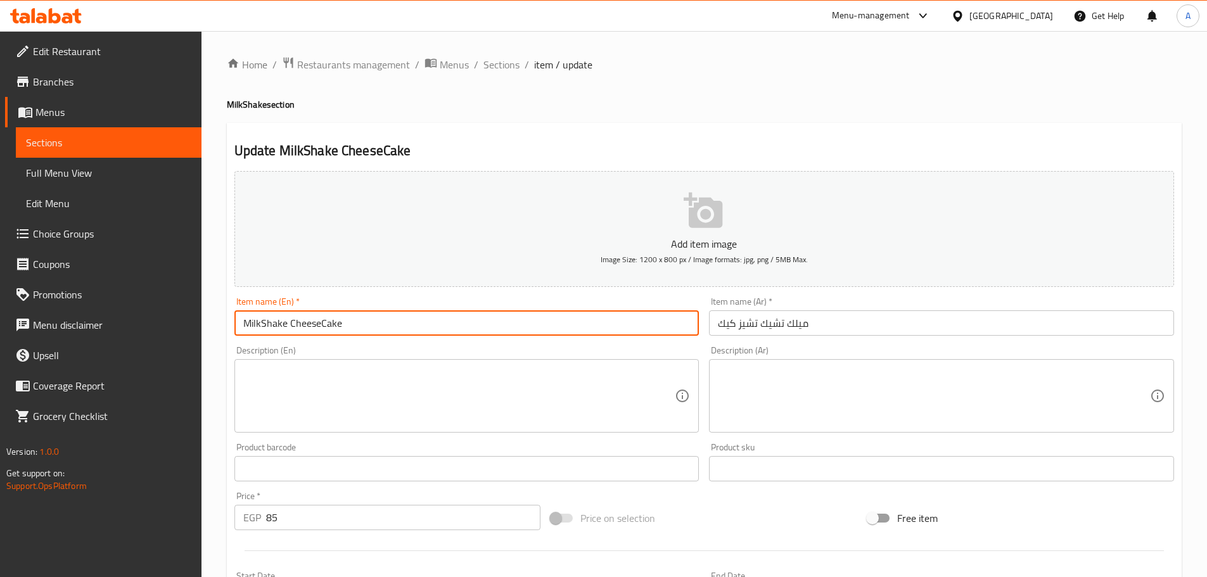
click at [299, 322] on input "MilkShake CheeseCake" at bounding box center [466, 322] width 465 height 25
click at [376, 400] on textarea at bounding box center [459, 396] width 432 height 60
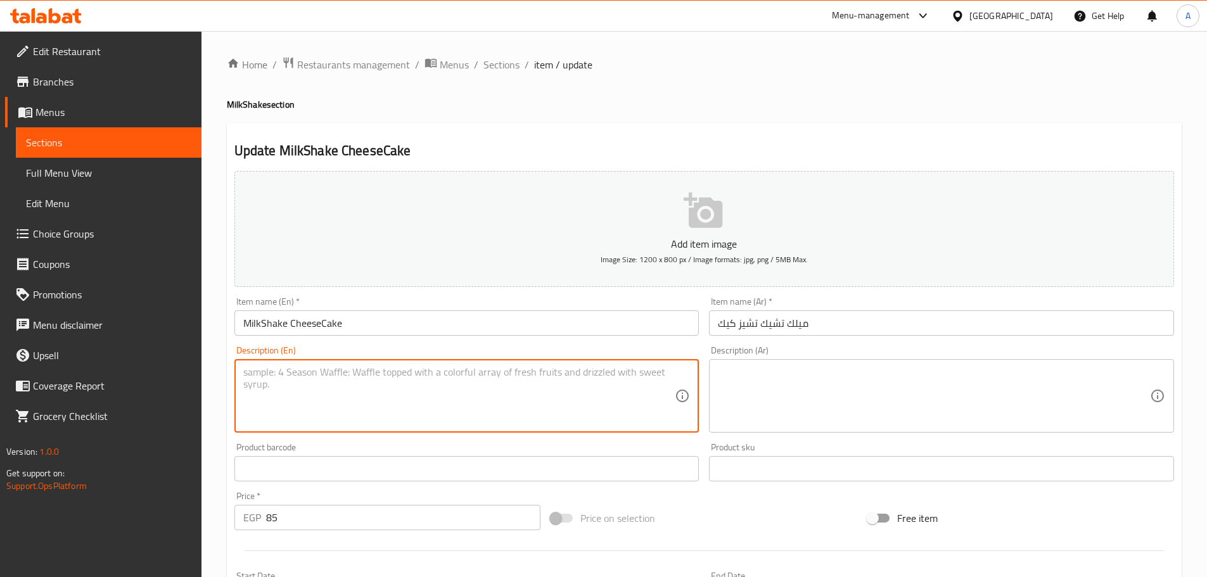
paste textarea "Creamy milkshake with cheesecake, milk, vanilla ice cream, and a hint of lemon."
type textarea "Creamy milkshake with cheesecake, milk, vanilla ice cream, and a hint of lemon."
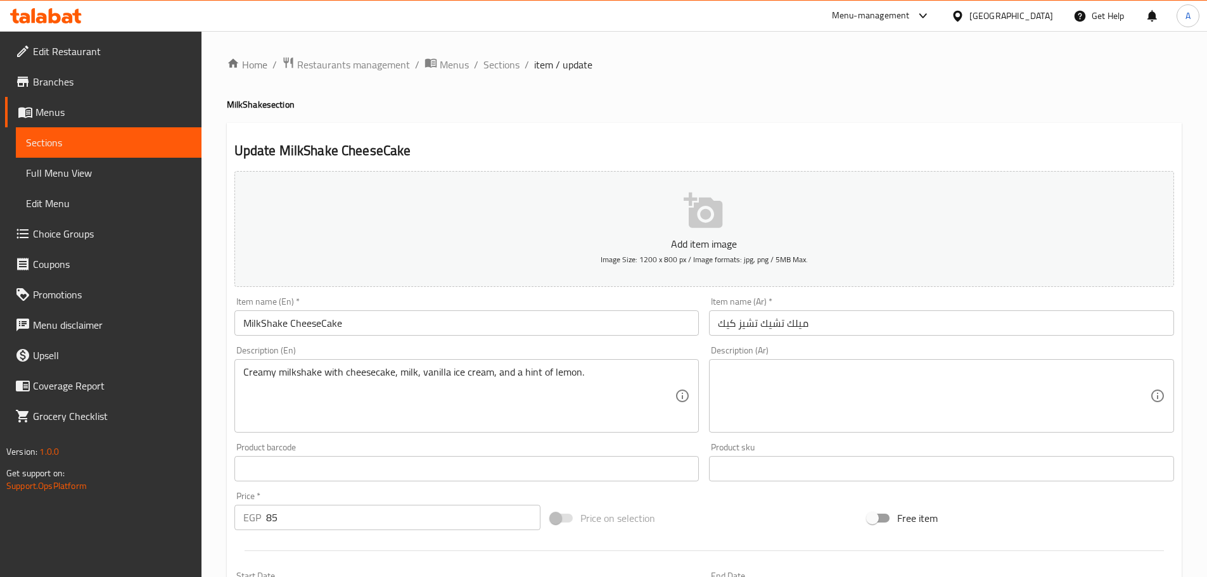
click at [799, 363] on div "Description (Ar)" at bounding box center [941, 395] width 465 height 73
paste textarea "ميلك [PERSON_NAME] مع [PERSON_NAME]، [PERSON_NAME]، [PERSON_NAME]، وقليل من الل…"
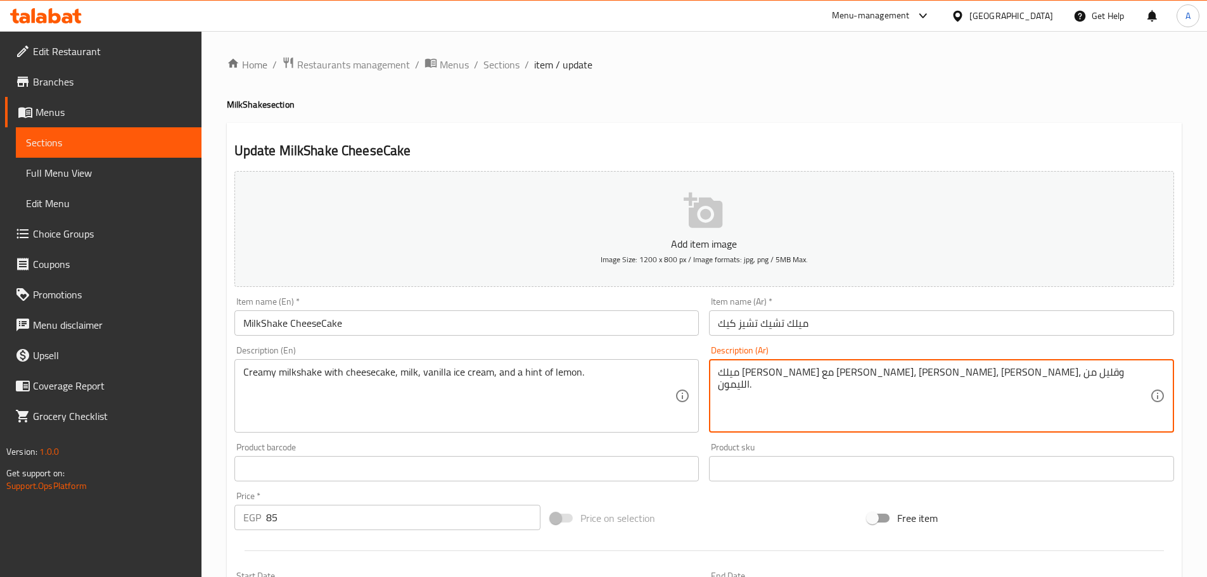
type textarea "ميلك [PERSON_NAME] مع [PERSON_NAME]، [PERSON_NAME]، [PERSON_NAME]، وقليل من الل…"
click at [612, 350] on div "Description (En) Creamy milkshake with cheesecake, milk, vanilla ice cream, and…" at bounding box center [466, 389] width 465 height 87
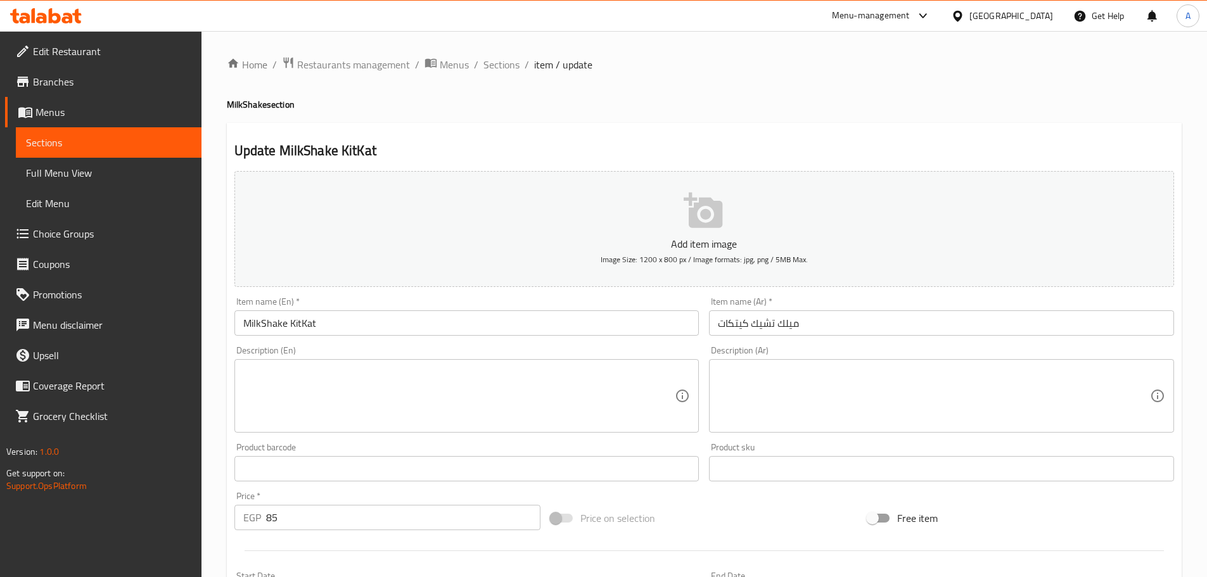
click at [305, 326] on input "MilkShake KitKat" at bounding box center [466, 322] width 465 height 25
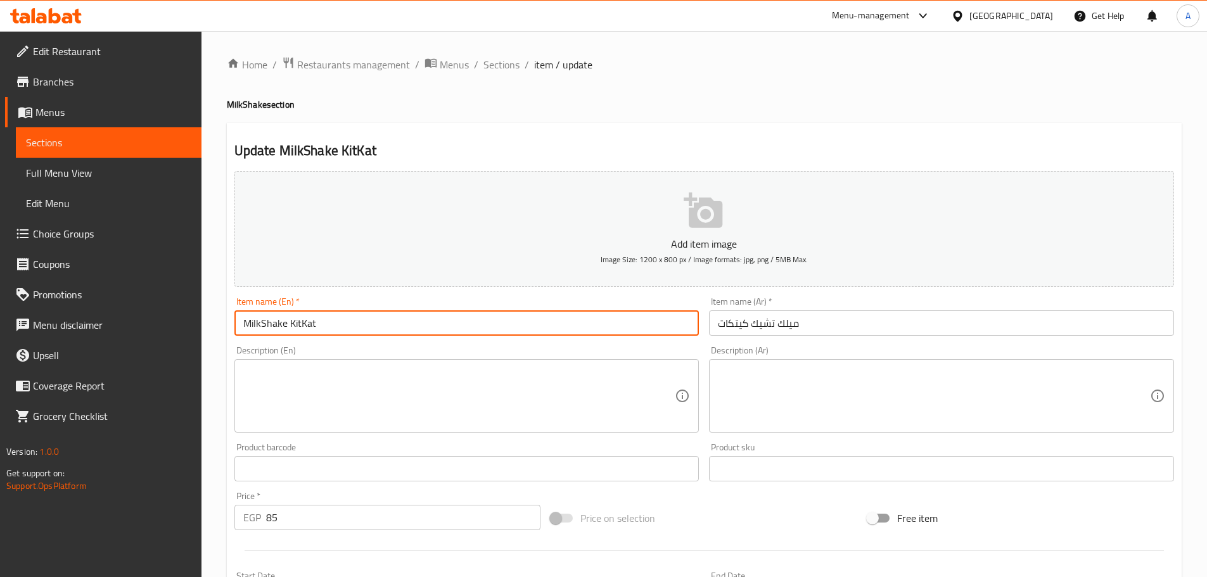
click at [305, 326] on input "MilkShake KitKat" at bounding box center [466, 322] width 465 height 25
click at [518, 399] on textarea at bounding box center [459, 396] width 432 height 60
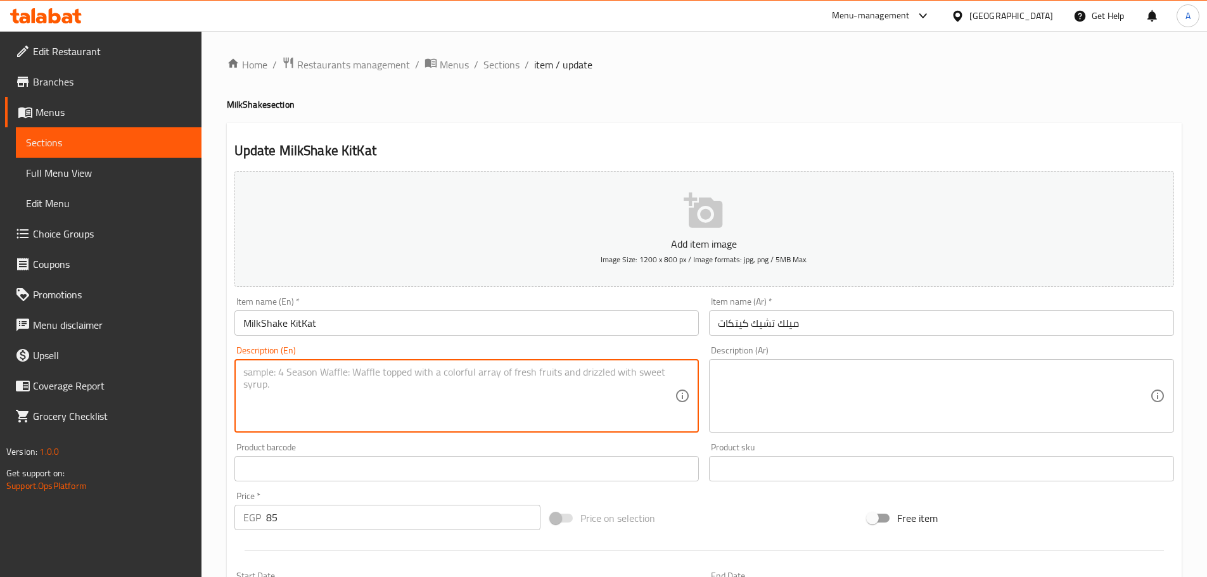
paste textarea "Milk, KitKat Chocolate, Whipped cream topped with Chocolate chips."
type textarea "Milk, KitKat Chocolate, Whipped cream topped with Chocolate chips."
click at [777, 407] on textarea at bounding box center [934, 396] width 432 height 60
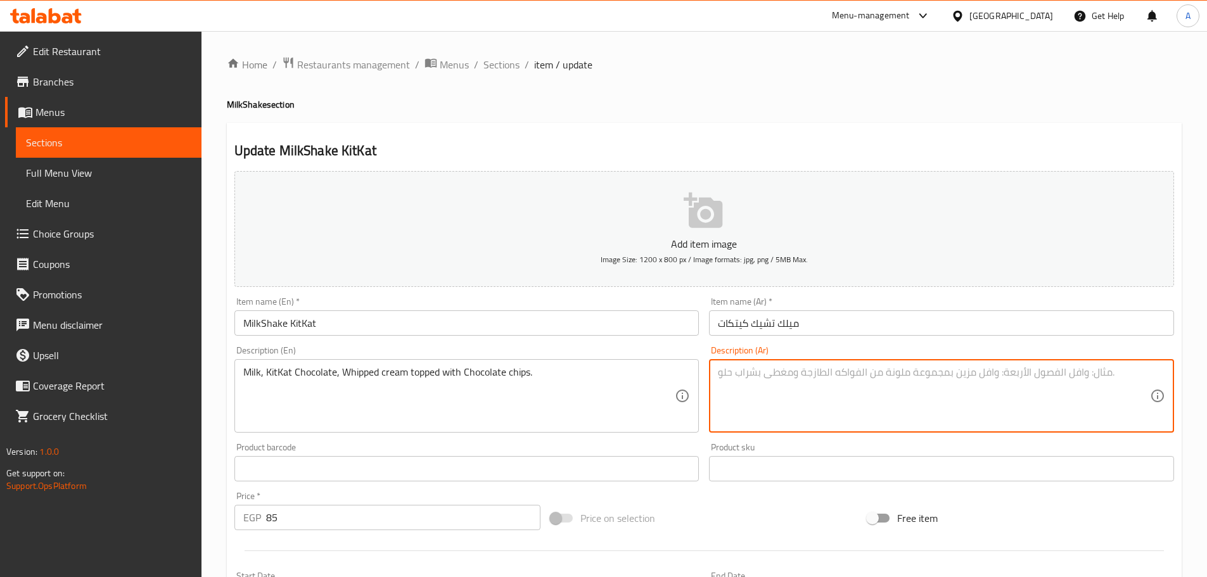
paste textarea "حليب، شوكولاتة كيت كات، كريمة مخفوقة مغطاة برقائق الشوكولاتة"
type textarea "حليب، شوكولاتة كيت كات، كريمة مخفوقة مغطاة برقائق الشوكولاتة"
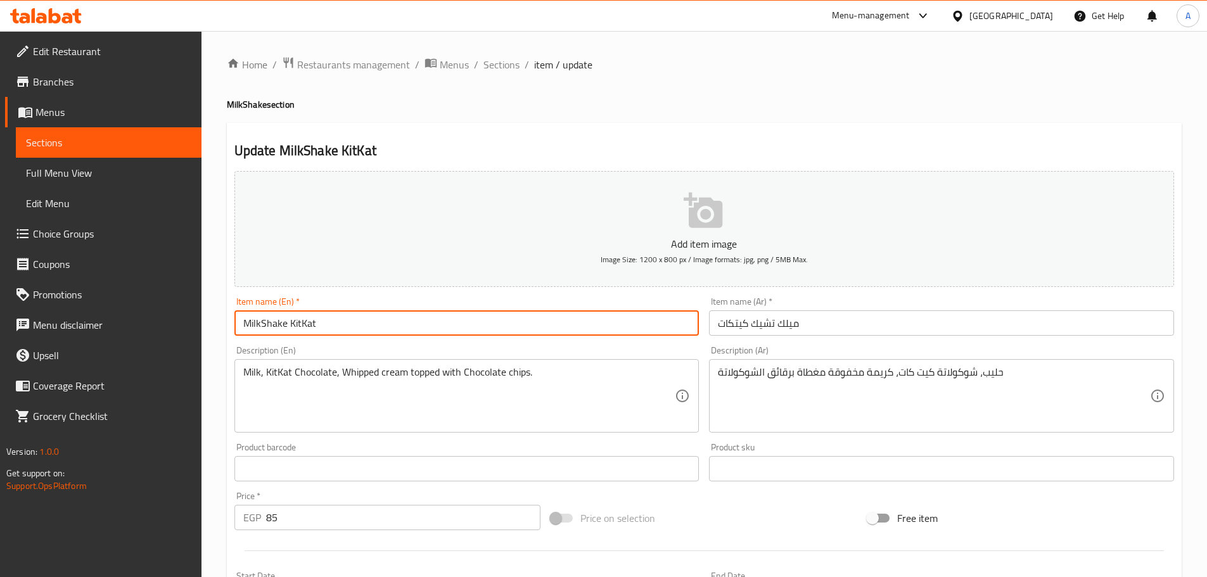
click at [650, 324] on input "MilkShake KitKat" at bounding box center [466, 322] width 465 height 25
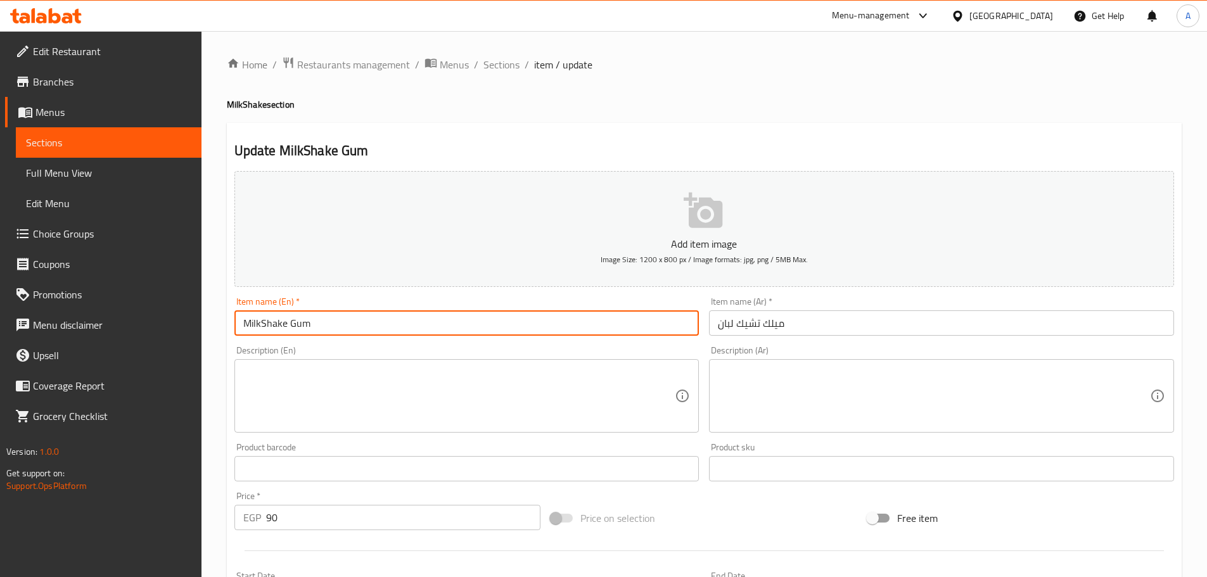
click at [296, 329] on input "MilkShake Gum" at bounding box center [466, 322] width 465 height 25
click at [354, 405] on textarea at bounding box center [459, 396] width 432 height 60
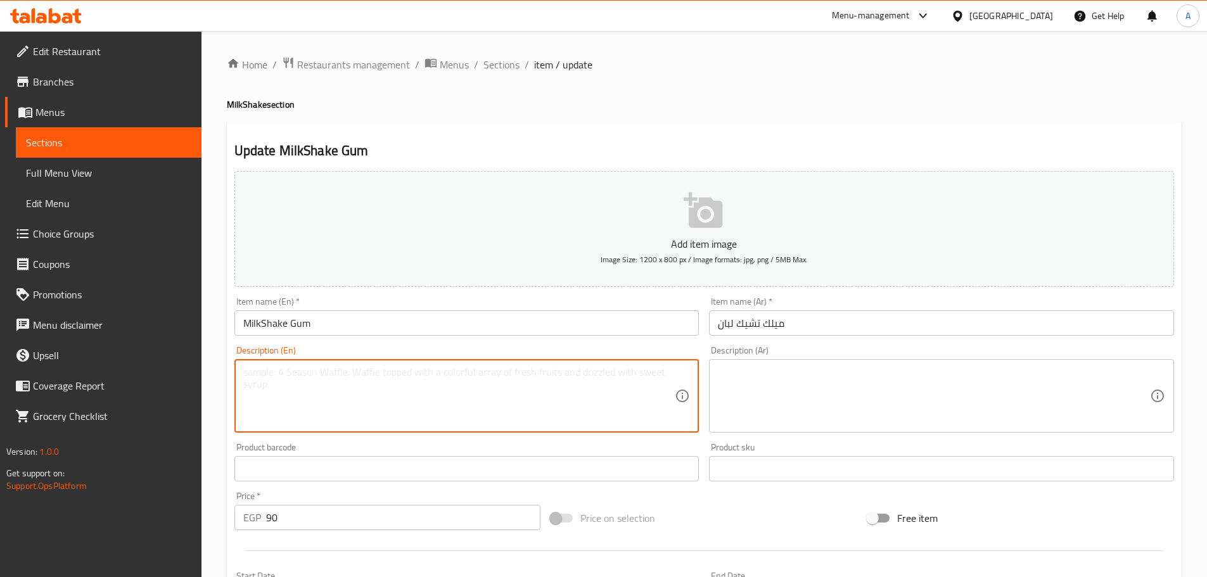
paste textarea "Milkshake flavored with chewing gum essence."
type textarea "Milkshake flavored with chewing gum essence."
click at [806, 393] on textarea at bounding box center [934, 396] width 432 height 60
paste textarea "ميلك شيك بنكهة خلاصة علكة."
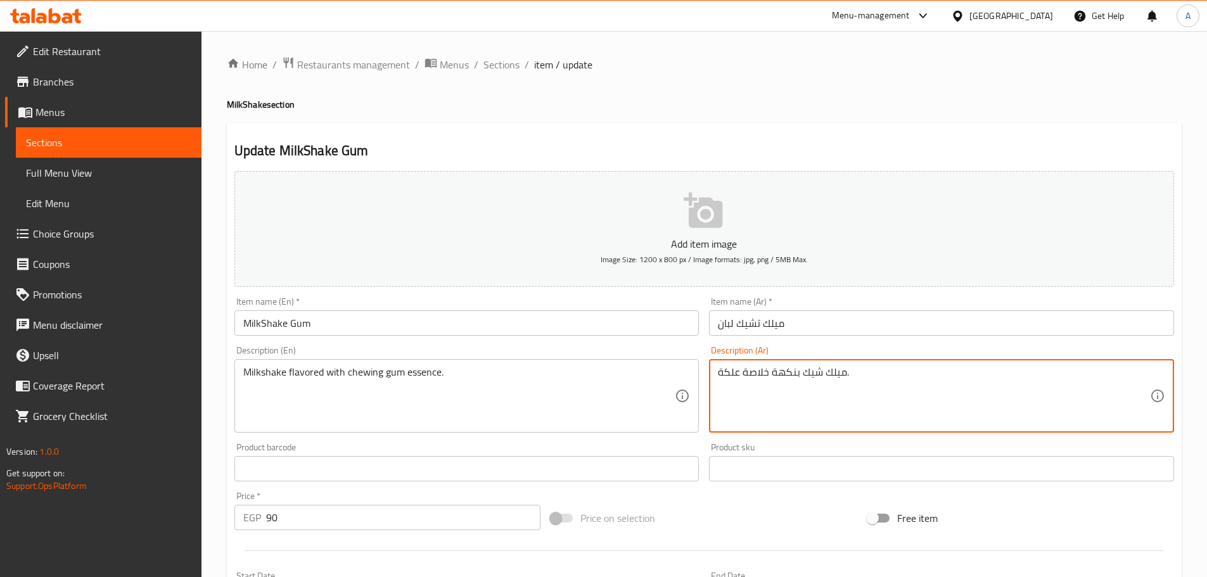
type textarea "ميلك شيك بنكهة خلاصة علكة."
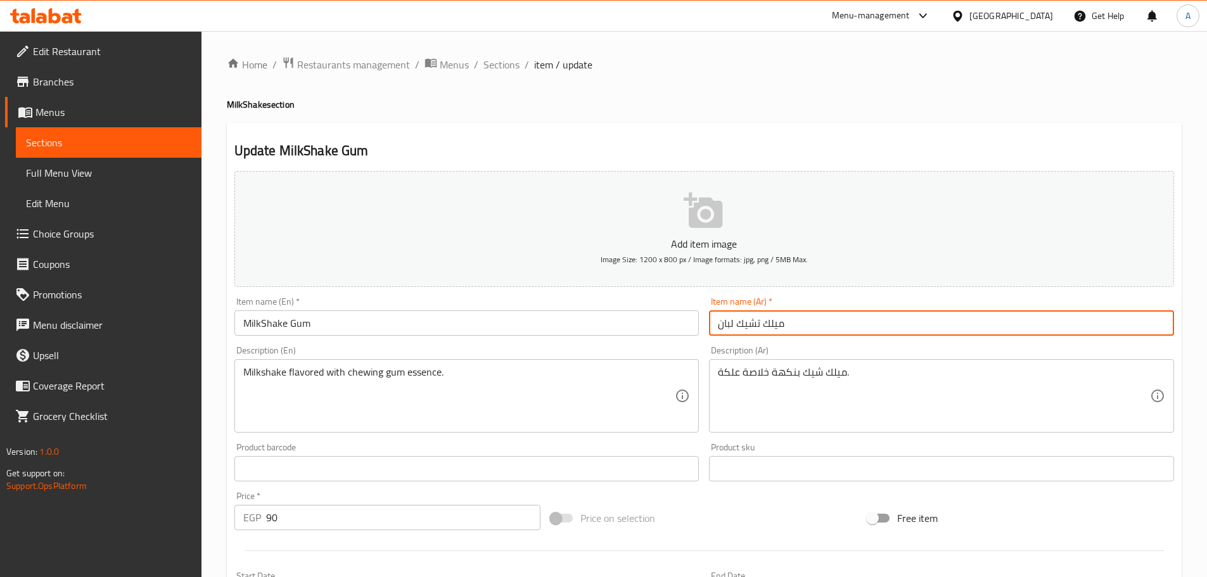
click at [726, 325] on input "ميلك تشيك لبان" at bounding box center [941, 322] width 465 height 25
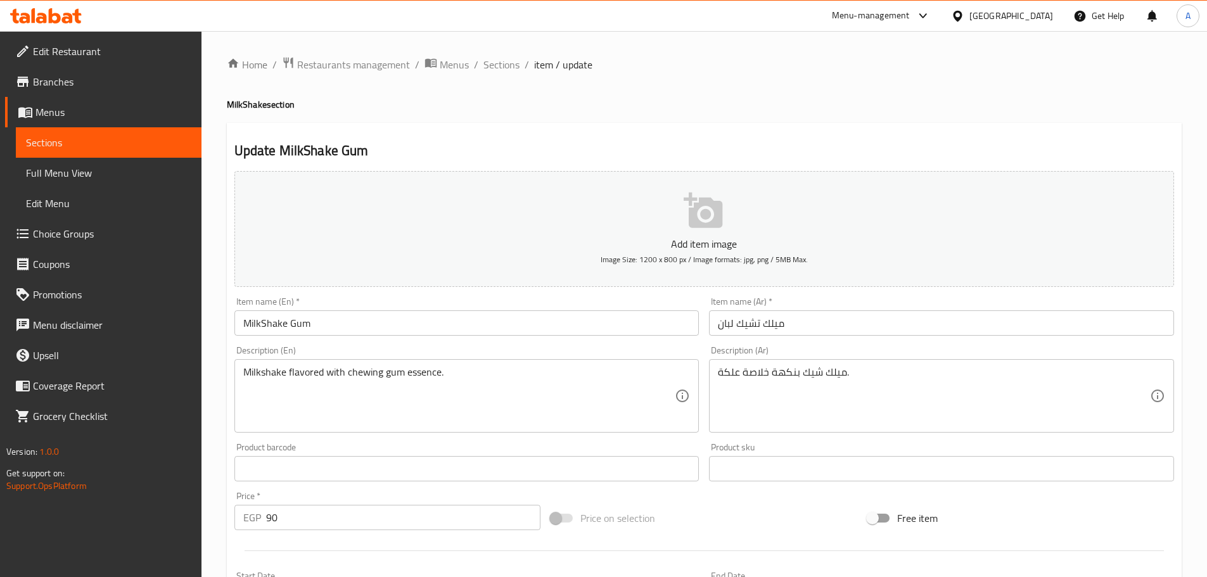
click at [507, 325] on input "MilkShake Gum" at bounding box center [466, 322] width 465 height 25
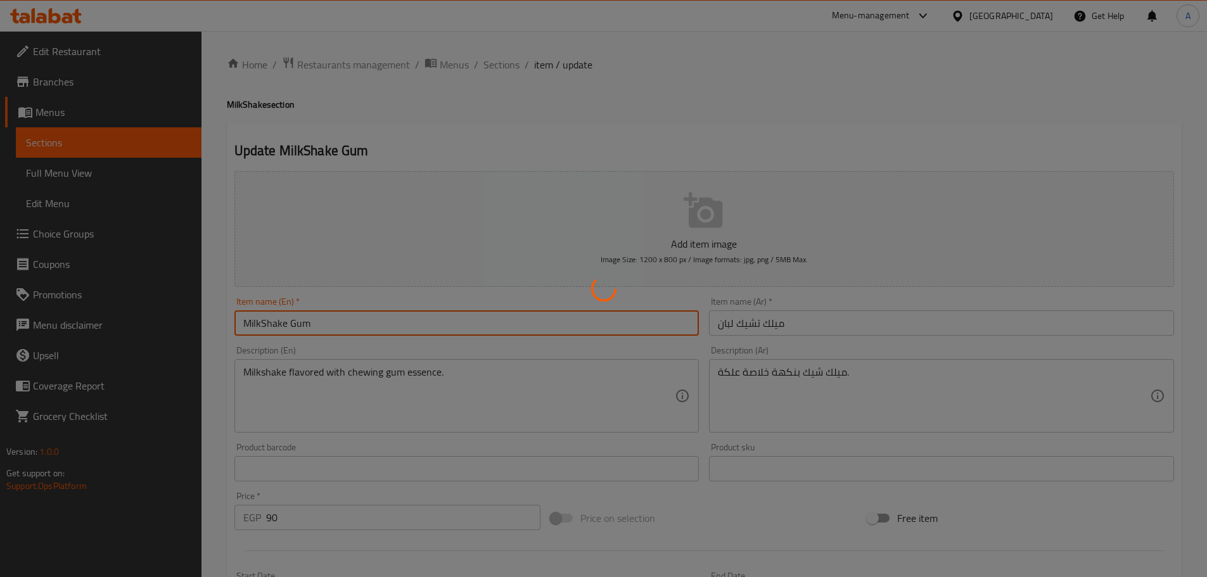
click at [384, 379] on div at bounding box center [603, 288] width 1207 height 577
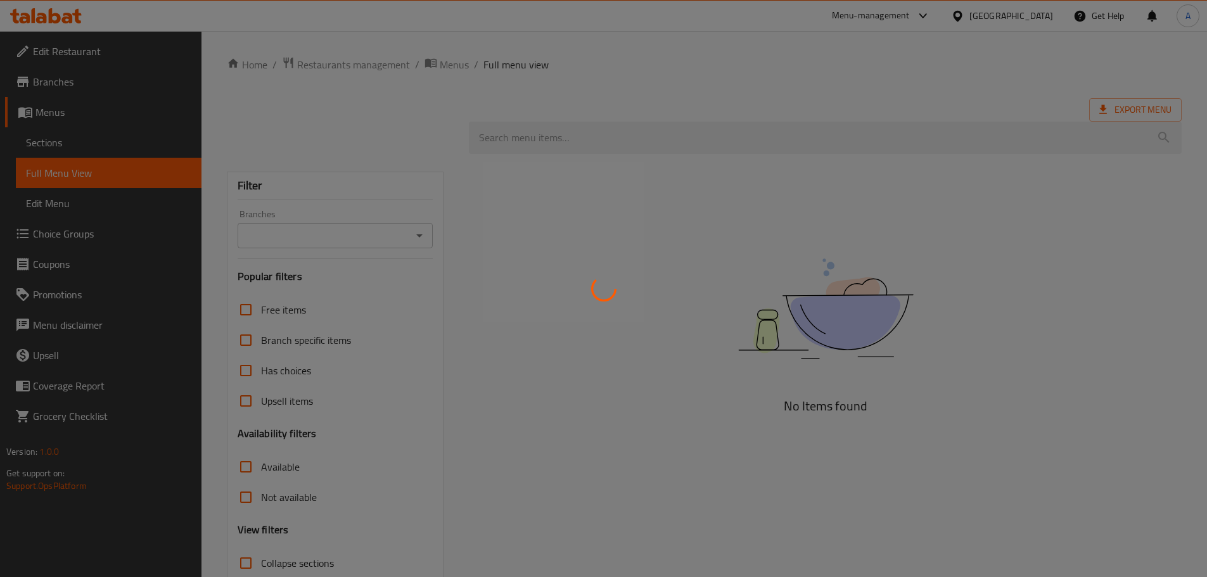
click at [75, 142] on div at bounding box center [603, 288] width 1207 height 577
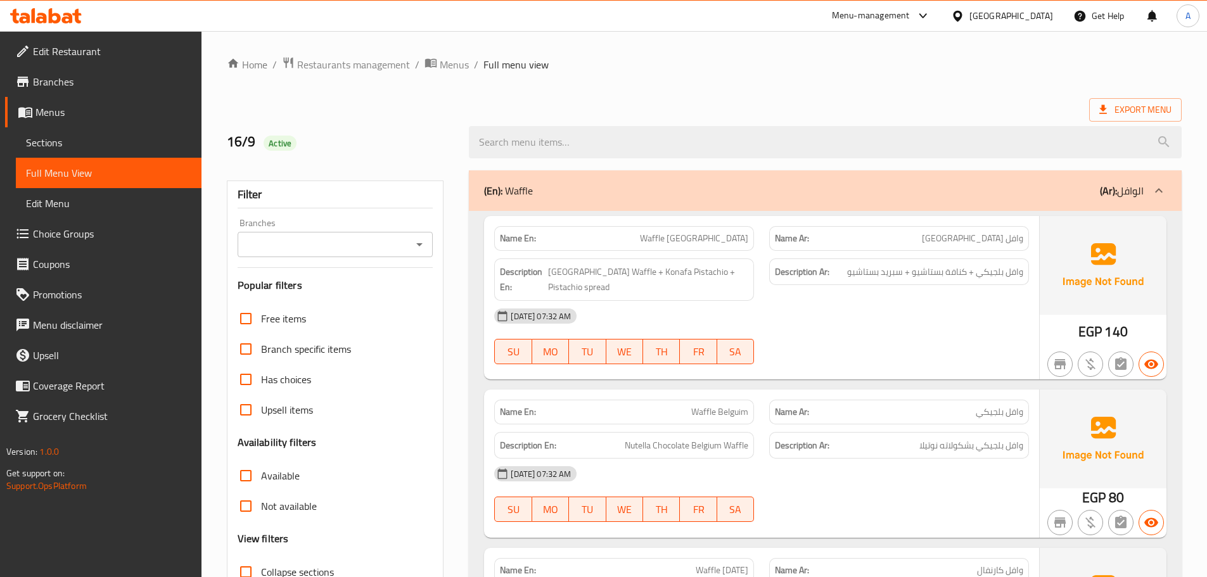
click at [119, 137] on span "Sections" at bounding box center [108, 142] width 165 height 15
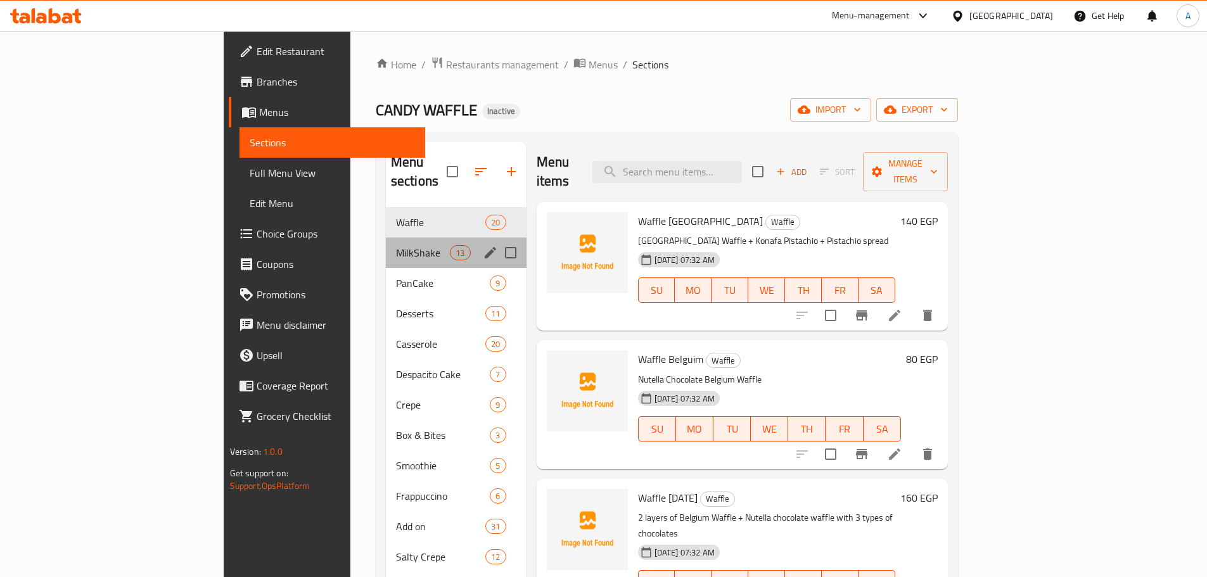
click at [386, 244] on div "MilkShake 13" at bounding box center [456, 253] width 141 height 30
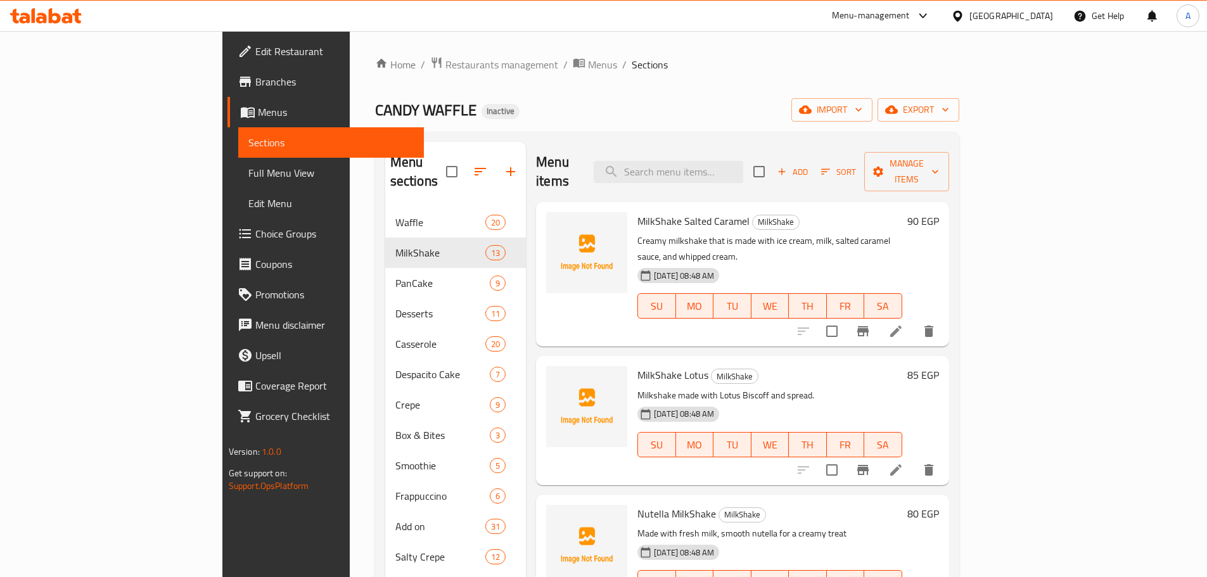
click at [861, 388] on p "Milkshake made with Lotus Biscoff and spread." at bounding box center [769, 396] width 264 height 16
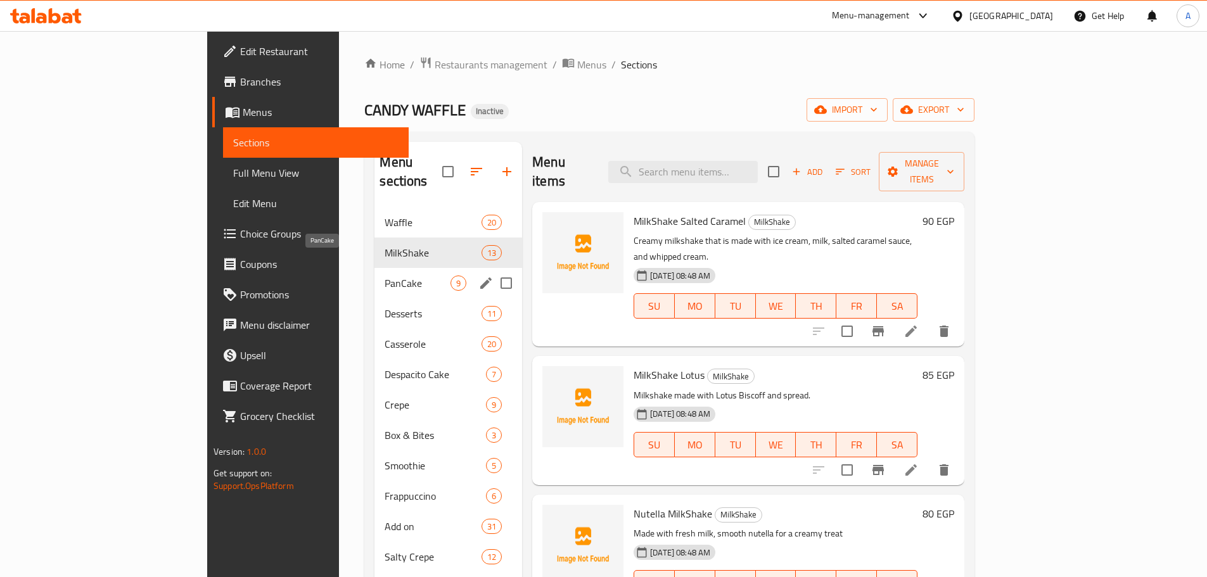
click at [384, 276] on span "PanCake" at bounding box center [417, 283] width 66 height 15
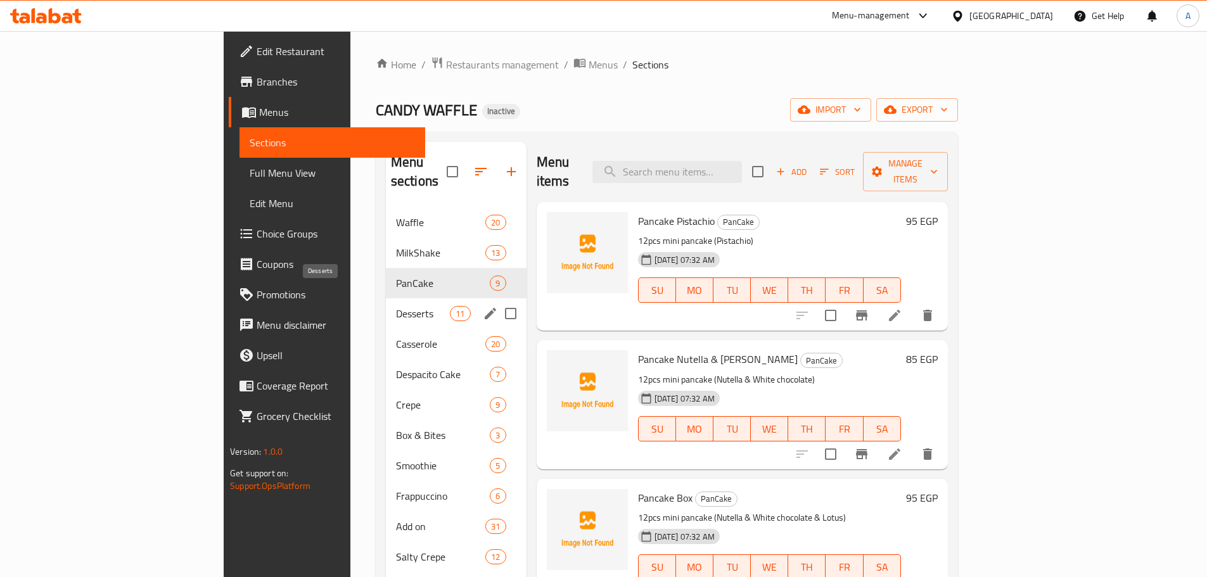
click at [396, 306] on span "Desserts" at bounding box center [423, 313] width 54 height 15
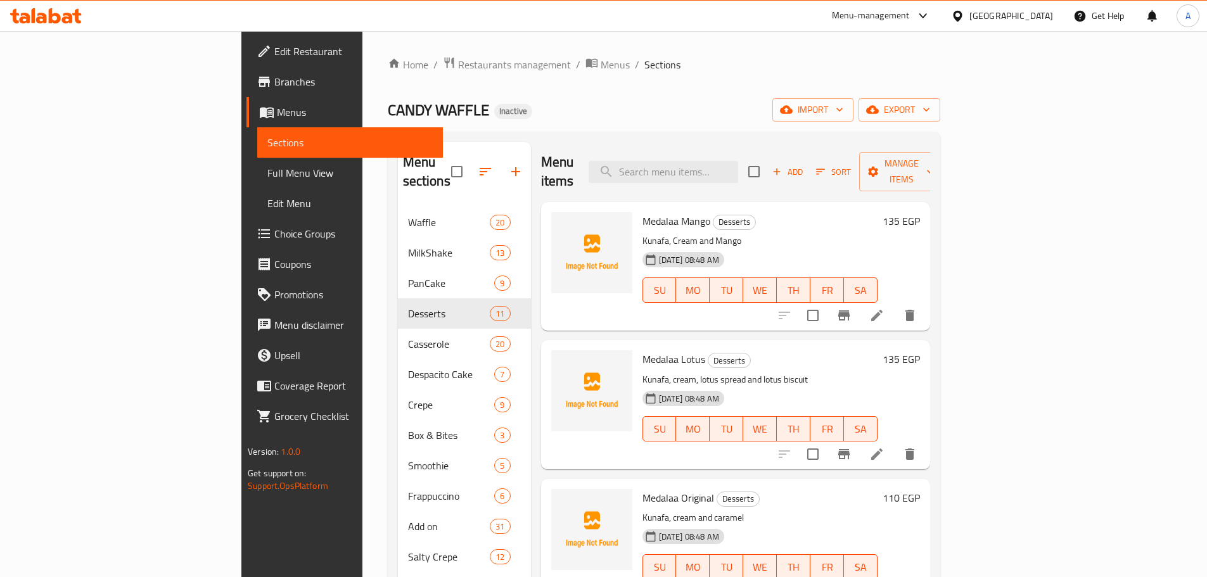
click at [783, 350] on h6 "Medalaa Lotus Desserts" at bounding box center [759, 359] width 235 height 18
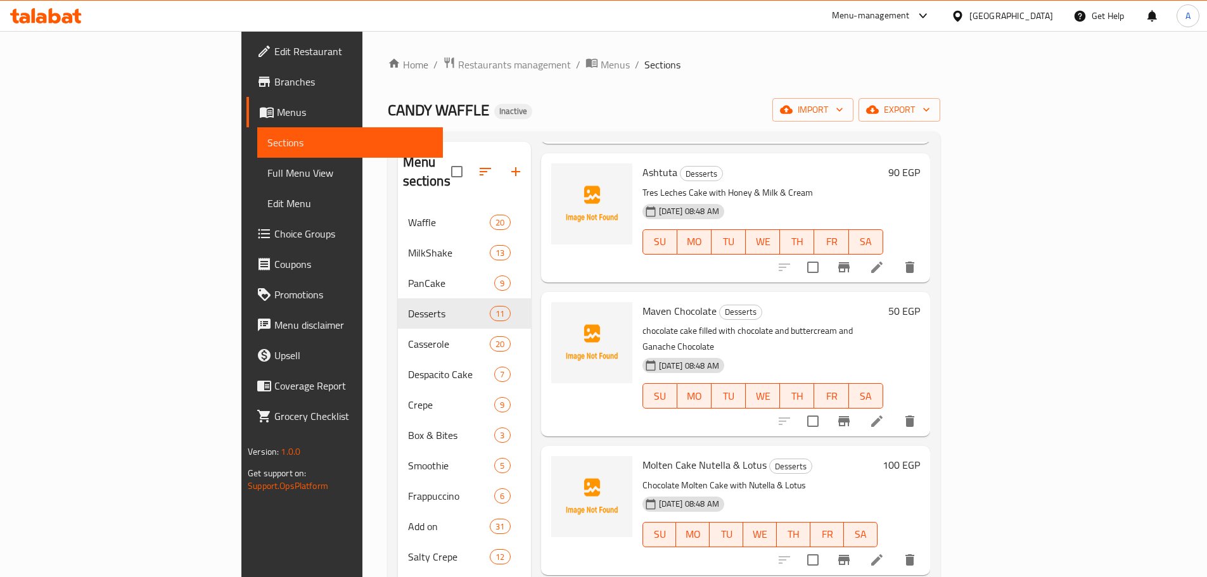
scroll to position [590, 0]
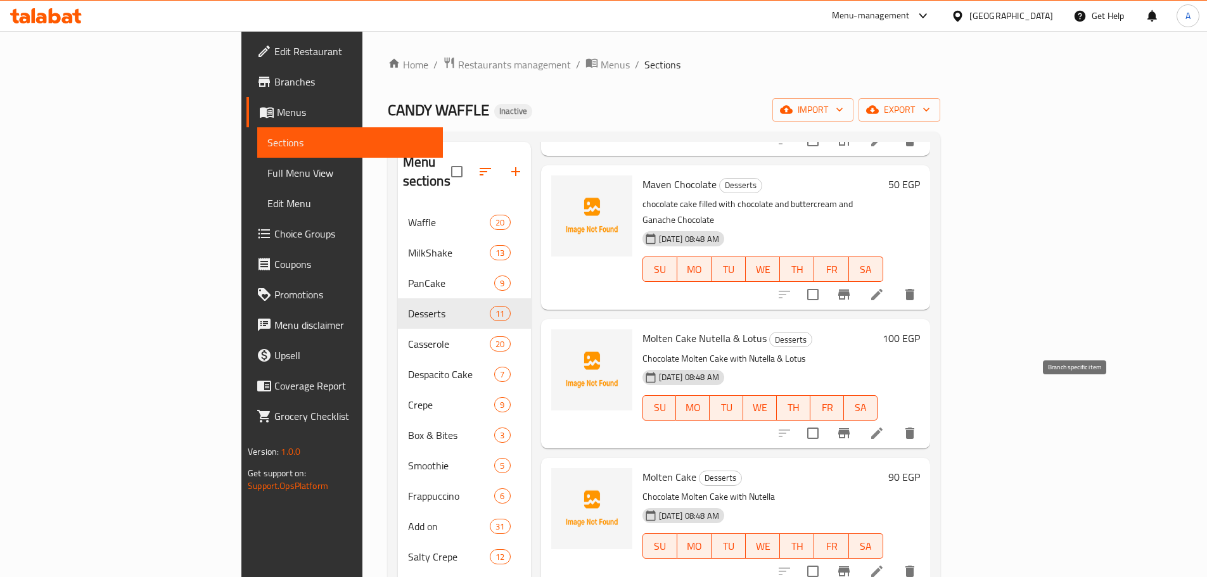
click at [894, 422] on li at bounding box center [876, 433] width 35 height 23
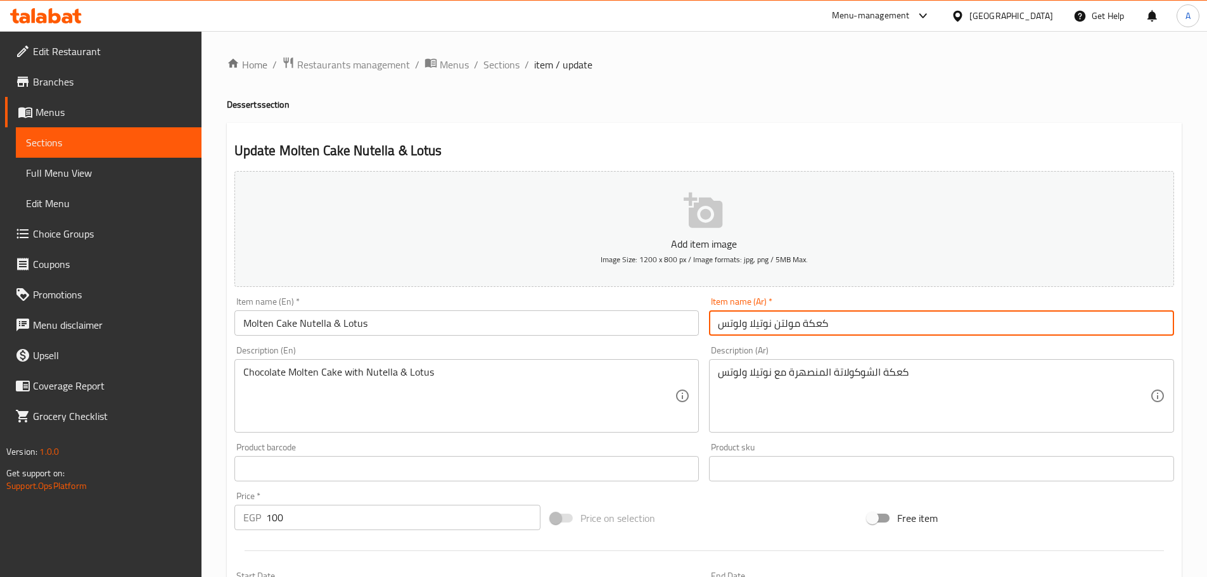
click at [789, 325] on input "كعكة مولتن نوتيلا ولوتس" at bounding box center [941, 322] width 465 height 25
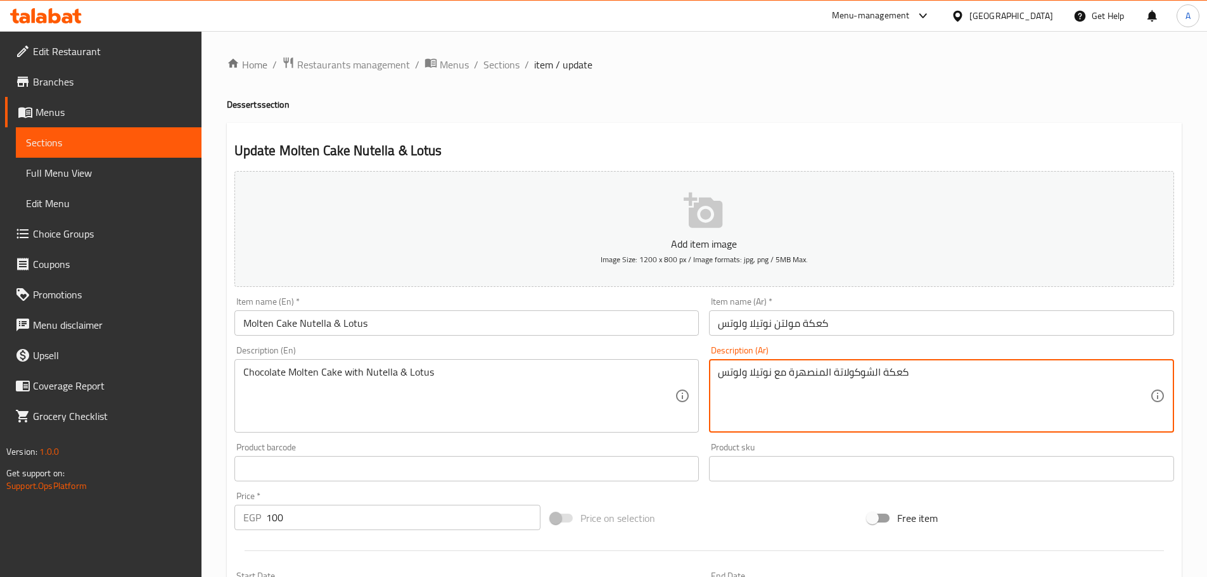
click at [806, 372] on textarea "كعكة الشوكولاتة المنصهرة مع نوتيلا ولوتس" at bounding box center [934, 396] width 432 height 60
click at [827, 370] on textarea "كعكة الشوكولاتة مع نوتيلا ولوتس" at bounding box center [934, 396] width 432 height 60
paste textarea "مولتن"
type textarea "كعكة مولتن شوكولاتة مع نوتيلا ولوتس"
click at [514, 316] on input "Molten Cake Nutella & Lotus" at bounding box center [466, 322] width 465 height 25
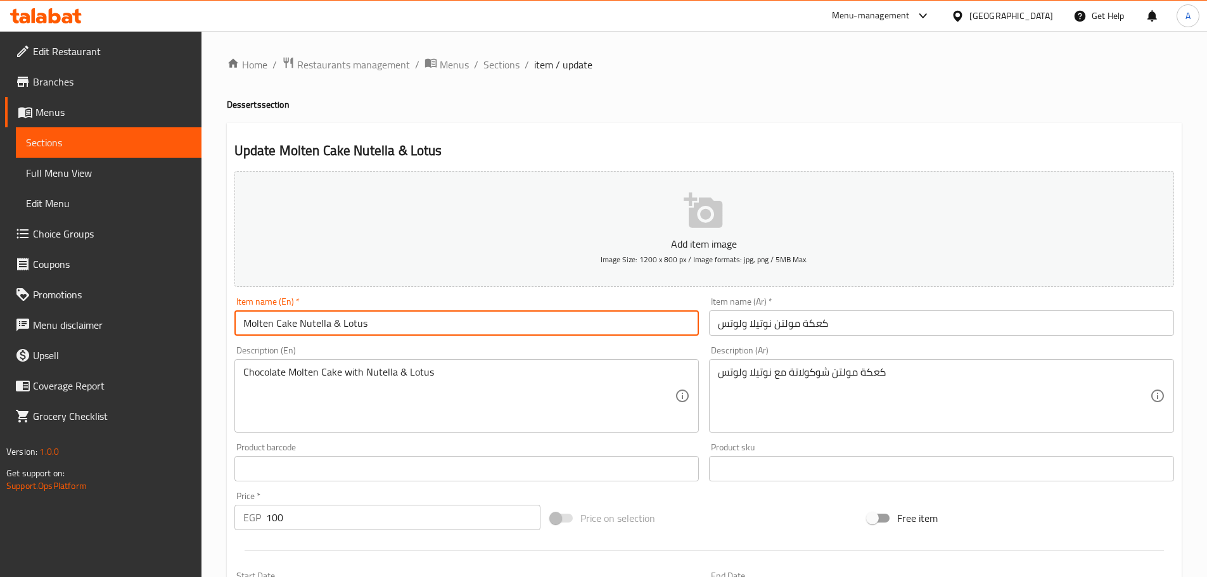
click at [815, 328] on input "كعكة مولتن نوتيلا ولوتس" at bounding box center [941, 322] width 465 height 25
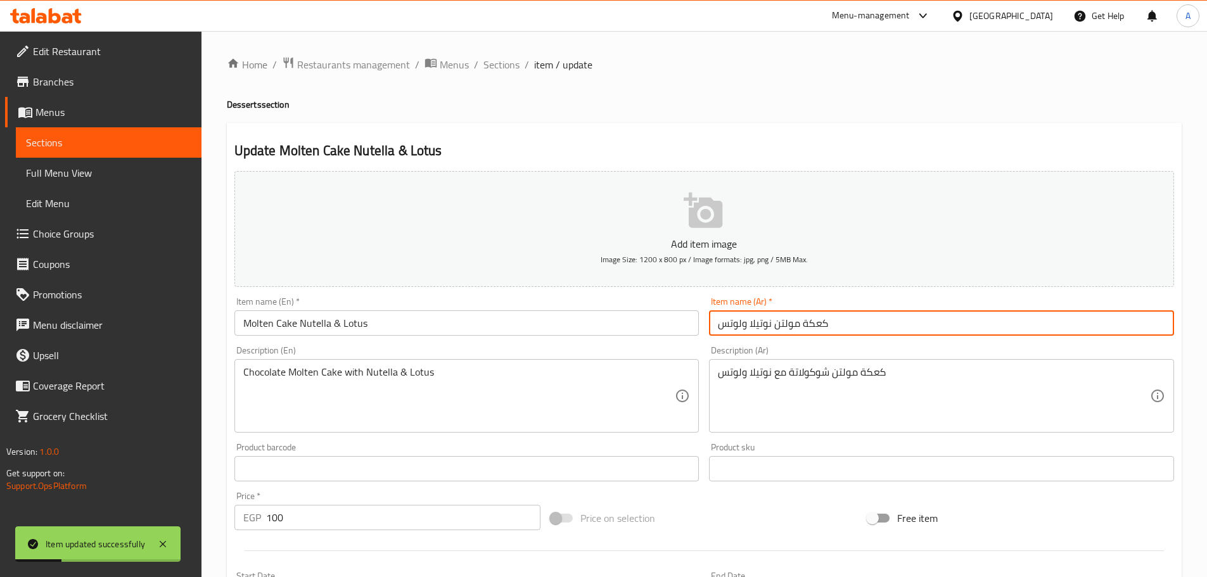
click at [815, 328] on input "كعكة مولتن نوتيلا ولوتس" at bounding box center [941, 322] width 465 height 25
type input "كيك مولتن نوتيلا ولوتس"
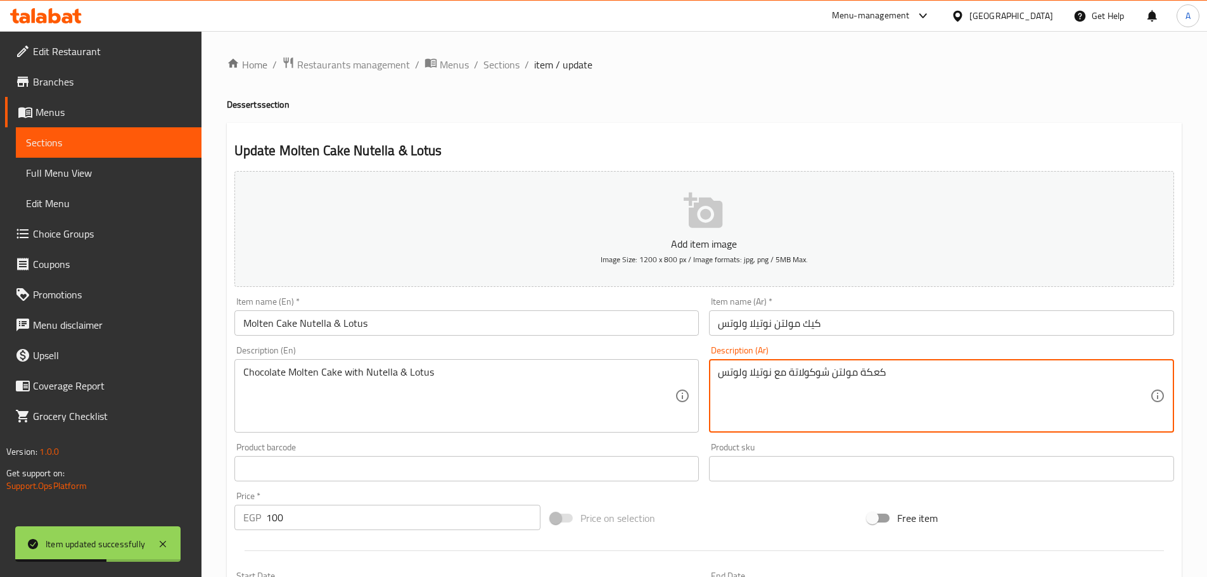
click at [876, 371] on textarea "كعكة مولتن شوكولاتة مع نوتيلا ولوتس" at bounding box center [934, 396] width 432 height 60
type textarea "كيك مولتن شوكولاتة مع نوتيلا ولوتس"
click at [866, 329] on input "كيك مولتن نوتيلا ولوتس" at bounding box center [941, 322] width 465 height 25
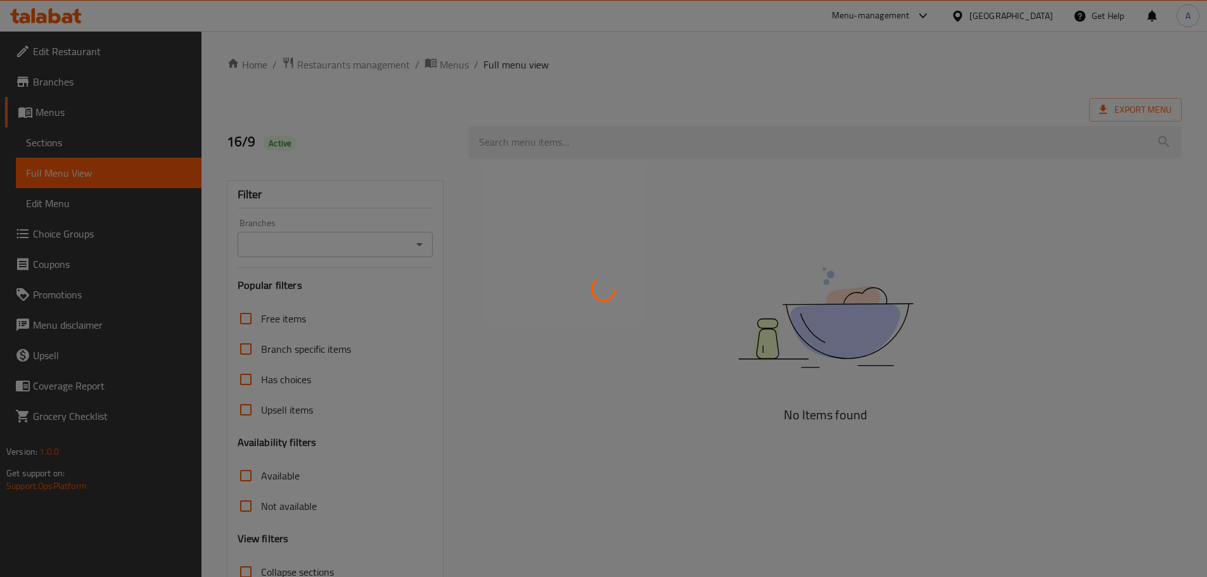
scroll to position [97, 0]
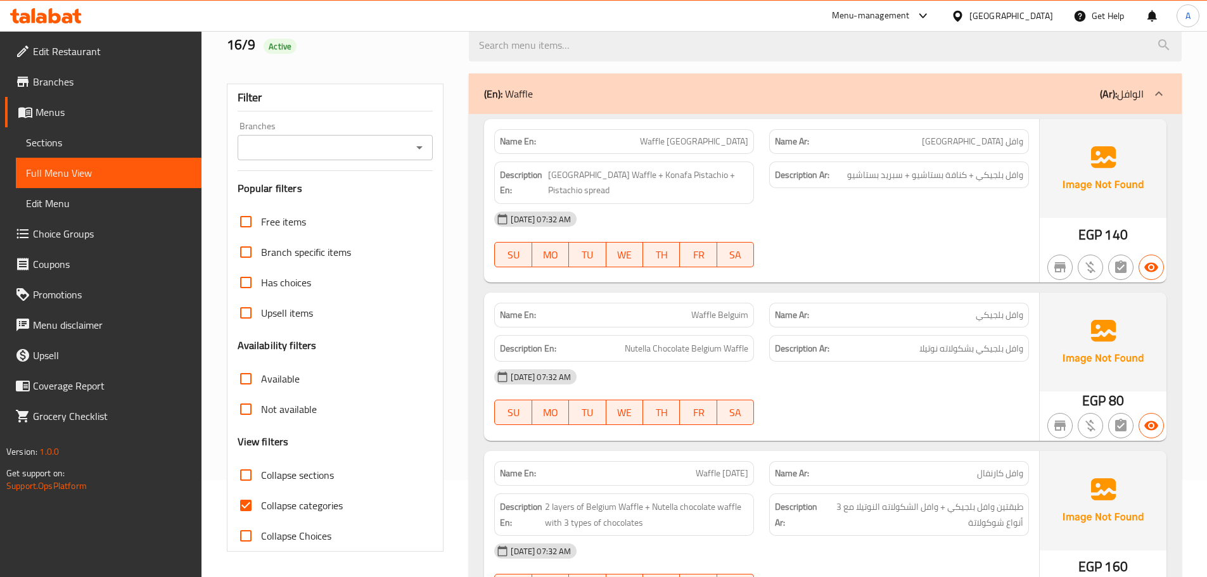
click at [241, 505] on input "Collapse categories" at bounding box center [246, 505] width 30 height 30
checkbox input "false"
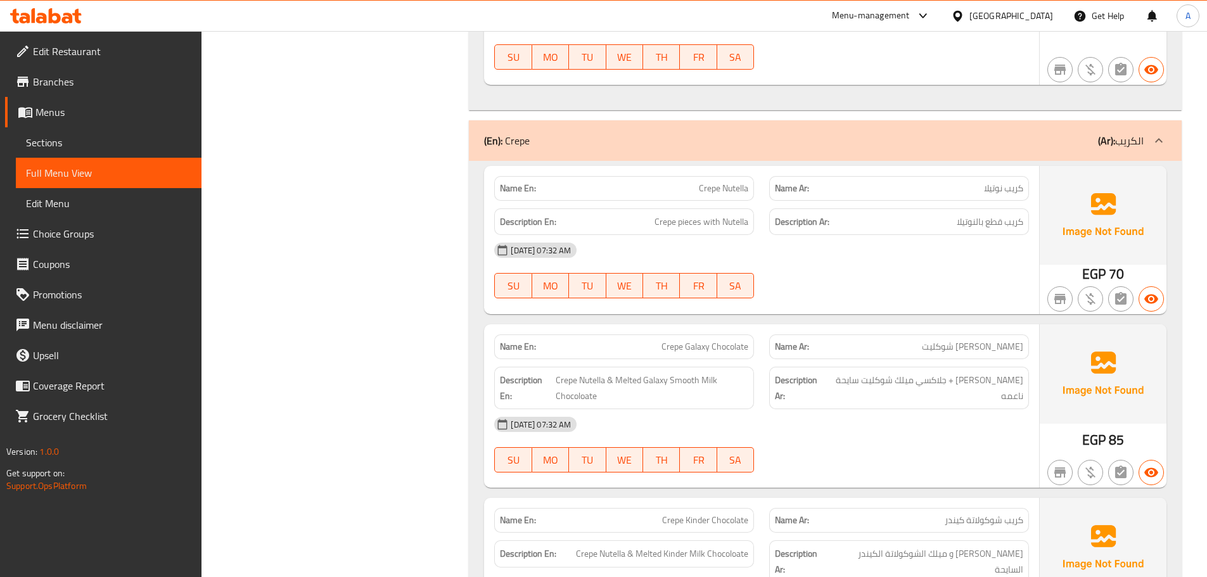
scroll to position [15682, 0]
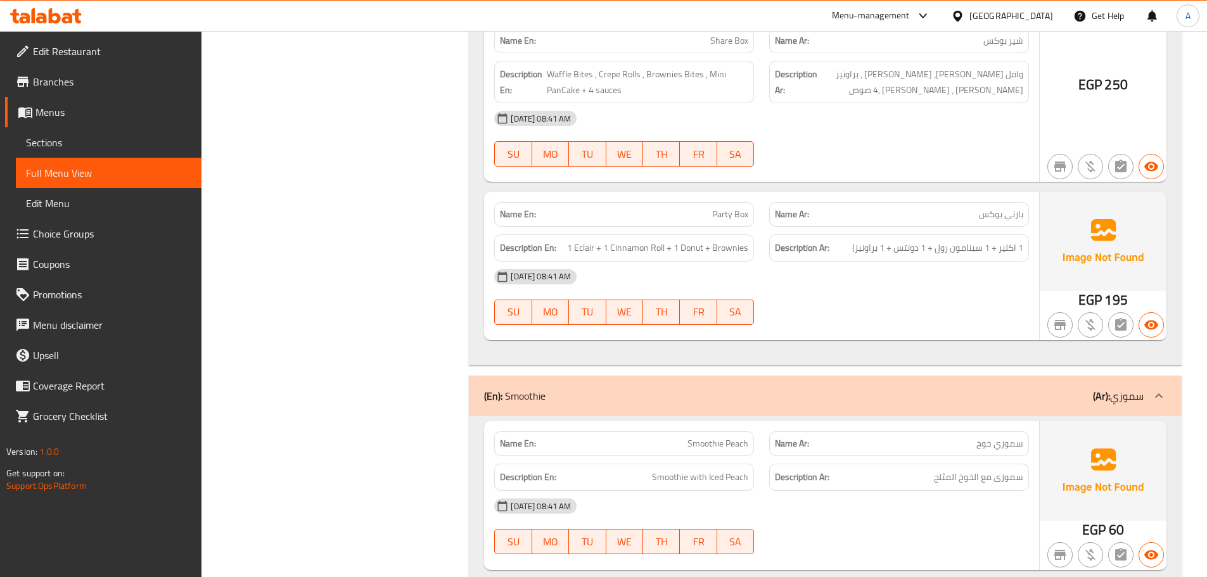
click at [849, 388] on div "(En): Smoothie (Ar): سموزي" at bounding box center [813, 395] width 659 height 15
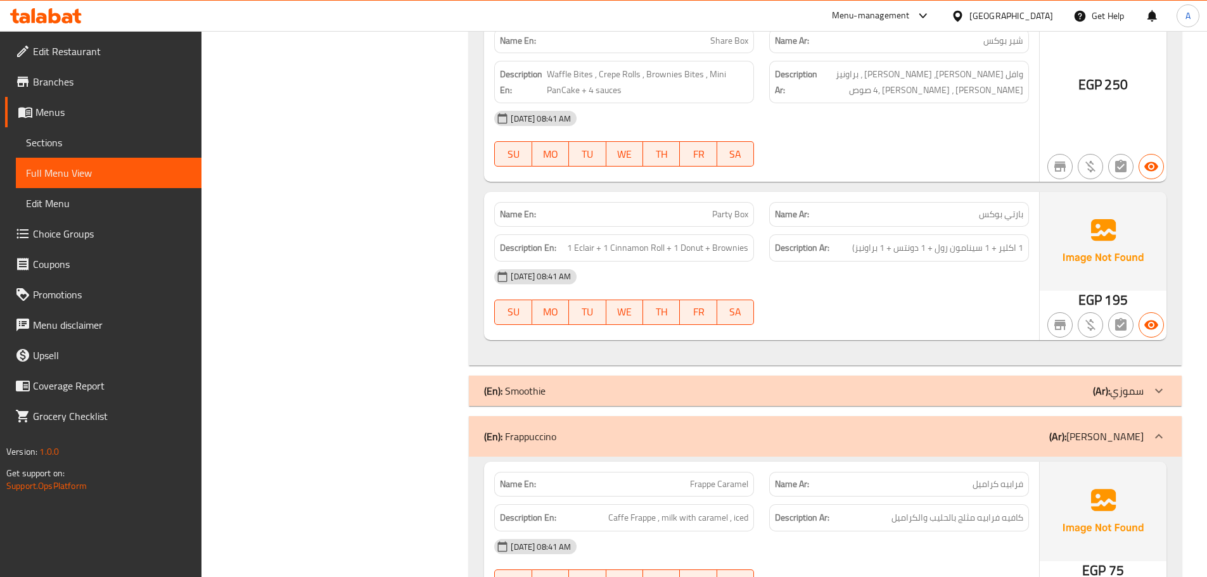
click at [851, 429] on div "(En): Frappuccino (Ar): [PERSON_NAME]" at bounding box center [813, 436] width 659 height 15
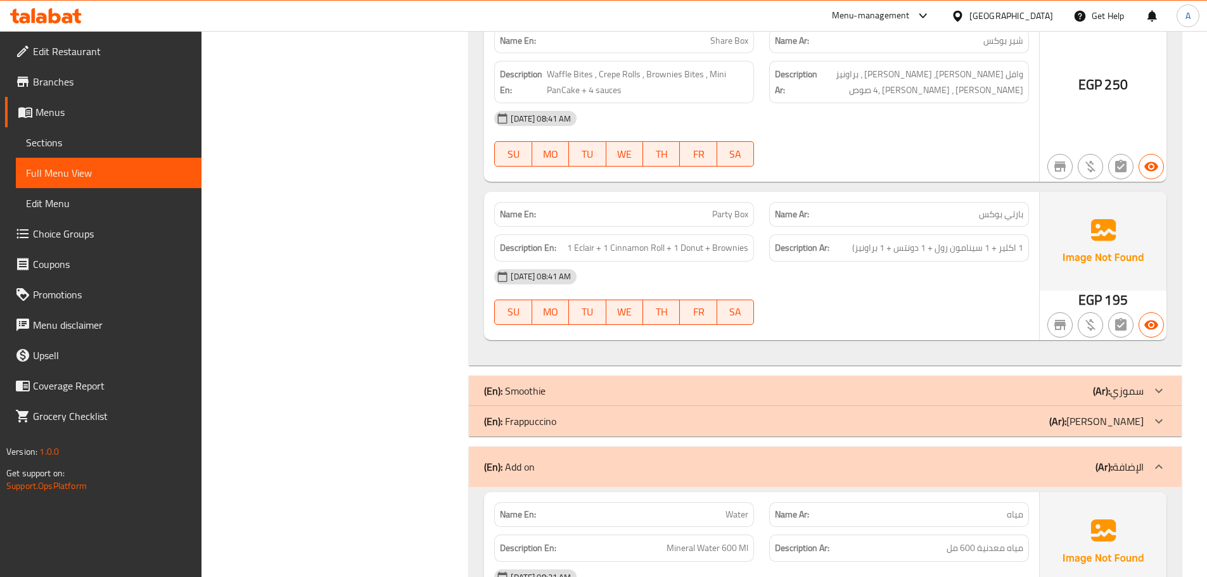
click at [822, 447] on div "(En): Add on (Ar): الإضافة" at bounding box center [825, 467] width 713 height 41
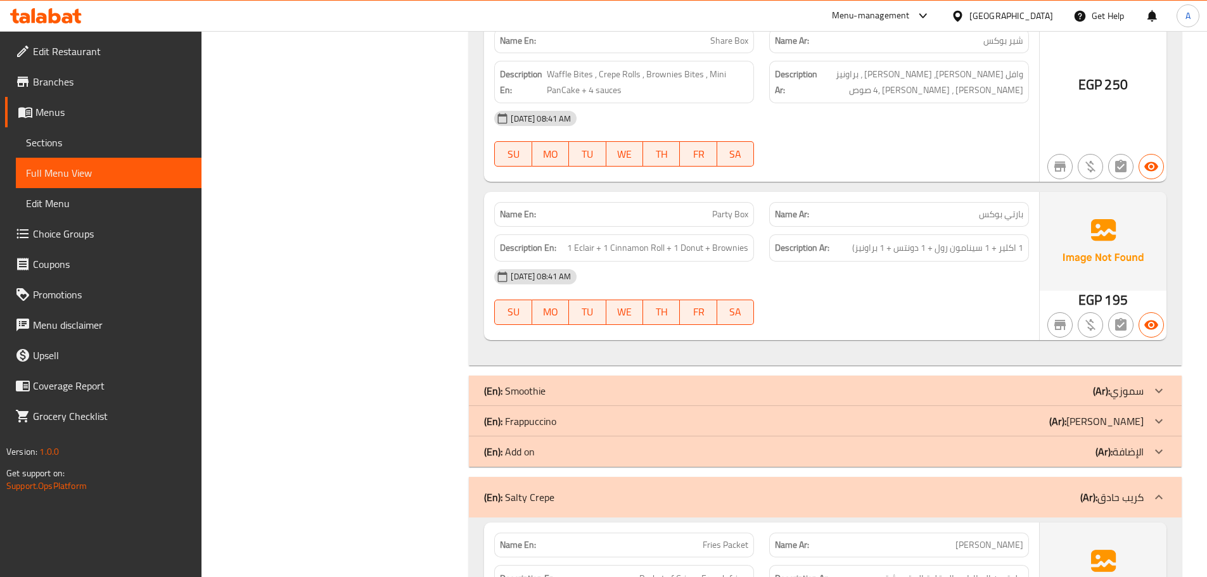
click at [792, 490] on div "(En): Salty Crepe (Ar): كريب حادق" at bounding box center [813, 497] width 659 height 15
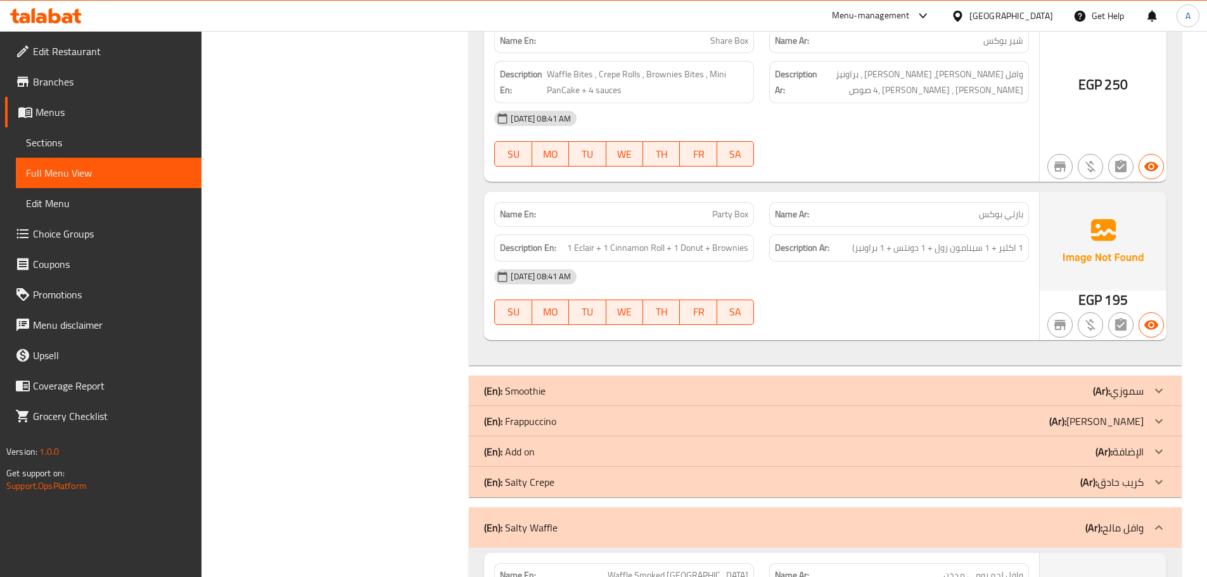
click at [801, 520] on div "(En): Salty Waffle (Ar): وافل مالح" at bounding box center [813, 527] width 659 height 15
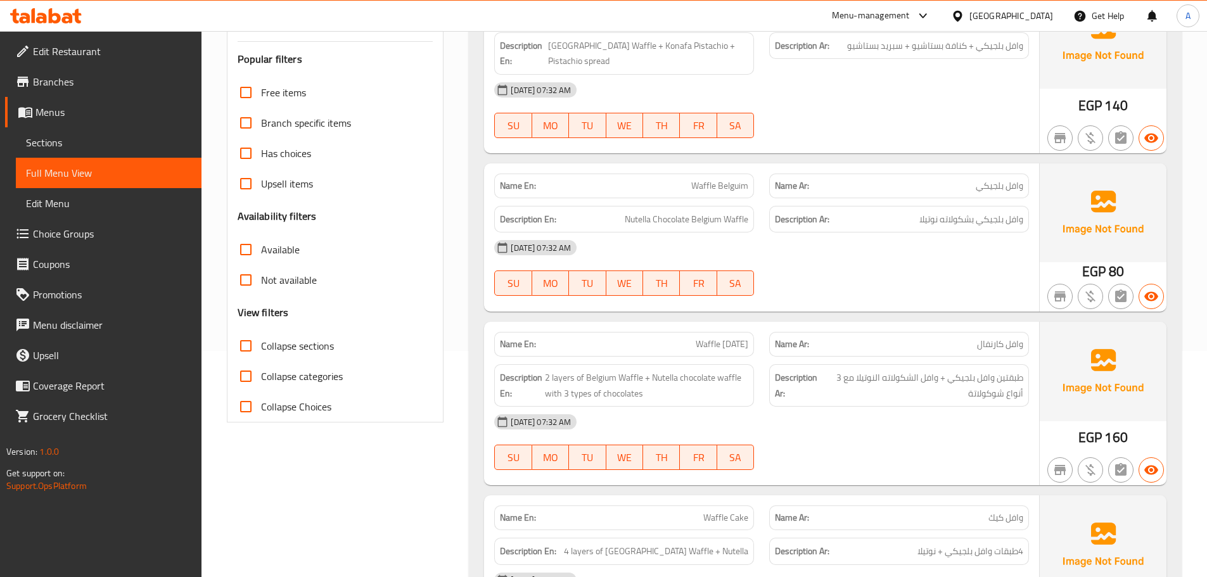
scroll to position [0, 0]
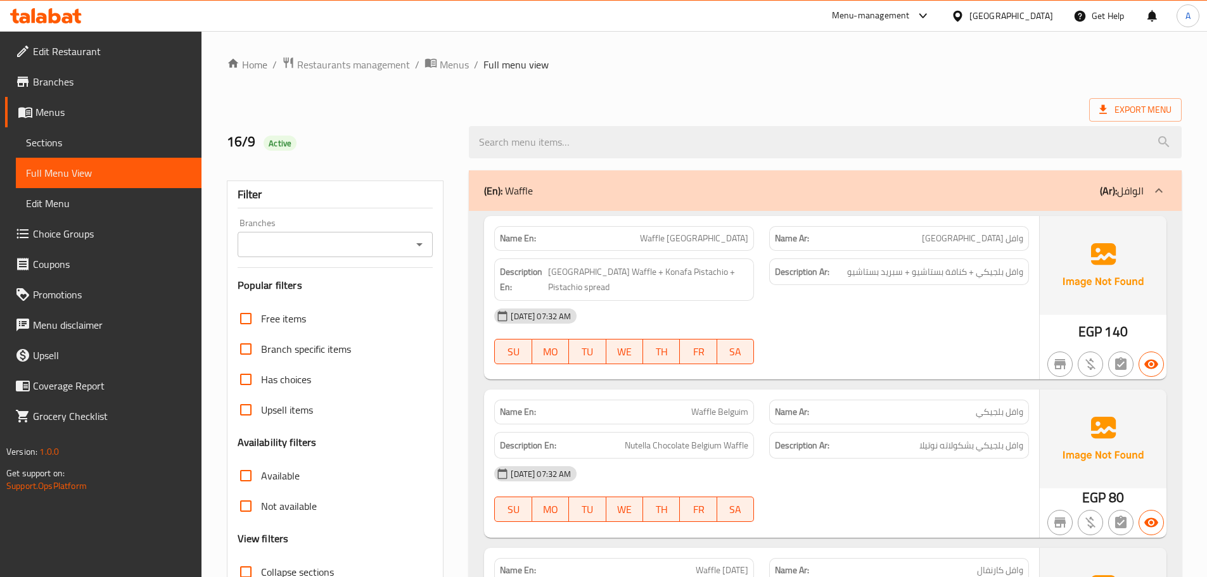
click at [887, 307] on div "[DATE] 07:32 AM" at bounding box center [761, 316] width 550 height 30
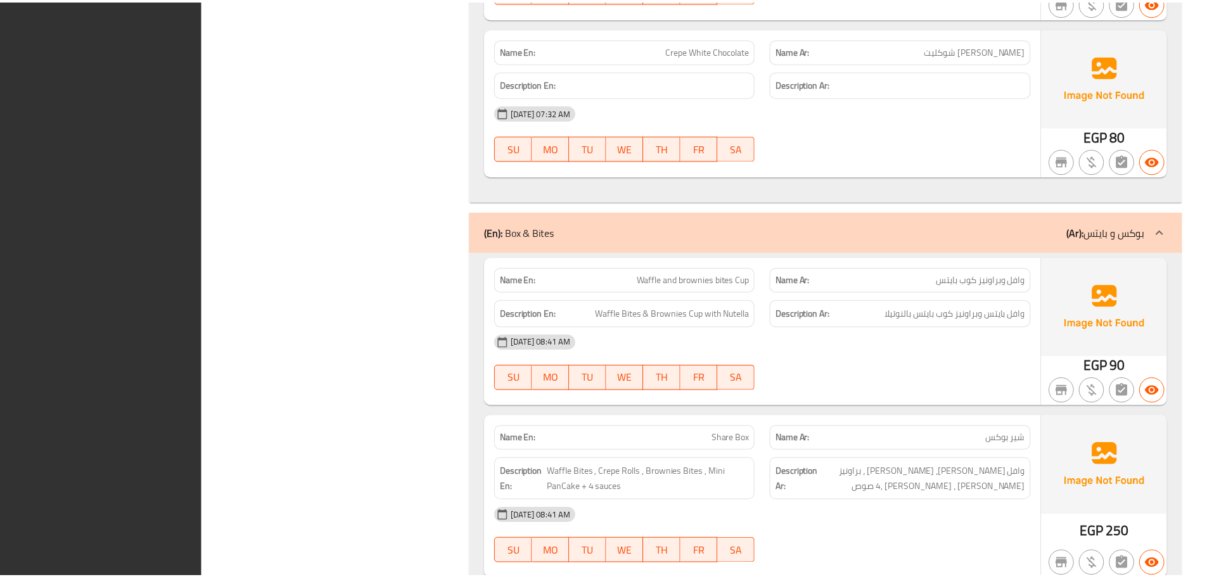
scroll to position [15573, 0]
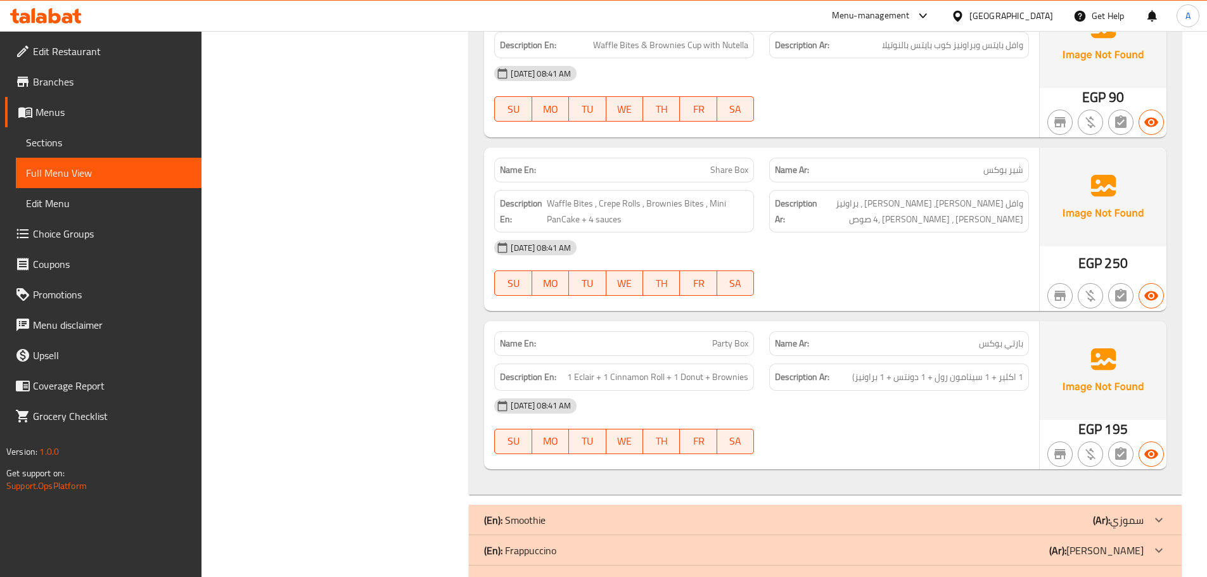
click at [95, 46] on span "Edit Restaurant" at bounding box center [112, 51] width 158 height 15
